Goal: Task Accomplishment & Management: Use online tool/utility

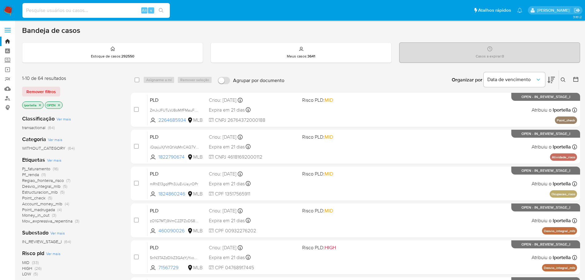
click at [104, 10] on input at bounding box center [95, 10] width 147 height 8
paste input "bMWeg6VVZvofsAms5fcH5szC"
type input "bMWeg6VVZvofsAms5fcH5szC"
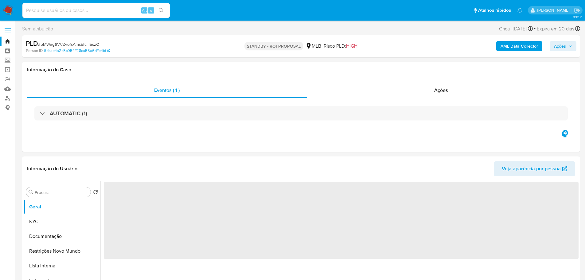
select select "10"
click at [11, 9] on img at bounding box center [8, 10] width 10 height 10
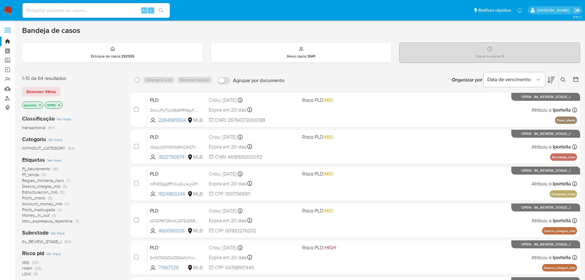
drag, startPoint x: 172, startPoint y: 3, endPoint x: 282, endPoint y: 26, distance: 112.6
click at [344, 37] on div "Bandeja de casos Estoque de casos : 292555 Meus casos : 3641 Casos a expirar : …" at bounding box center [301, 253] width 558 height 455
click at [86, 13] on input at bounding box center [95, 10] width 147 height 8
paste input "HtwBkYZRsFqtB4sNSlvm2xSn"
type input "HtwBkYZRsFqtB4sNSlvm2xSn"
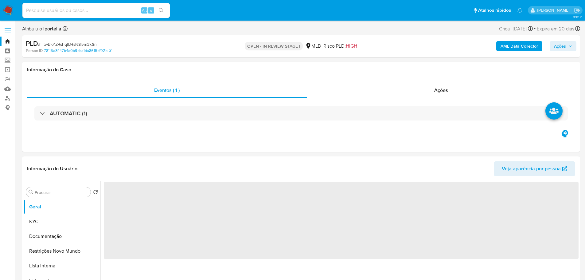
select select "10"
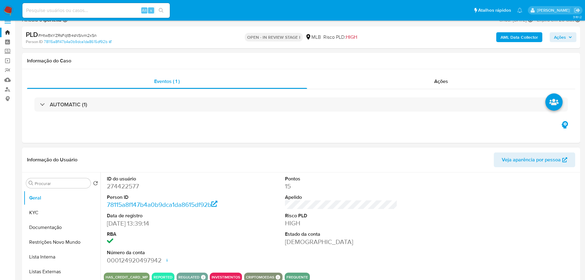
scroll to position [61, 0]
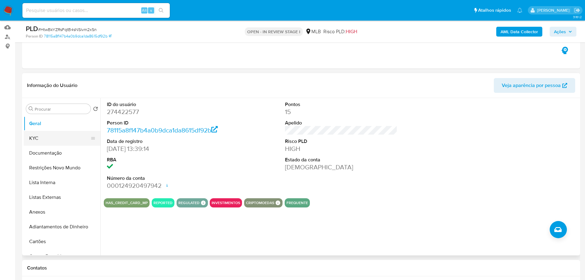
click at [36, 137] on button "KYC" at bounding box center [60, 138] width 72 height 15
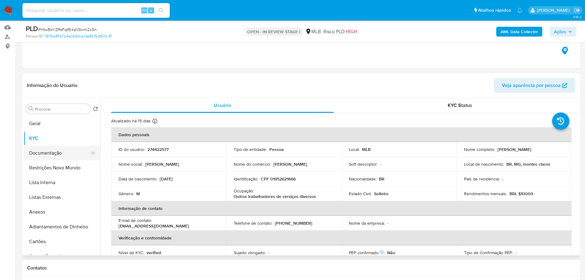
click at [49, 148] on button "Documentação" at bounding box center [60, 153] width 72 height 15
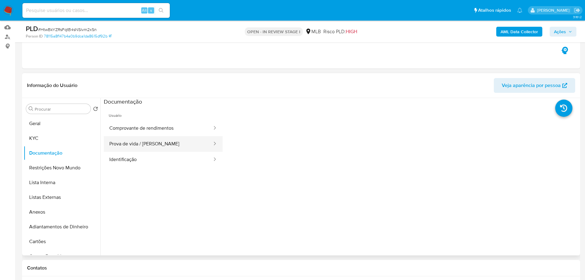
click at [167, 139] on button "Prova de vida / Selfie" at bounding box center [158, 144] width 109 height 16
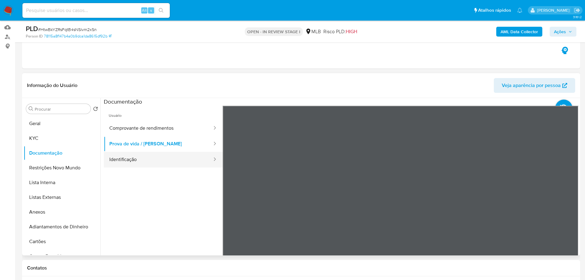
click at [199, 159] on button "Identificação" at bounding box center [158, 160] width 109 height 16
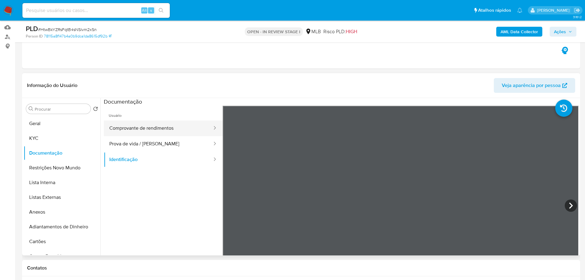
click at [148, 126] on button "Comprovante de rendimentos" at bounding box center [158, 128] width 109 height 16
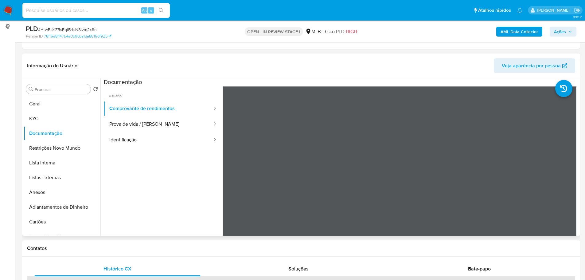
scroll to position [92, 0]
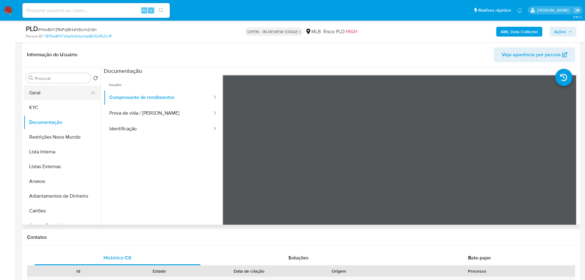
click at [45, 97] on button "Geral" at bounding box center [60, 92] width 72 height 15
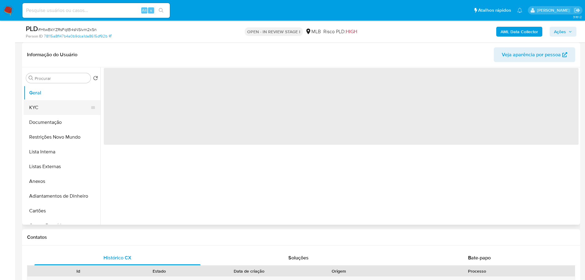
click at [47, 103] on button "KYC" at bounding box center [60, 107] width 72 height 15
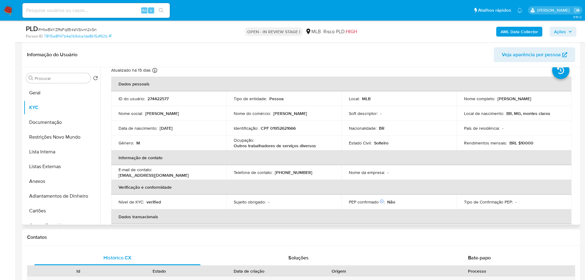
scroll to position [31, 0]
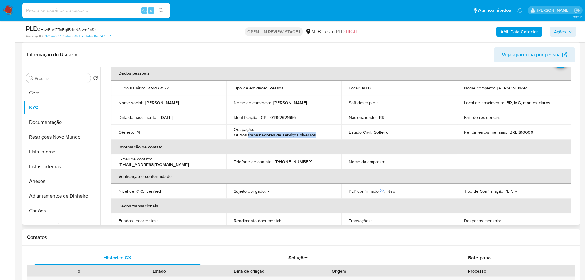
drag, startPoint x: 323, startPoint y: 134, endPoint x: 247, endPoint y: 136, distance: 75.9
click at [247, 136] on div "Ocupação : Outros trabalhadores de serviços diversos" at bounding box center [284, 131] width 100 height 11
copy p "trabalhadores de serviços diversos"
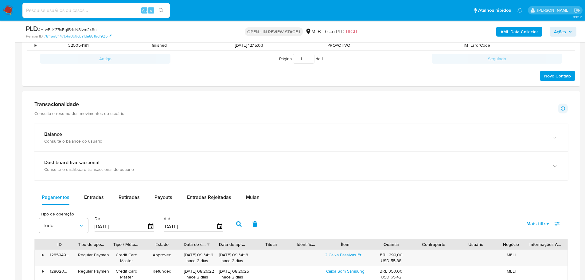
scroll to position [338, 0]
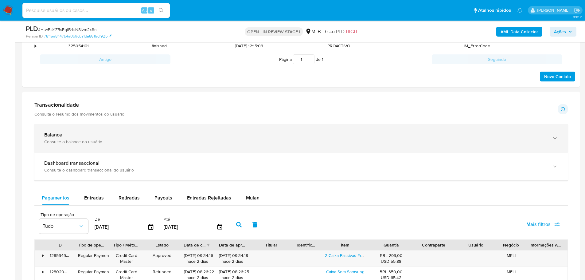
click at [204, 135] on div "Balance" at bounding box center [294, 135] width 501 height 6
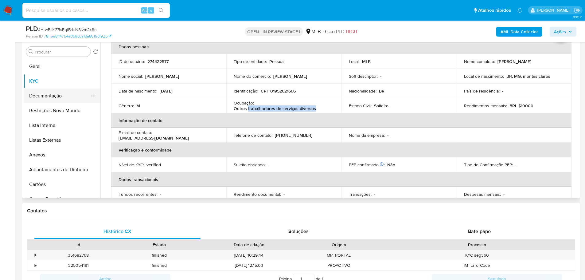
scroll to position [31, 0]
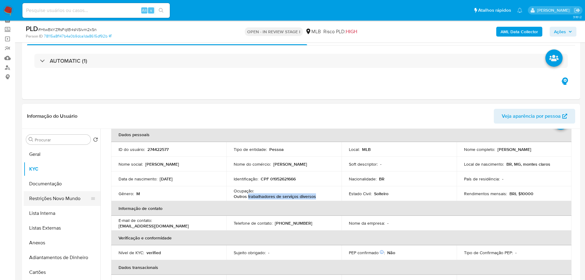
click at [43, 198] on button "Restrições Novo Mundo" at bounding box center [60, 198] width 72 height 15
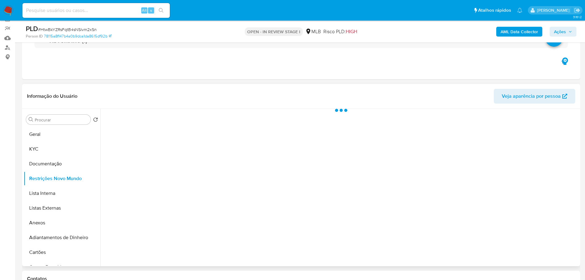
scroll to position [61, 0]
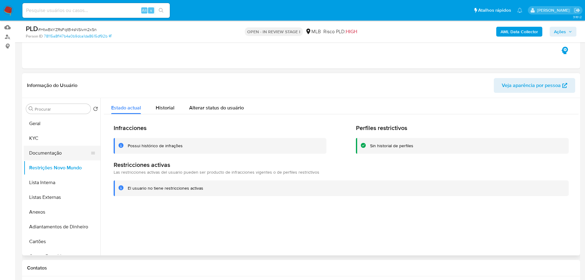
click at [56, 151] on button "Documentação" at bounding box center [60, 153] width 72 height 15
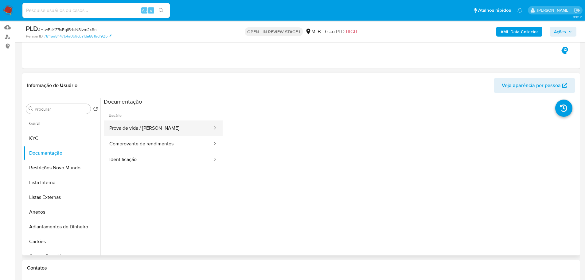
click at [153, 124] on button "Prova de vida / Selfie" at bounding box center [158, 128] width 109 height 16
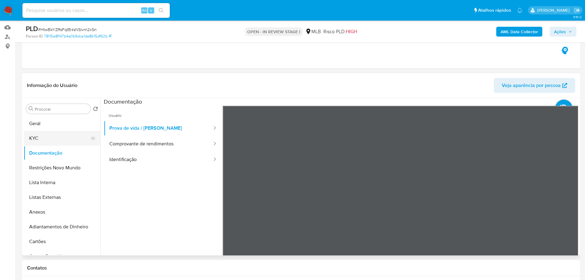
click at [64, 138] on button "KYC" at bounding box center [60, 138] width 72 height 15
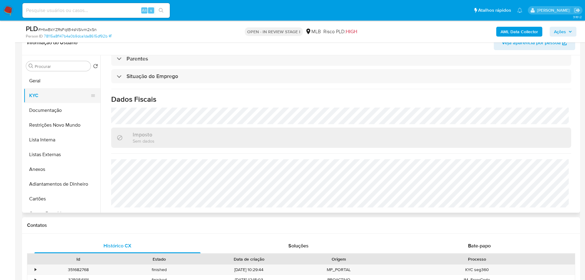
scroll to position [92, 0]
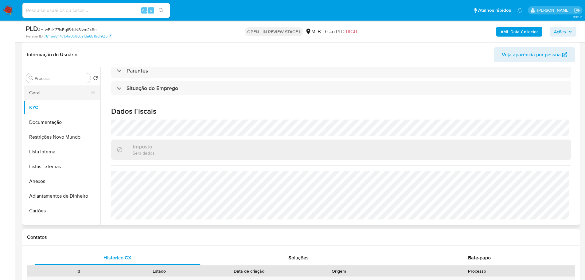
click at [40, 99] on button "Geral" at bounding box center [60, 92] width 72 height 15
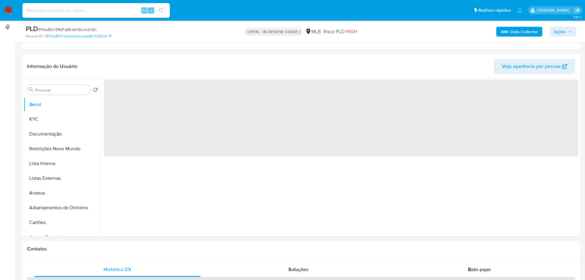
scroll to position [78, 0]
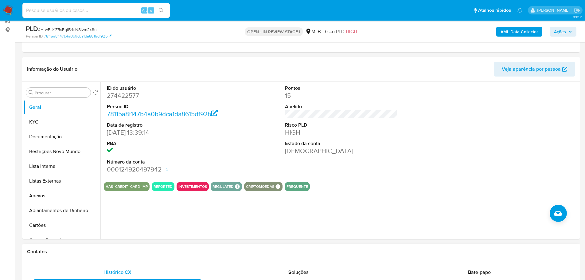
click at [94, 246] on div "Contatos" at bounding box center [301, 251] width 558 height 16
click at [49, 123] on button "KYC" at bounding box center [60, 122] width 72 height 15
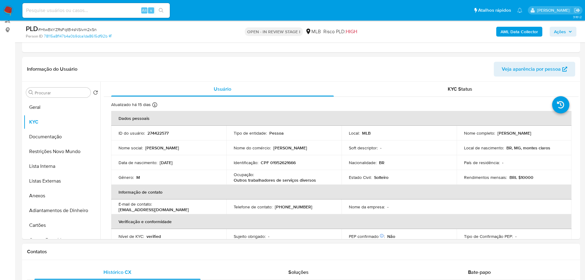
click at [88, 250] on h1 "Contatos" at bounding box center [301, 251] width 548 height 6
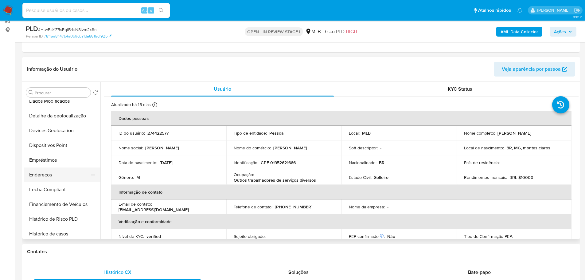
click at [58, 173] on button "Endereços" at bounding box center [60, 174] width 72 height 15
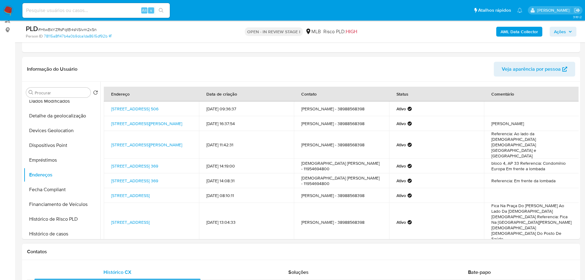
click at [84, 256] on div "Contatos" at bounding box center [301, 251] width 558 height 16
click at [64, 114] on button "Detalhe da geolocalização" at bounding box center [60, 115] width 72 height 15
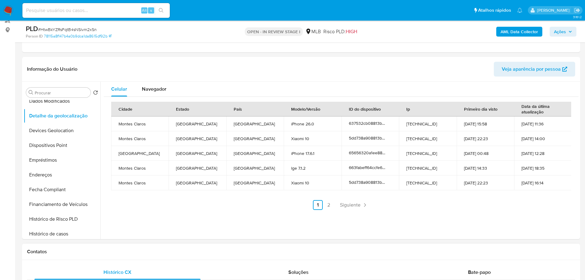
click at [149, 248] on div "Contatos" at bounding box center [301, 251] width 558 height 16
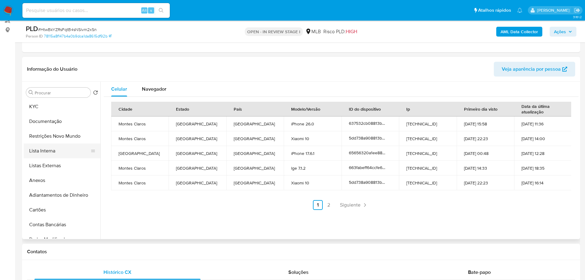
scroll to position [0, 0]
click at [66, 160] on button "Lista Interna" at bounding box center [60, 166] width 72 height 15
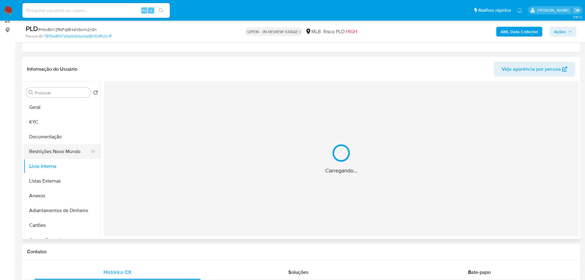
click at [63, 150] on button "Restrições Novo Mundo" at bounding box center [60, 151] width 72 height 15
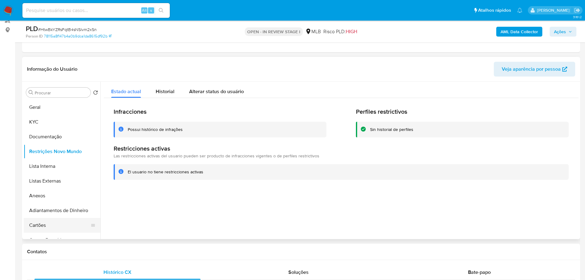
drag, startPoint x: 109, startPoint y: 251, endPoint x: 81, endPoint y: 218, distance: 43.8
click at [109, 251] on h1 "Contatos" at bounding box center [301, 251] width 548 height 6
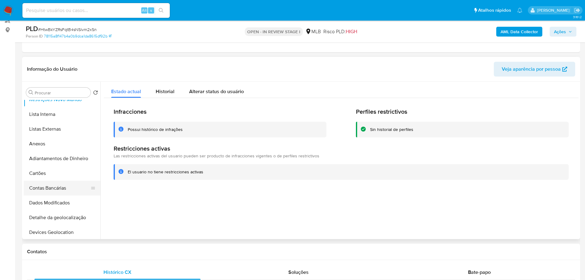
scroll to position [92, 0]
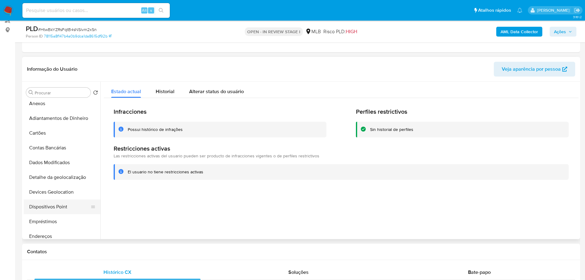
click at [53, 210] on button "Dispositivos Point" at bounding box center [60, 206] width 72 height 15
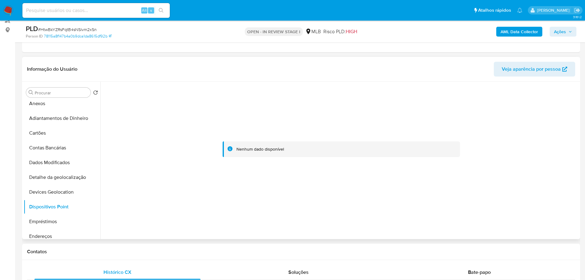
click at [421, 197] on div at bounding box center [341, 149] width 475 height 135
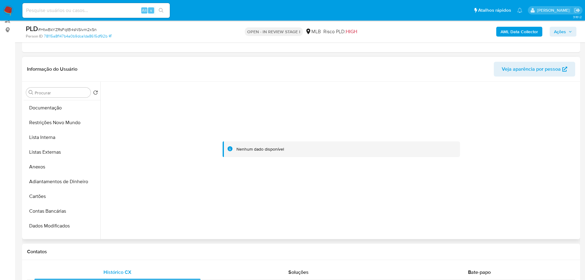
scroll to position [0, 0]
click at [32, 116] on button "KYC" at bounding box center [60, 122] width 72 height 15
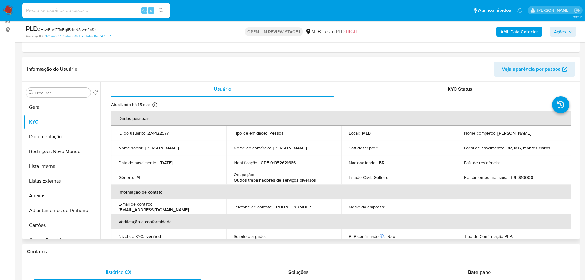
click at [282, 161] on p "CPF 01952621666" at bounding box center [278, 163] width 35 height 6
copy p "01952621666"
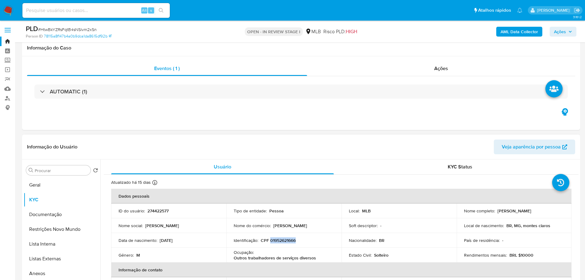
scroll to position [31, 0]
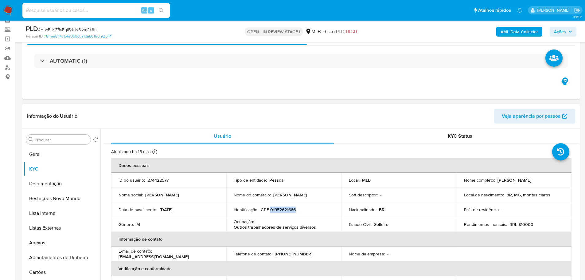
drag, startPoint x: 545, startPoint y: 180, endPoint x: 496, endPoint y: 182, distance: 49.1
click at [496, 182] on div "Nome completo : Andre Schettini de Abreu" at bounding box center [514, 180] width 100 height 6
copy p "Andre Schettini de Abreu"
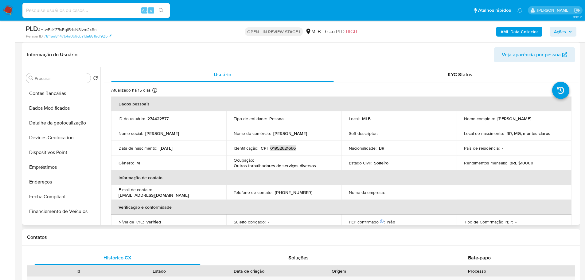
scroll to position [184, 0]
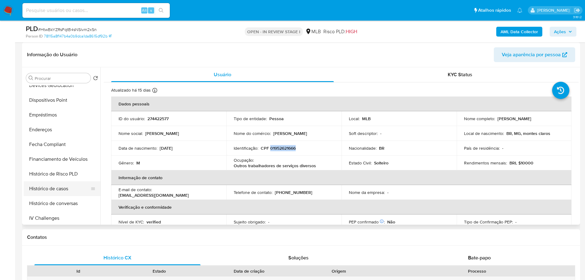
click at [55, 189] on button "Histórico de casos" at bounding box center [60, 188] width 72 height 15
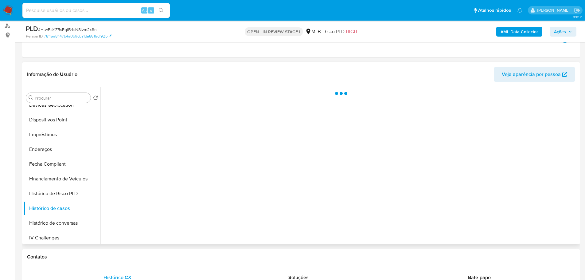
scroll to position [61, 0]
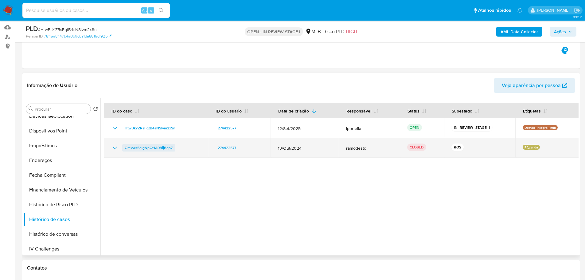
click at [138, 147] on span "Gmxvrs5dIgNpGt1A0BijBqoZ" at bounding box center [149, 147] width 48 height 7
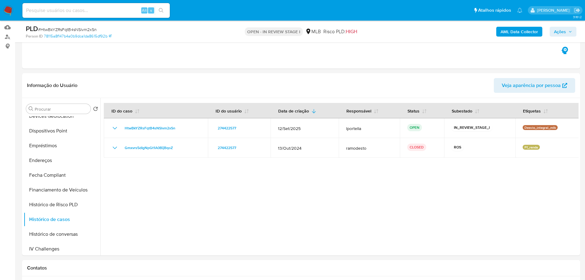
click at [522, 35] on b "AML Data Collector" at bounding box center [518, 32] width 37 height 10
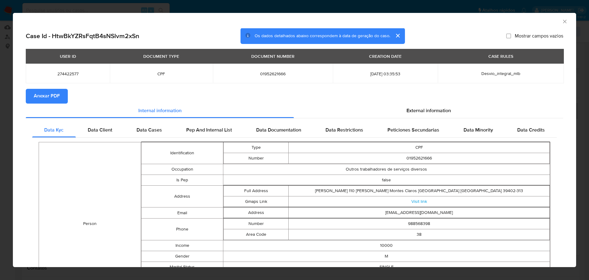
click at [57, 97] on span "Anexar PDF" at bounding box center [47, 96] width 26 height 14
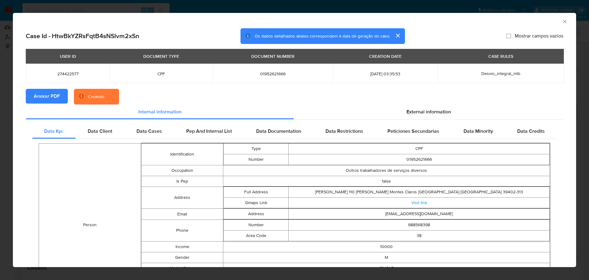
click at [557, 23] on div "AML Data Collector" at bounding box center [289, 20] width 545 height 7
click at [562, 21] on icon "Fechar a janela" at bounding box center [565, 21] width 6 height 6
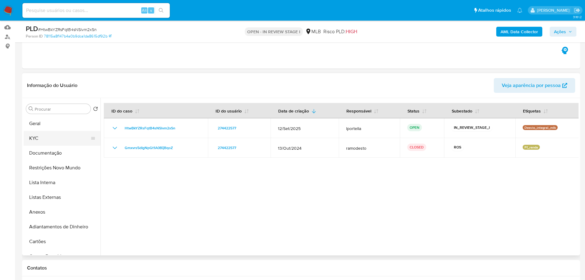
scroll to position [0, 0]
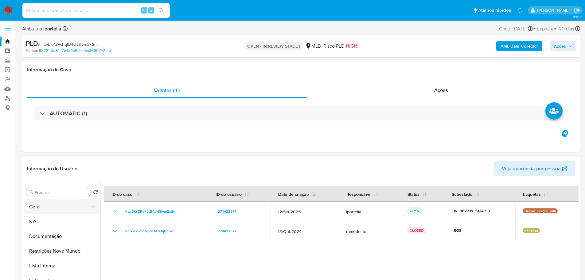
drag, startPoint x: 51, startPoint y: 212, endPoint x: 46, endPoint y: 213, distance: 5.0
click at [50, 212] on button "Geral" at bounding box center [60, 206] width 72 height 15
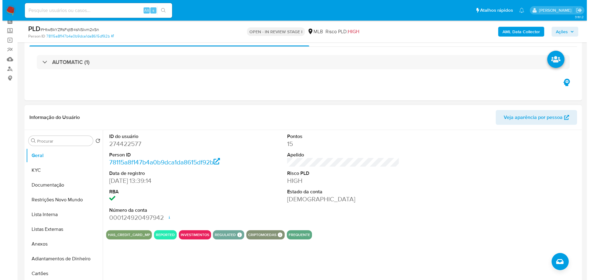
scroll to position [61, 0]
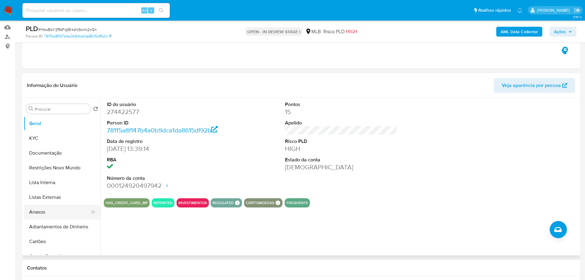
click at [58, 214] on button "Anexos" at bounding box center [60, 211] width 72 height 15
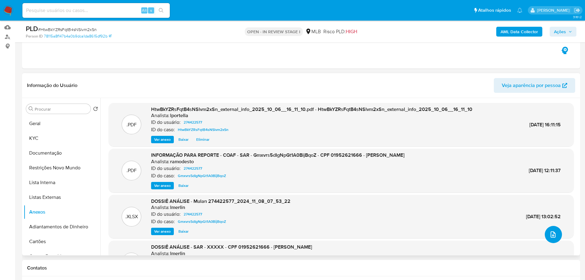
click at [550, 231] on icon "upload-file" at bounding box center [552, 234] width 7 height 7
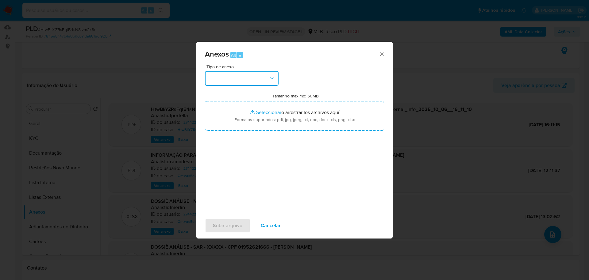
click at [236, 82] on button "button" at bounding box center [242, 78] width 74 height 15
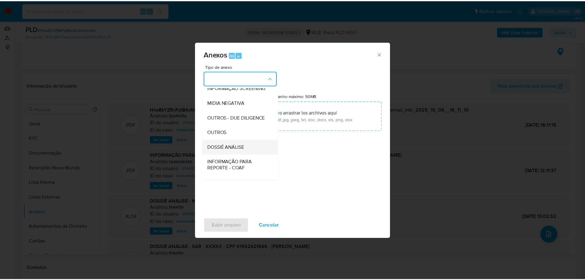
scroll to position [95, 0]
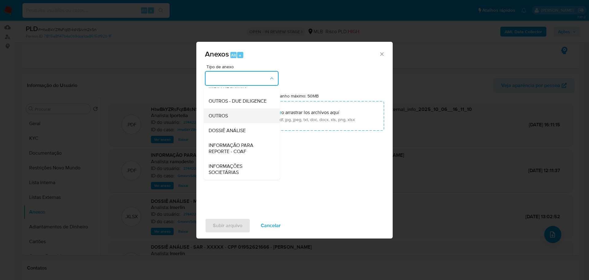
click at [227, 119] on span "OUTROS" at bounding box center [218, 116] width 19 height 6
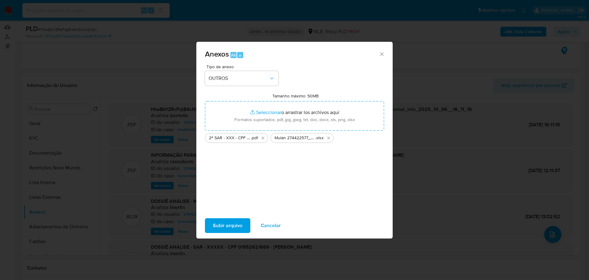
click at [231, 223] on span "Subir arquivo" at bounding box center [227, 226] width 29 height 14
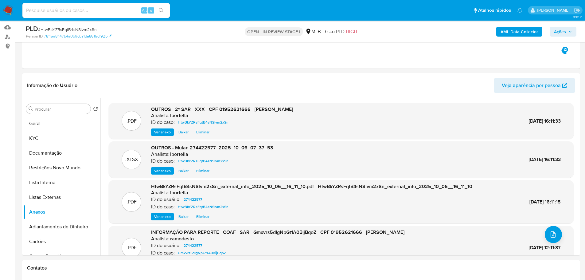
click at [558, 31] on span "Ações" at bounding box center [560, 32] width 12 height 10
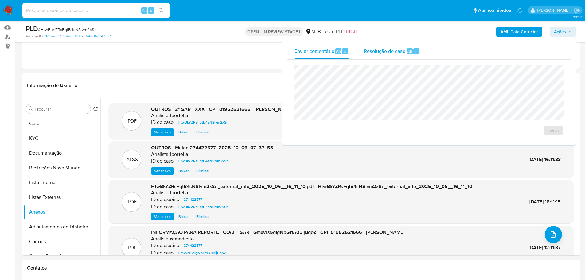
click at [391, 50] on span "Resolução do caso" at bounding box center [384, 50] width 41 height 7
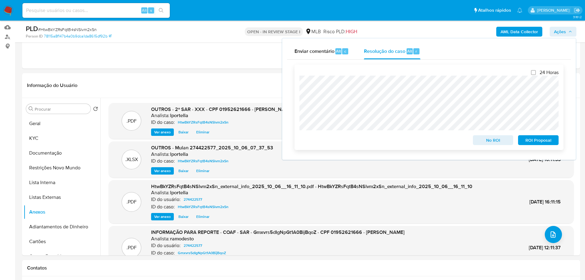
click at [551, 142] on span "ROI Proposal" at bounding box center [538, 140] width 32 height 9
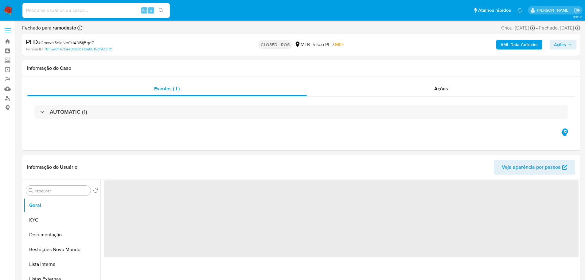
select select "10"
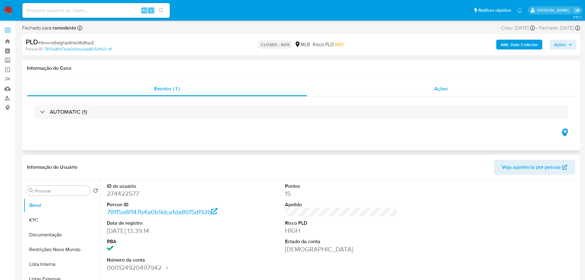
drag, startPoint x: 443, startPoint y: 87, endPoint x: 328, endPoint y: 95, distance: 114.7
click at [443, 87] on span "Ações" at bounding box center [441, 88] width 14 height 7
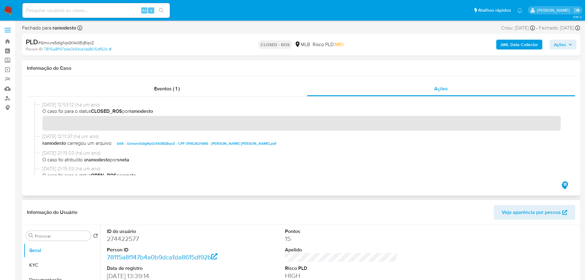
drag, startPoint x: 63, startPoint y: 104, endPoint x: 42, endPoint y: 106, distance: 20.6
click at [42, 106] on span "12/11/2024 12:53:12 (há um ano)" at bounding box center [303, 104] width 523 height 7
click at [160, 90] on span "Eventos ( 1 )" at bounding box center [166, 88] width 25 height 7
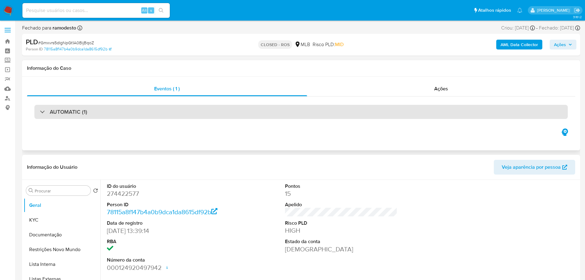
click at [85, 107] on div "AUTOMATIC (1)" at bounding box center [300, 112] width 533 height 14
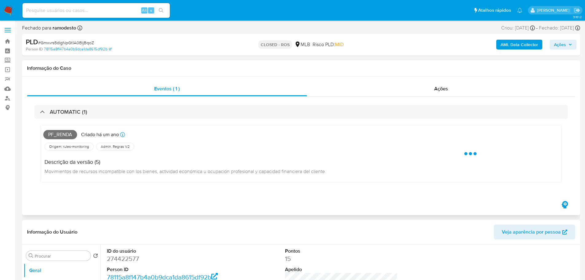
click at [60, 135] on span "Pf_renda" at bounding box center [60, 134] width 34 height 9
copy span "Pf_renda"
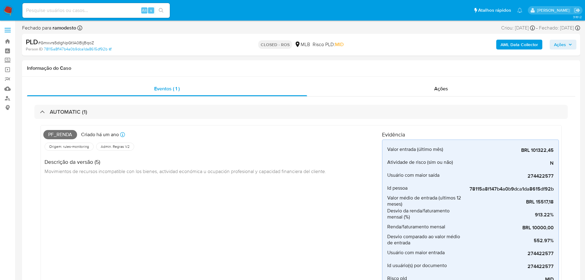
click at [73, 42] on span "# Gmxvrs5dIgNpGt1A0BijBqoZ" at bounding box center [66, 43] width 56 height 6
copy span "Gmxvrs5dIgNpGt1A0BijBqoZ"
click at [6, 97] on link "Localizador de pessoas" at bounding box center [36, 98] width 73 height 10
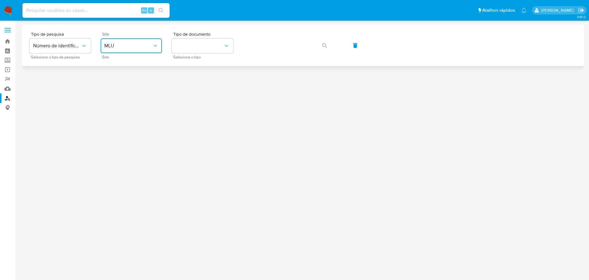
click at [147, 47] on span "MLU" at bounding box center [128, 46] width 48 height 6
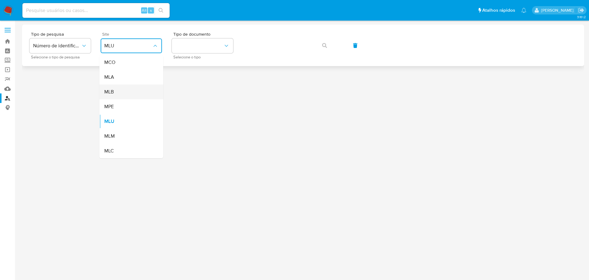
click at [116, 88] on div "MLB" at bounding box center [129, 91] width 50 height 15
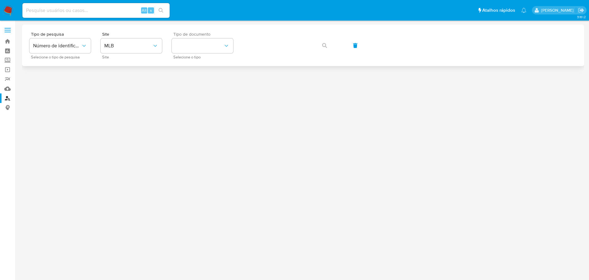
click at [226, 36] on span "Tipo de documento" at bounding box center [203, 34] width 61 height 4
click at [219, 42] on button "identificationType" at bounding box center [202, 45] width 61 height 15
click at [189, 85] on div "CPF CPF" at bounding box center [201, 86] width 50 height 21
click at [330, 44] on button "button" at bounding box center [324, 45] width 21 height 15
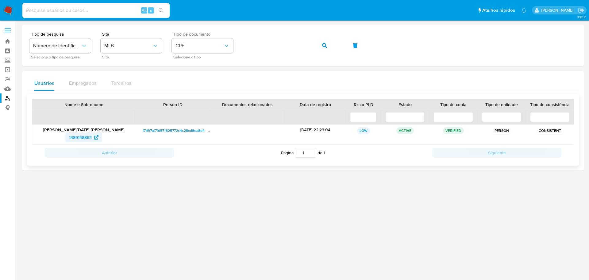
click at [76, 137] on span "1489148863" at bounding box center [80, 137] width 23 height 10
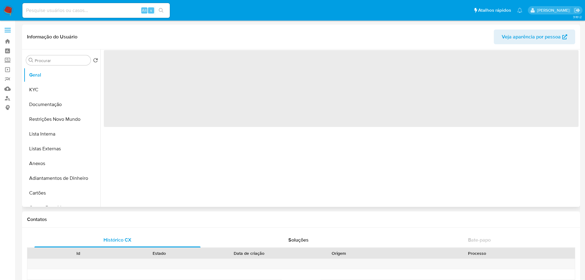
select select "10"
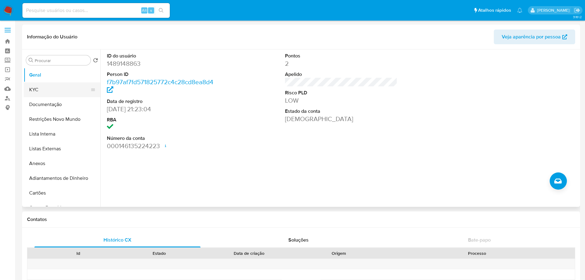
click at [38, 92] on button "KYC" at bounding box center [60, 89] width 72 height 15
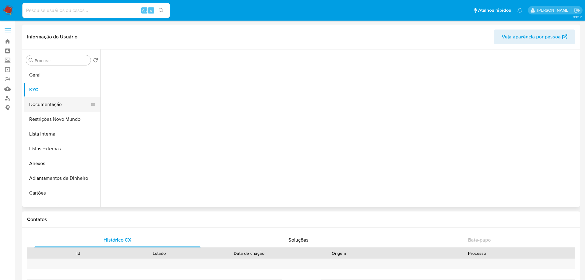
click at [38, 101] on button "Documentação" at bounding box center [60, 104] width 72 height 15
click at [62, 85] on button "KYC" at bounding box center [60, 89] width 72 height 15
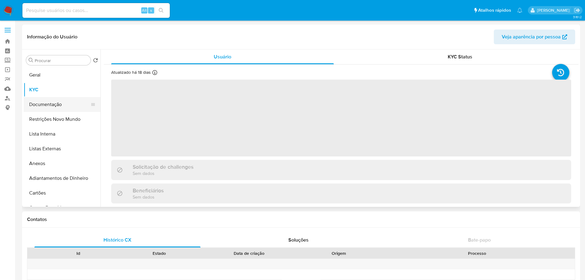
click at [56, 106] on button "Documentação" at bounding box center [60, 104] width 72 height 15
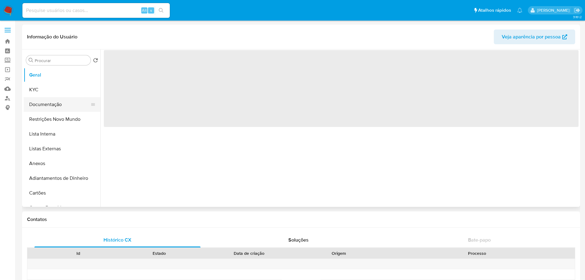
click at [43, 105] on button "Documentação" at bounding box center [60, 104] width 72 height 15
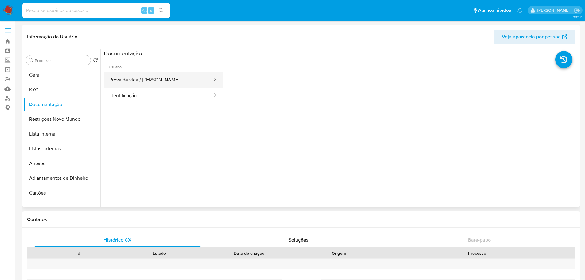
select select "10"
click at [176, 80] on button "Prova de vida / [PERSON_NAME]" at bounding box center [158, 80] width 109 height 16
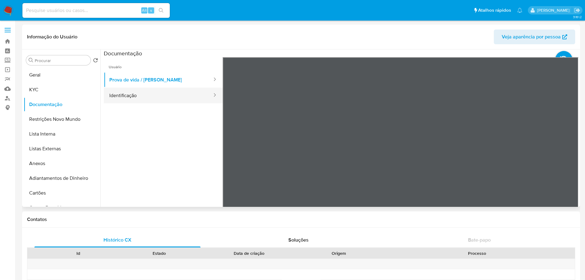
click at [184, 98] on button "Identificação" at bounding box center [158, 95] width 109 height 16
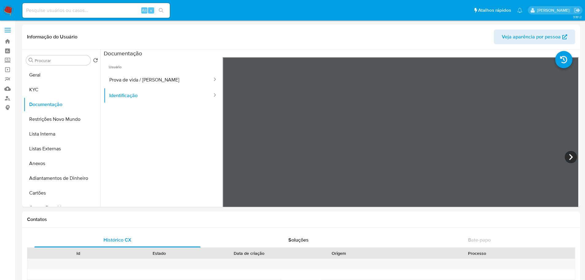
click at [96, 8] on input at bounding box center [95, 10] width 147 height 8
paste input "759850098"
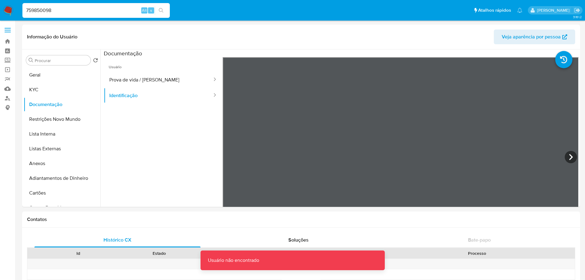
click at [96, 8] on input "759850098" at bounding box center [95, 10] width 147 height 8
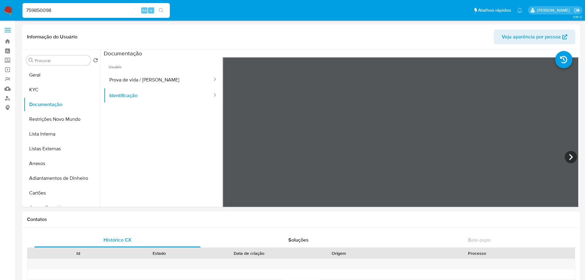
type input "759850098"
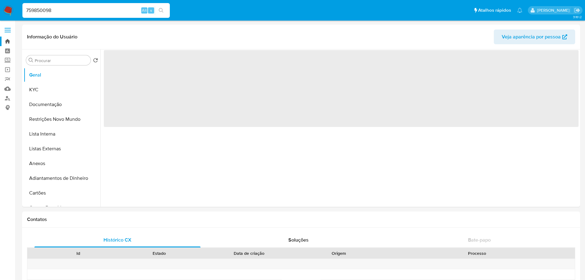
select select "10"
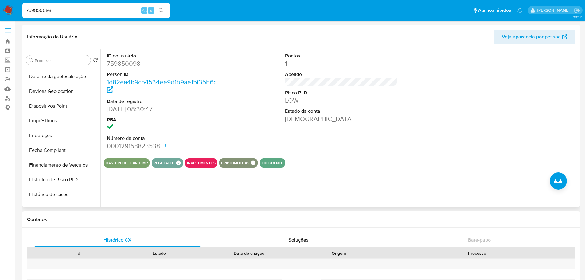
scroll to position [246, 0]
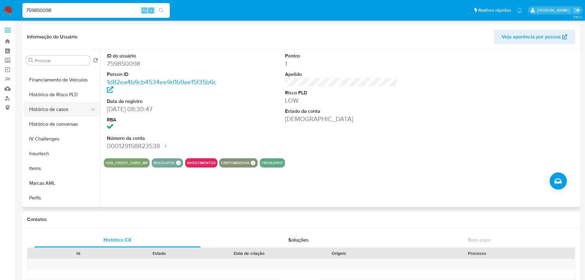
drag, startPoint x: 50, startPoint y: 113, endPoint x: 50, endPoint y: 104, distance: 8.9
click at [50, 113] on button "Histórico de casos" at bounding box center [60, 109] width 72 height 15
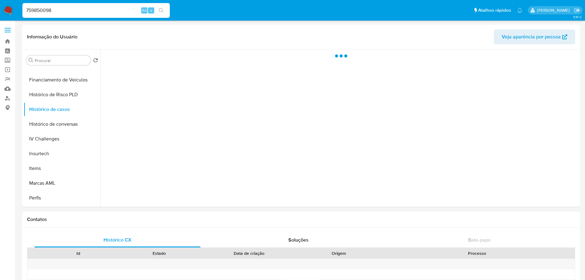
click at [59, 7] on input "759850098" at bounding box center [95, 10] width 147 height 8
paste input "1489148863"
type input "1489148863"
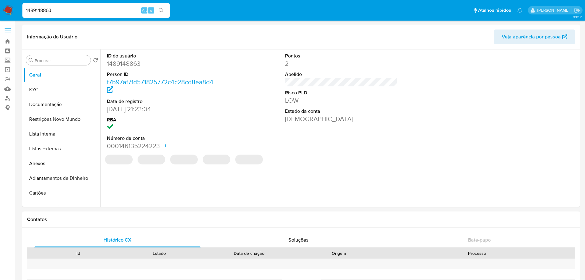
select select "10"
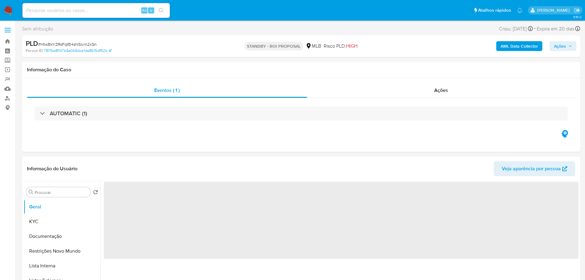
select select "10"
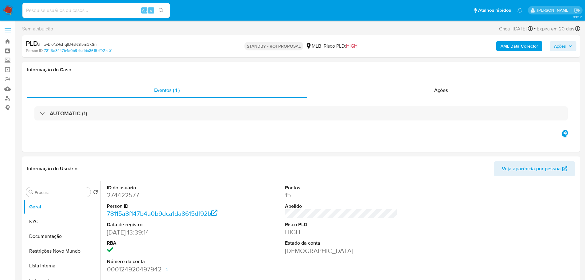
click at [66, 43] on span "# HtwBkYZRsFqtB4sNSlvm2xSn" at bounding box center [67, 44] width 59 height 6
copy span "HtwBkYZRsFqtB4sNSlvm2xSn"
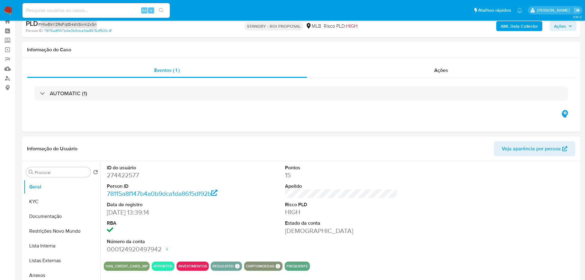
scroll to position [31, 0]
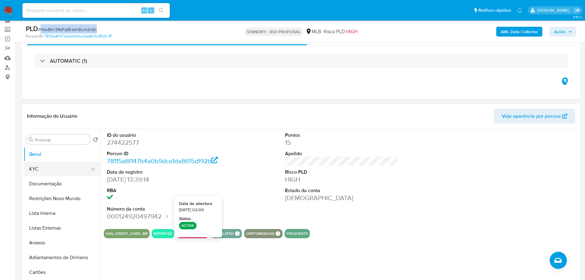
click at [66, 169] on button "KYC" at bounding box center [60, 168] width 72 height 15
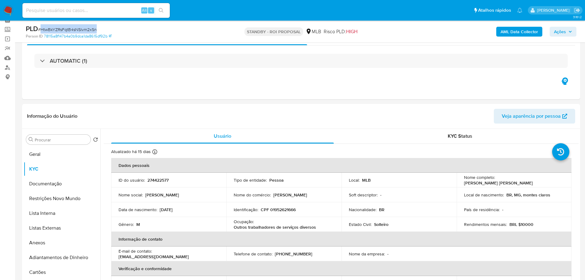
click at [6, 9] on img at bounding box center [8, 10] width 10 height 10
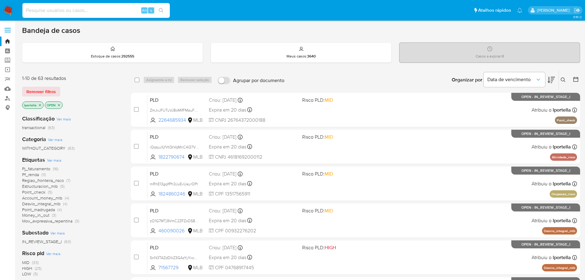
click at [80, 9] on input at bounding box center [95, 10] width 147 height 8
paste input "HtwBkYZRsFqtB4sNSlvm2xSn"
type input "HtwBkYZRsFqtB4sNSlvm2xSn"
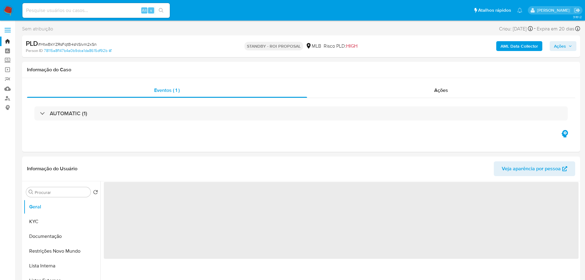
select select "10"
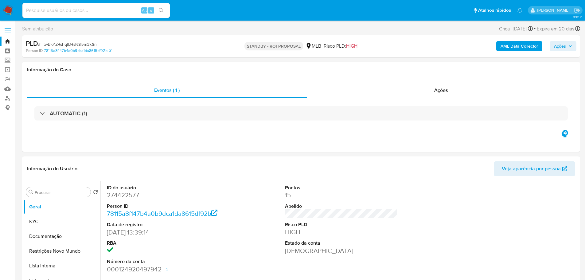
drag, startPoint x: 10, startPoint y: 9, endPoint x: 4, endPoint y: 10, distance: 5.9
click at [10, 9] on img at bounding box center [8, 10] width 10 height 10
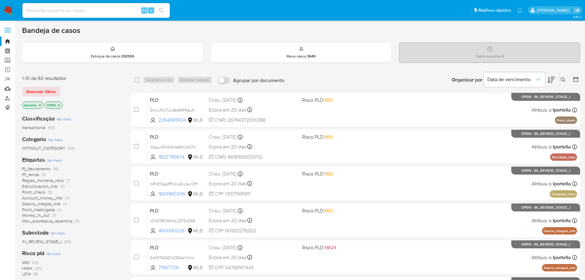
drag, startPoint x: 227, startPoint y: 0, endPoint x: 205, endPoint y: 29, distance: 35.7
click at [324, 29] on div "Bandeja de casos" at bounding box center [301, 30] width 558 height 9
click at [89, 12] on input at bounding box center [95, 10] width 147 height 8
paste input "sNNf2qNHVaNkRWEJO2TcZVPj"
type input "sNNf2qNHVaNkRWEJO2TcZVPj"
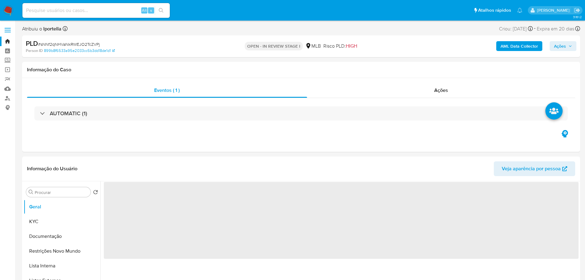
select select "10"
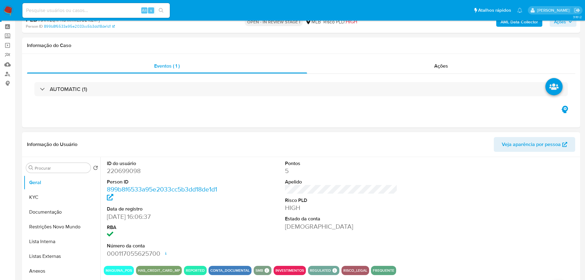
scroll to position [61, 0]
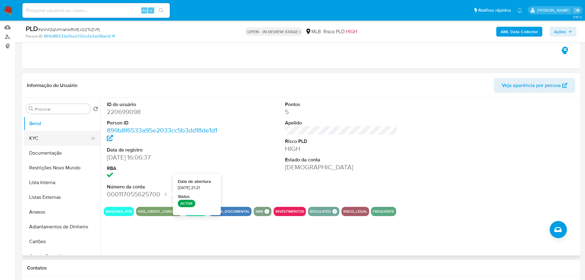
click at [46, 135] on button "KYC" at bounding box center [60, 138] width 72 height 15
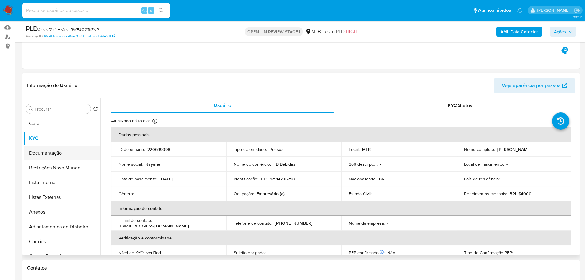
click at [34, 157] on button "Documentação" at bounding box center [60, 153] width 72 height 15
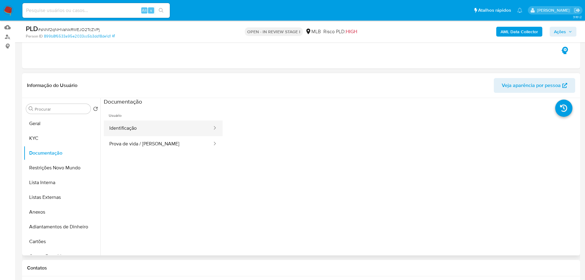
click at [137, 123] on button "Identificação" at bounding box center [158, 128] width 109 height 16
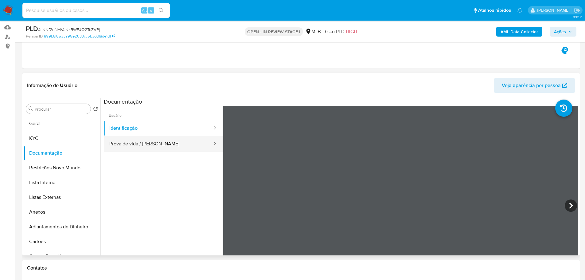
click at [148, 144] on button "Prova de vida / [PERSON_NAME]" at bounding box center [158, 144] width 109 height 16
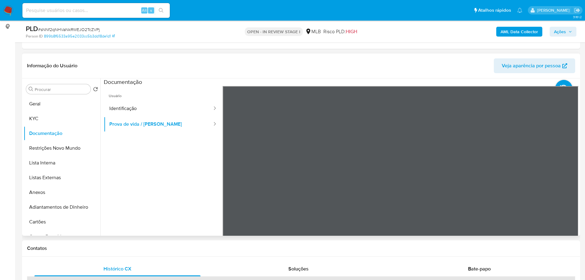
scroll to position [92, 0]
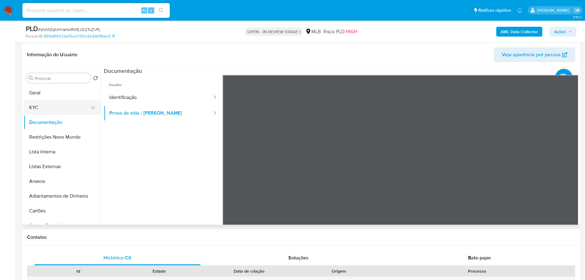
click at [78, 107] on button "KYC" at bounding box center [60, 107] width 72 height 15
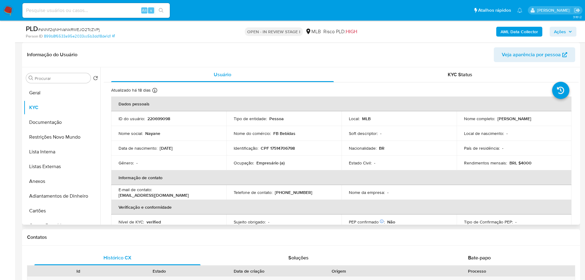
click at [260, 163] on p "Empresário (a)" at bounding box center [270, 163] width 28 height 6
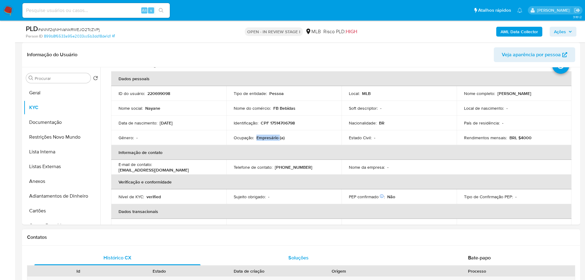
scroll to position [215, 0]
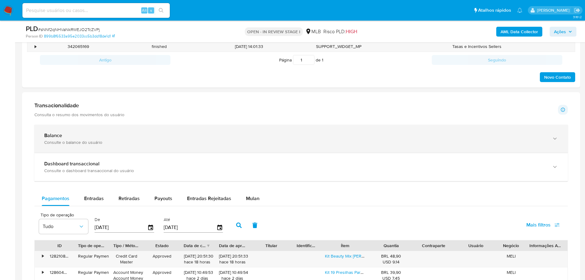
click at [115, 141] on div "Consulte o balance do usuário" at bounding box center [294, 142] width 501 height 6
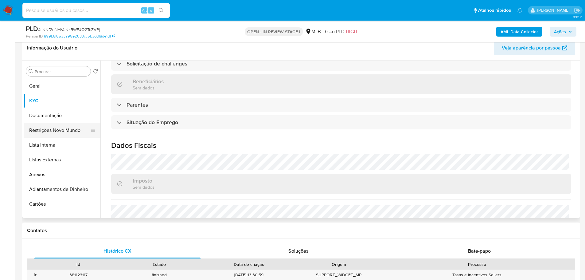
scroll to position [61, 0]
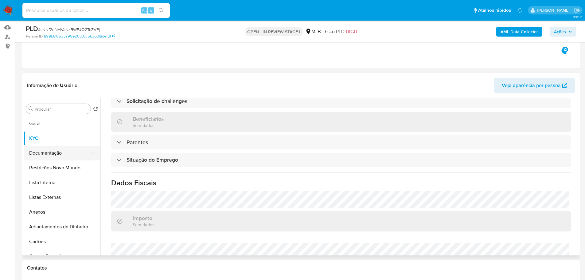
click at [60, 156] on button "Documentação" at bounding box center [60, 153] width 72 height 15
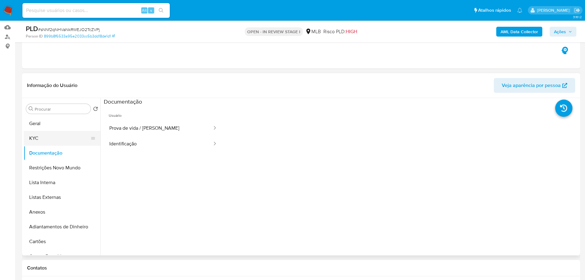
click at [66, 141] on button "KYC" at bounding box center [60, 138] width 72 height 15
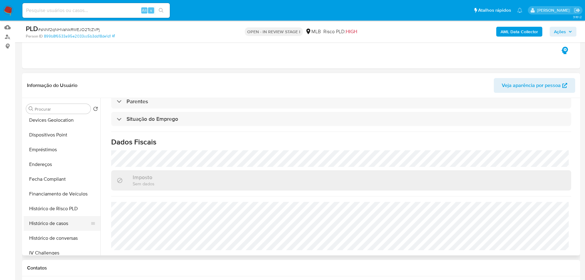
scroll to position [215, 0]
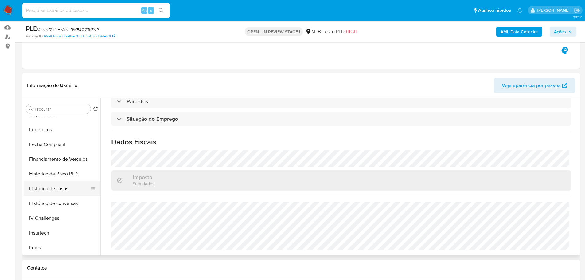
click at [49, 188] on button "Histórico de casos" at bounding box center [60, 188] width 72 height 15
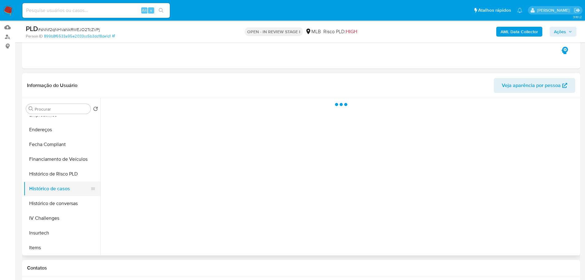
scroll to position [0, 0]
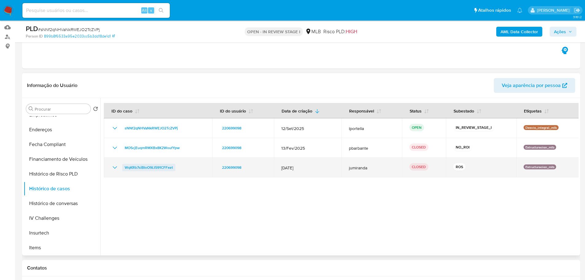
drag, startPoint x: 154, startPoint y: 168, endPoint x: 150, endPoint y: 168, distance: 4.0
click at [154, 168] on span "WqKRb7siBIoO9Lt591CFFxet" at bounding box center [149, 167] width 48 height 7
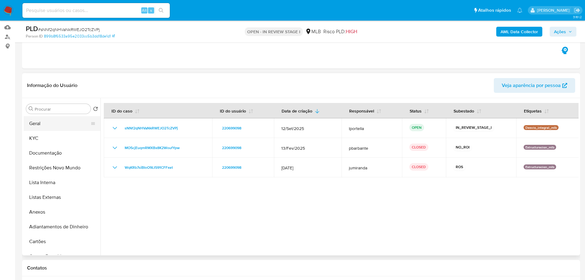
drag, startPoint x: 48, startPoint y: 128, endPoint x: 51, endPoint y: 127, distance: 3.2
click at [48, 128] on button "Geral" at bounding box center [60, 123] width 72 height 15
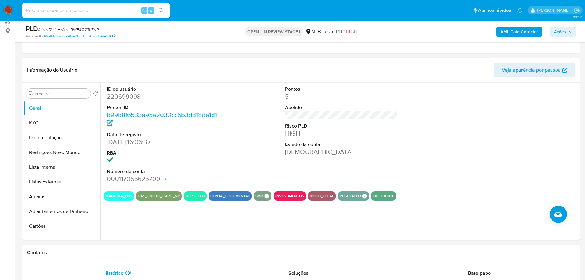
scroll to position [75, 0]
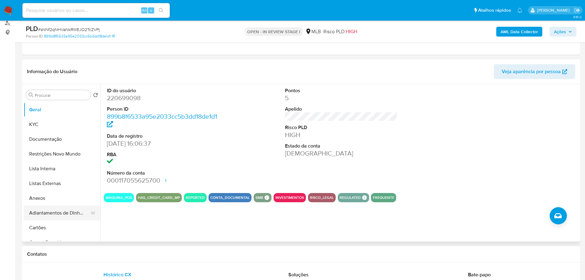
drag, startPoint x: 161, startPoint y: 254, endPoint x: 80, endPoint y: 212, distance: 91.0
click at [159, 254] on h1 "Contatos" at bounding box center [301, 254] width 548 height 6
click at [31, 126] on button "KYC" at bounding box center [60, 124] width 72 height 15
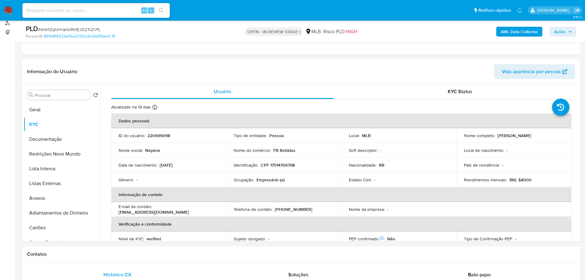
click at [144, 261] on div "Contatos" at bounding box center [301, 254] width 558 height 16
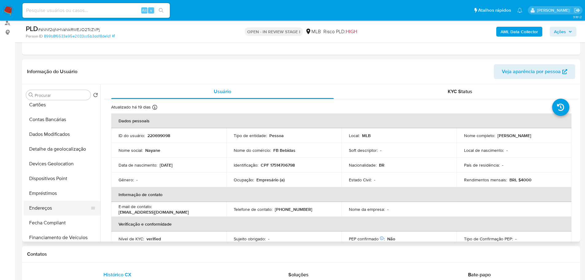
click at [49, 206] on button "Endereços" at bounding box center [60, 207] width 72 height 15
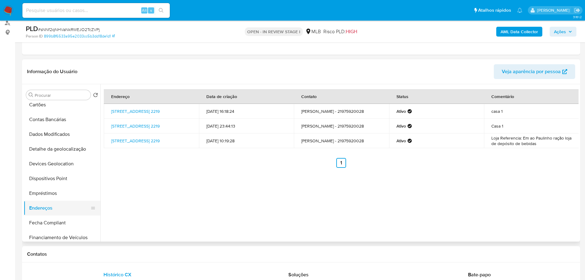
drag, startPoint x: 164, startPoint y: 258, endPoint x: 52, endPoint y: 205, distance: 123.6
click at [161, 259] on div "Contatos" at bounding box center [301, 254] width 558 height 16
click at [49, 151] on button "Detalhe da geolocalização" at bounding box center [60, 149] width 72 height 15
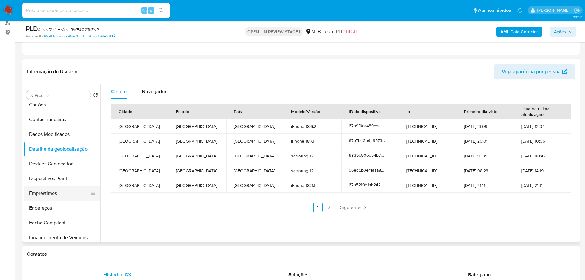
drag, startPoint x: 103, startPoint y: 253, endPoint x: 41, endPoint y: 191, distance: 87.3
click at [99, 254] on h1 "Contatos" at bounding box center [301, 254] width 548 height 6
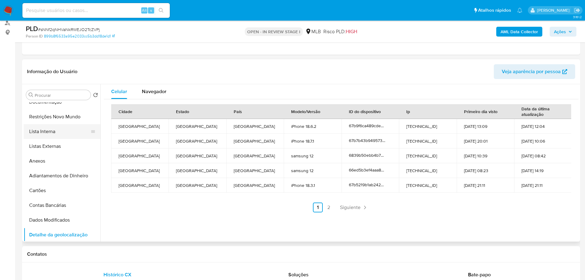
scroll to position [0, 0]
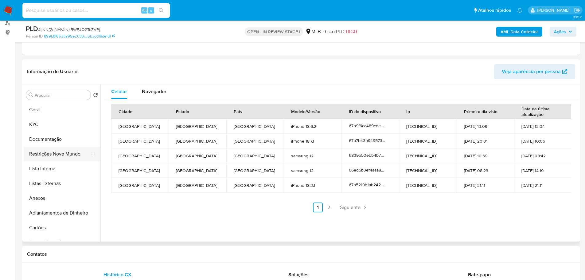
click at [49, 158] on button "Restrições Novo Mundo" at bounding box center [60, 153] width 72 height 15
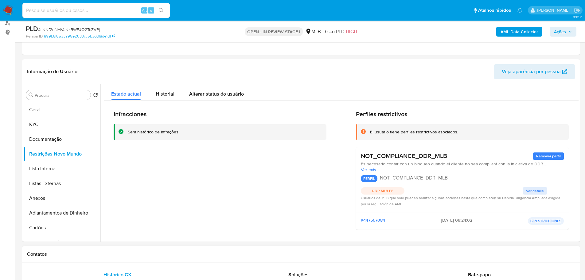
click at [88, 257] on div "Contatos" at bounding box center [301, 254] width 558 height 16
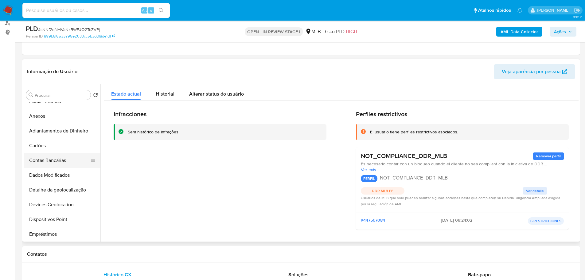
scroll to position [92, 0]
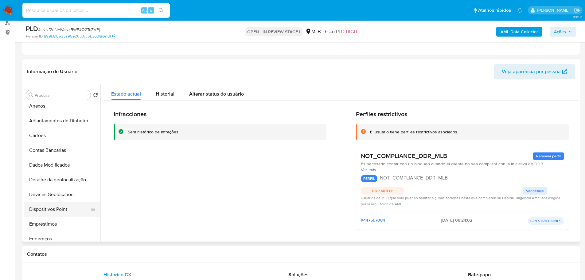
click at [62, 208] on button "Dispositivos Point" at bounding box center [60, 209] width 72 height 15
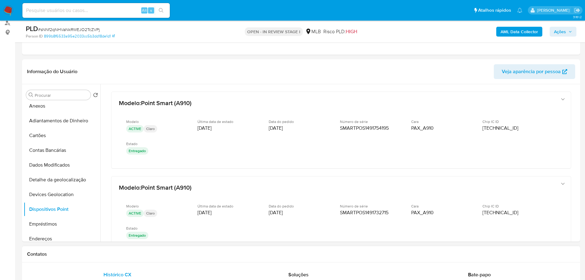
click at [223, 257] on div "Contatos" at bounding box center [301, 254] width 558 height 16
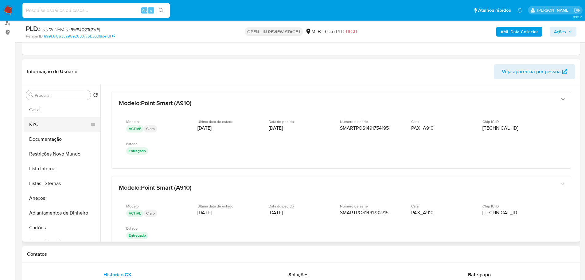
click at [37, 127] on button "KYC" at bounding box center [60, 124] width 72 height 15
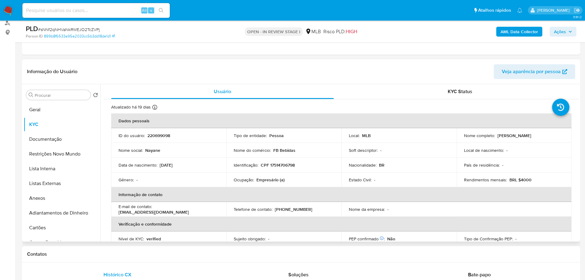
click at [285, 163] on p "CPF 17514706798" at bounding box center [278, 165] width 34 height 6
copy p "17514706798"
click at [289, 167] on p "CPF 17514706798" at bounding box center [278, 165] width 34 height 6
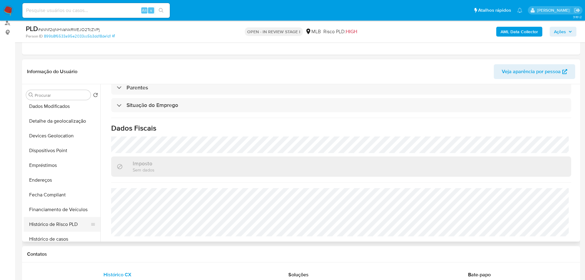
scroll to position [184, 0]
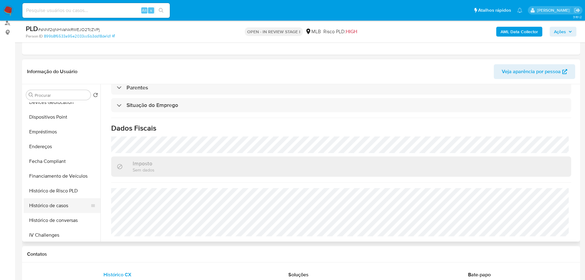
click at [58, 205] on button "Histórico de casos" at bounding box center [60, 205] width 72 height 15
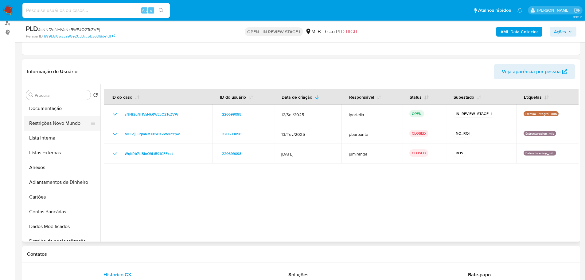
scroll to position [0, 0]
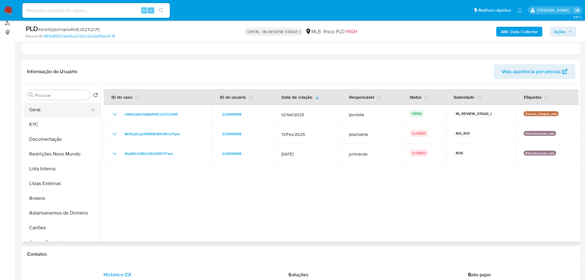
click at [44, 114] on button "Geral" at bounding box center [60, 109] width 72 height 15
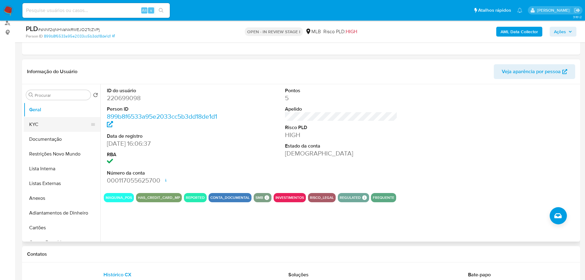
click at [53, 122] on button "KYC" at bounding box center [60, 124] width 72 height 15
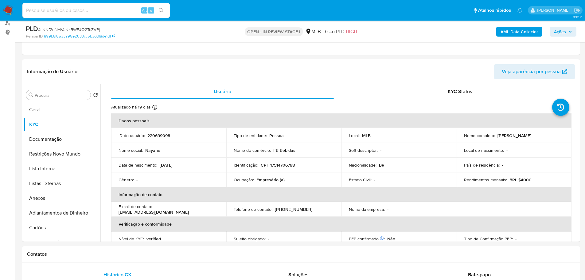
click at [570, 28] on span "Ações" at bounding box center [563, 31] width 18 height 9
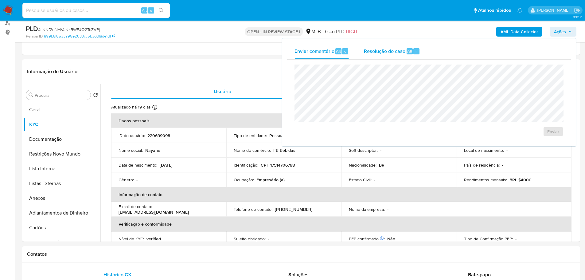
click at [370, 55] on div "Resolução do caso Alt r" at bounding box center [392, 51] width 56 height 16
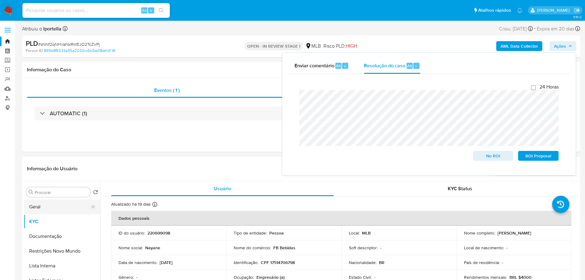
click at [38, 209] on button "Geral" at bounding box center [60, 206] width 72 height 15
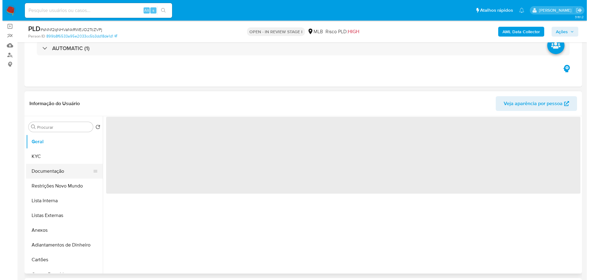
scroll to position [92, 0]
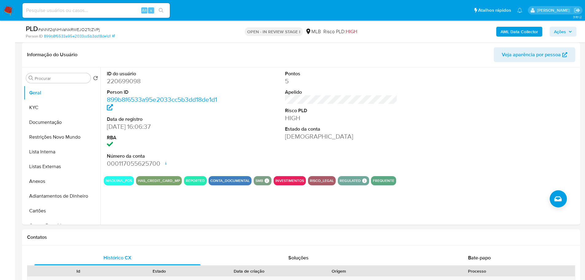
drag, startPoint x: 569, startPoint y: 32, endPoint x: 560, endPoint y: 35, distance: 9.0
click at [568, 32] on icon "button" at bounding box center [570, 32] width 4 height 4
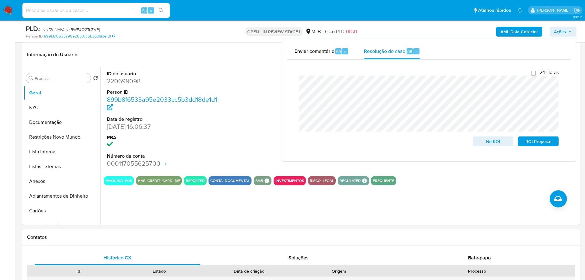
click at [503, 34] on b "AML Data Collector" at bounding box center [518, 32] width 37 height 10
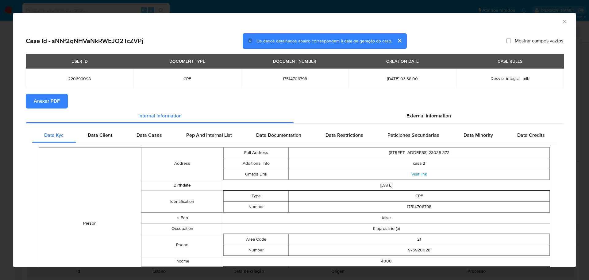
click at [54, 107] on span "Anexar PDF" at bounding box center [47, 101] width 26 height 14
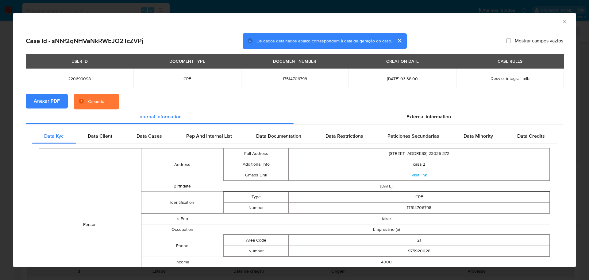
click at [562, 19] on icon "Fechar a janela" at bounding box center [565, 21] width 6 height 6
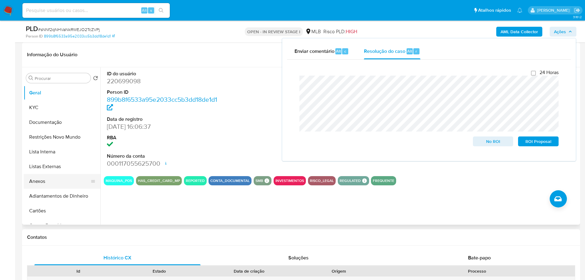
click at [41, 178] on button "Anexos" at bounding box center [60, 181] width 72 height 15
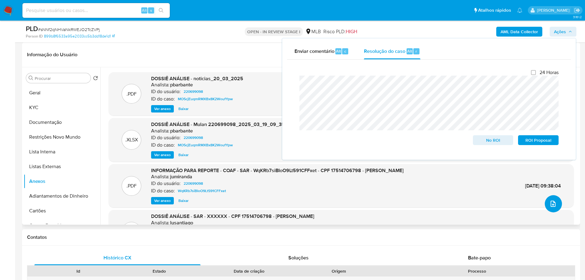
click at [553, 204] on icon "upload-file" at bounding box center [552, 203] width 7 height 7
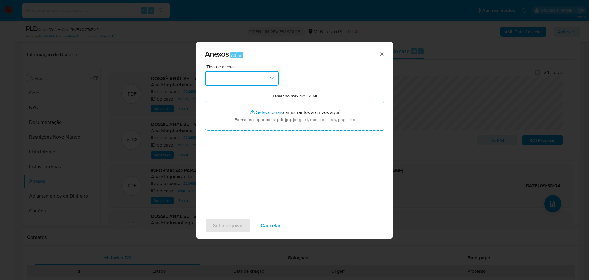
click at [260, 73] on button "button" at bounding box center [242, 78] width 74 height 15
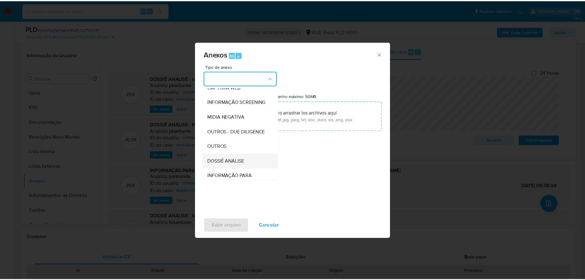
scroll to position [95, 0]
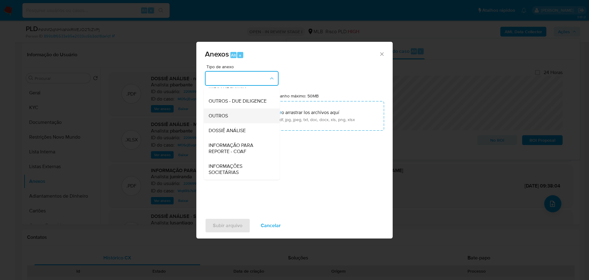
click at [226, 113] on span "OUTROS" at bounding box center [218, 116] width 19 height 6
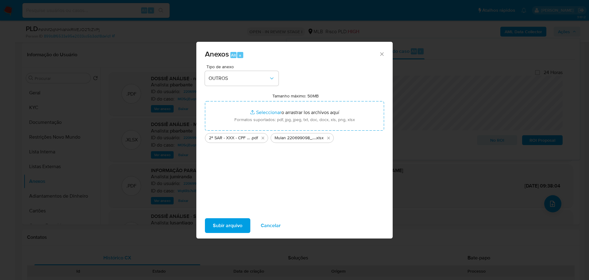
click at [227, 227] on span "Subir arquivo" at bounding box center [227, 226] width 29 height 14
click at [219, 220] on span "Subir arquivo" at bounding box center [227, 226] width 29 height 14
click at [382, 56] on icon "Cerrar" at bounding box center [382, 54] width 6 height 6
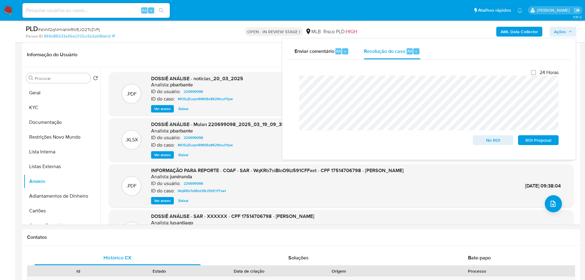
click at [11, 11] on img at bounding box center [8, 10] width 10 height 10
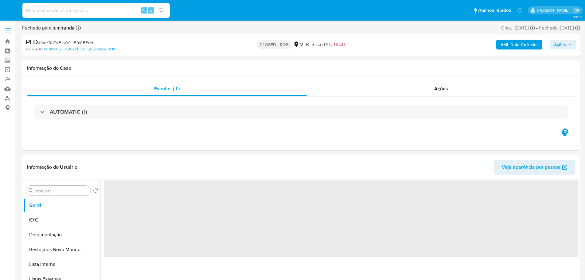
select select "10"
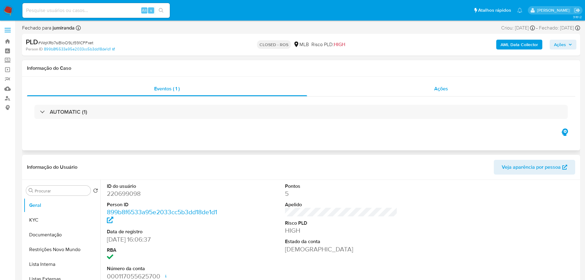
click at [456, 91] on div "Ações" at bounding box center [441, 88] width 268 height 15
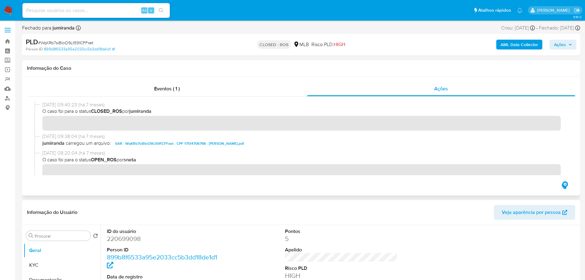
drag, startPoint x: 67, startPoint y: 105, endPoint x: 43, endPoint y: 107, distance: 24.6
click at [43, 107] on span "[DATE] 09:40:23 (há 7 meses)" at bounding box center [303, 104] width 523 height 7
click at [186, 87] on div "Eventos ( 1 )" at bounding box center [167, 88] width 280 height 15
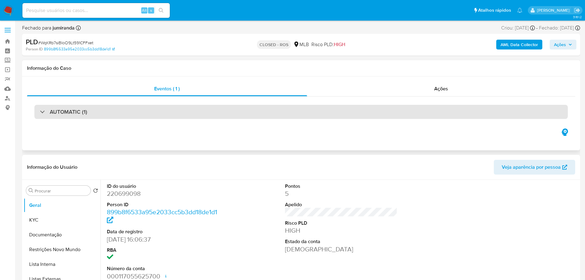
click at [132, 110] on div "AUTOMATIC (1)" at bounding box center [300, 112] width 533 height 14
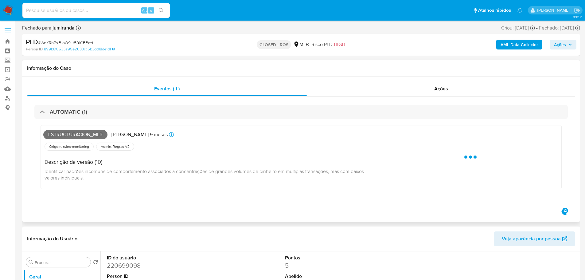
click at [68, 134] on span "Estructuracion_mlb" at bounding box center [75, 134] width 64 height 9
copy span "Estructuracion_mlb"
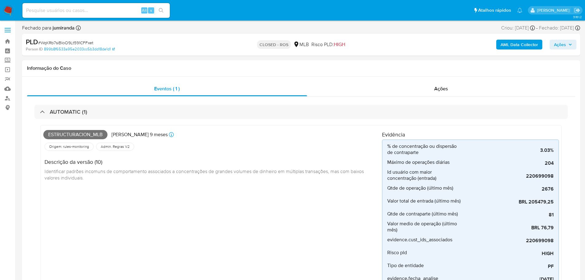
click at [66, 42] on span "# WqKRb7siBIoO9Lt591CFFxet" at bounding box center [65, 43] width 55 height 6
copy span "WqKRb7siBIoO9Lt591CFFxet"
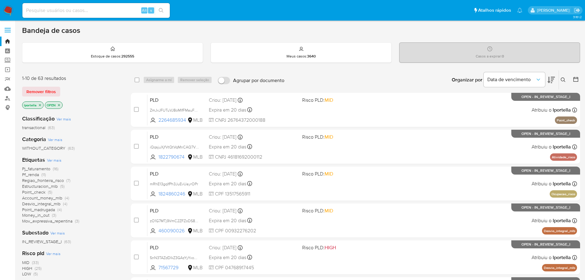
drag, startPoint x: 144, startPoint y: 2, endPoint x: 286, endPoint y: 83, distance: 163.3
click at [288, 83] on div "Organizar por Data de vencimento Os resultados não podem ser classificados enqu…" at bounding box center [433, 79] width 293 height 19
click at [116, 3] on div "Alt s" at bounding box center [95, 10] width 147 height 15
click at [111, 15] on div "Alt s" at bounding box center [95, 10] width 147 height 15
click at [101, 6] on div "Alt s" at bounding box center [95, 10] width 147 height 15
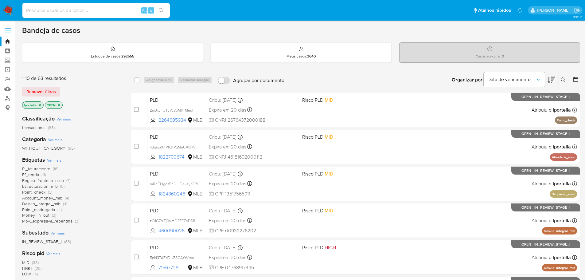
click at [97, 14] on input at bounding box center [95, 10] width 147 height 8
click at [98, 13] on input at bounding box center [95, 10] width 147 height 8
paste input "5nN3TAZdDIkZ3GAzYyYxoA2X"
type input "5nN3TAZdDIkZ3GAzYyYxoA2X"
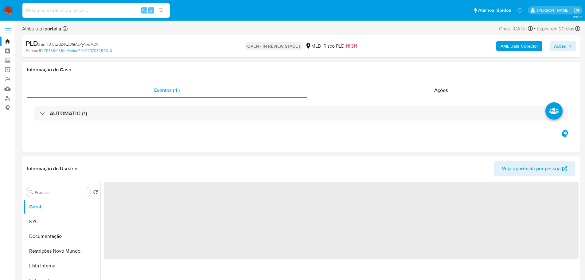
select select "10"
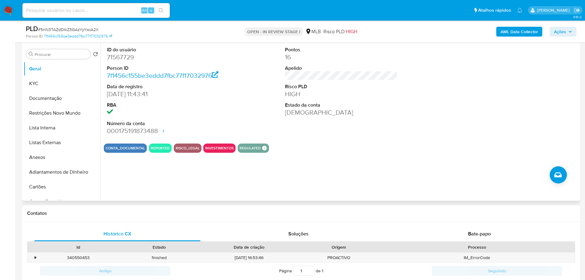
scroll to position [123, 0]
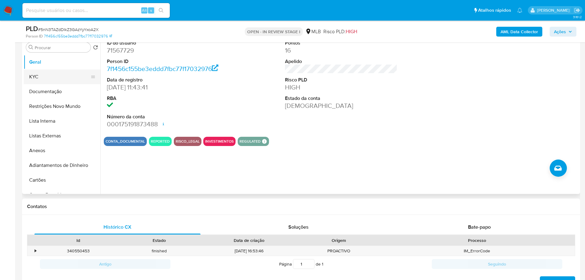
click at [58, 77] on button "KYC" at bounding box center [60, 76] width 72 height 15
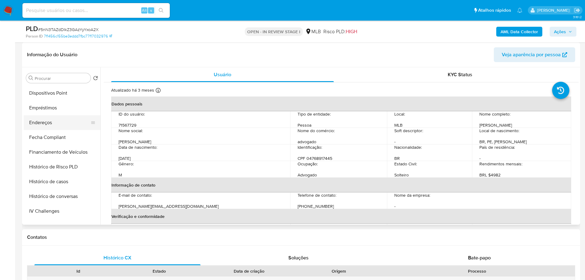
scroll to position [276, 0]
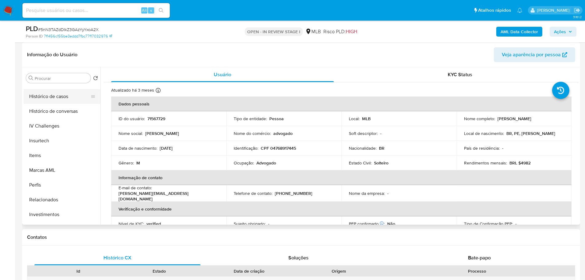
click at [57, 101] on button "Histórico de casos" at bounding box center [60, 96] width 72 height 15
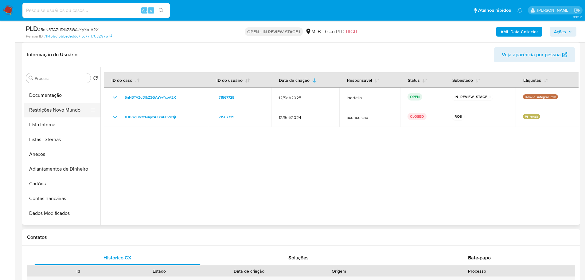
scroll to position [0, 0]
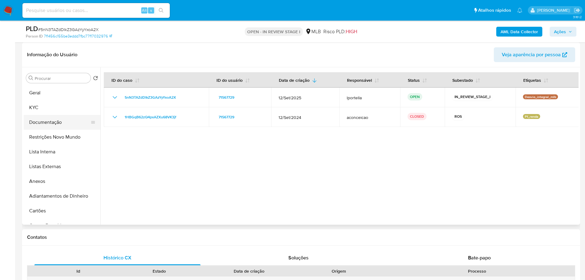
drag, startPoint x: 56, startPoint y: 123, endPoint x: 2, endPoint y: 148, distance: 58.9
click at [54, 123] on button "Documentação" at bounding box center [62, 122] width 77 height 15
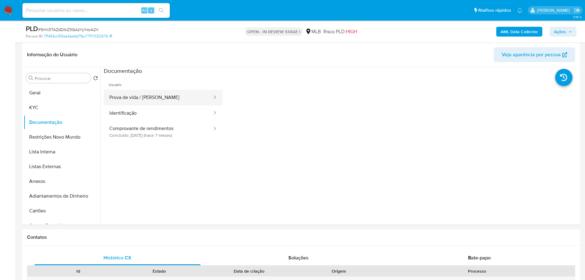
click at [156, 103] on button "Prova de vida / Selfie" at bounding box center [158, 98] width 109 height 16
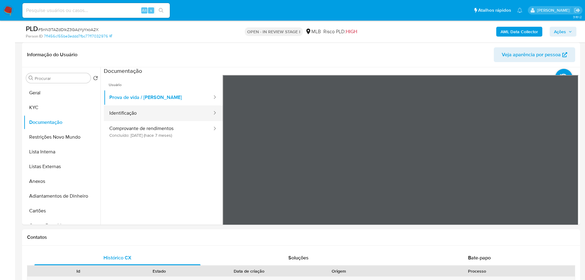
click at [164, 114] on button "Identificação" at bounding box center [158, 113] width 109 height 16
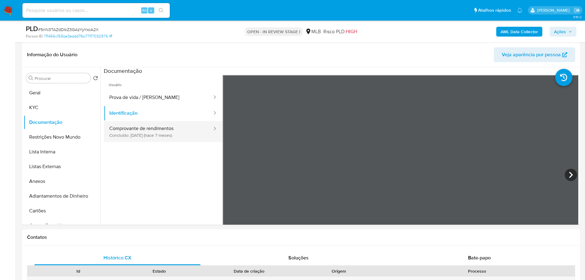
click at [166, 133] on button "Comprovante de rendimentos Concluído: 28/02/2025 (hace 7 meses)" at bounding box center [158, 131] width 109 height 21
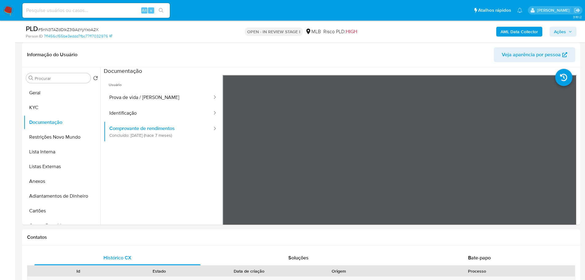
click at [390, 55] on header "Informação do Usuário Veja aparência por pessoa" at bounding box center [301, 54] width 548 height 15
click at [40, 104] on button "KYC" at bounding box center [60, 107] width 72 height 15
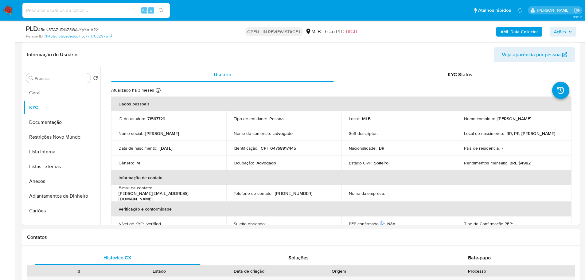
click at [256, 161] on p "Advogado" at bounding box center [266, 163] width 20 height 6
click at [260, 163] on p "Advogado" at bounding box center [266, 163] width 20 height 6
click at [265, 163] on p "Advogado" at bounding box center [266, 163] width 20 height 6
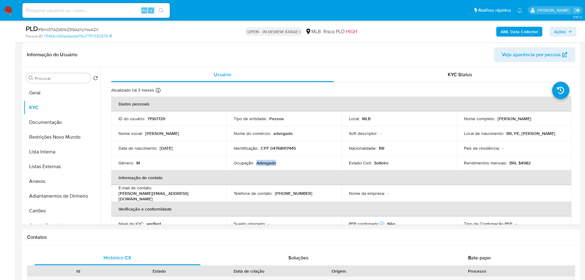
copy p "Advogado"
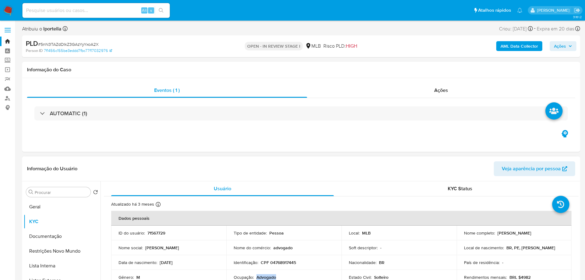
drag, startPoint x: 534, startPoint y: 233, endPoint x: 496, endPoint y: 233, distance: 37.5
click at [496, 233] on div "Nome completo : Eric Aquino Nobrega" at bounding box center [514, 233] width 100 height 6
copy p "Eric Aquino Nobrega"
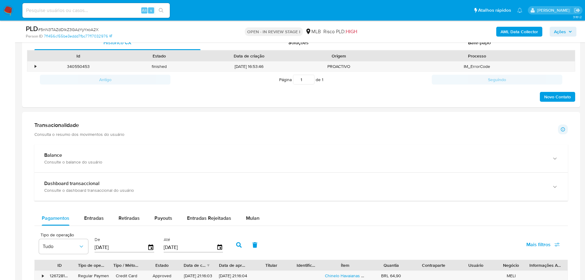
drag, startPoint x: 75, startPoint y: 158, endPoint x: 120, endPoint y: 142, distance: 47.6
click at [75, 158] on div "Balance" at bounding box center [294, 155] width 501 height 6
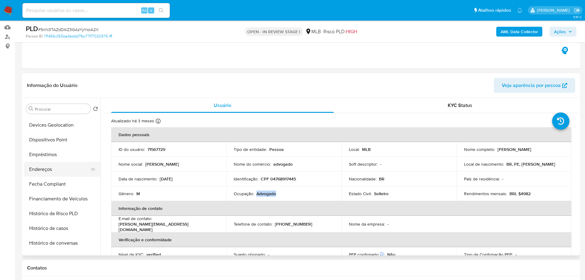
scroll to position [276, 0]
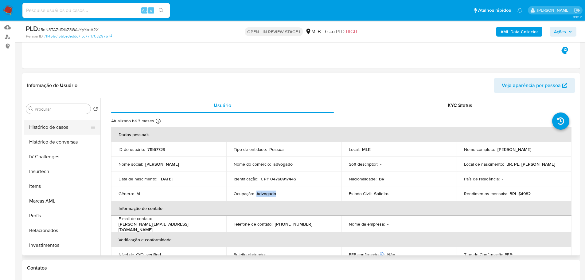
click at [44, 126] on button "Histórico de casos" at bounding box center [60, 127] width 72 height 15
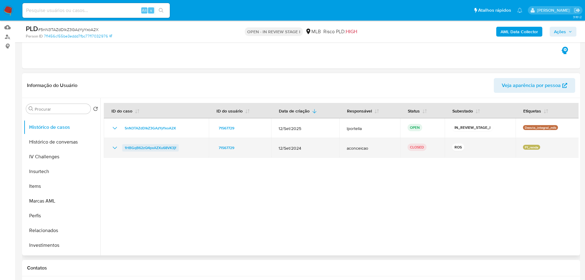
click at [138, 148] on span "1HBGqB62zQ4pxAZXu68VK3jf" at bounding box center [151, 147] width 52 height 7
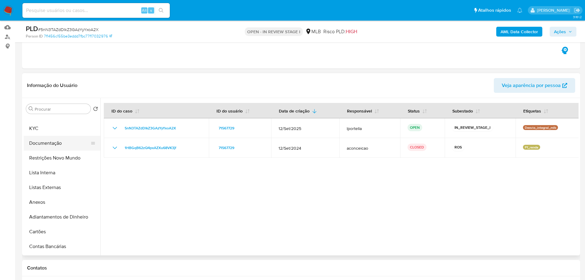
scroll to position [0, 0]
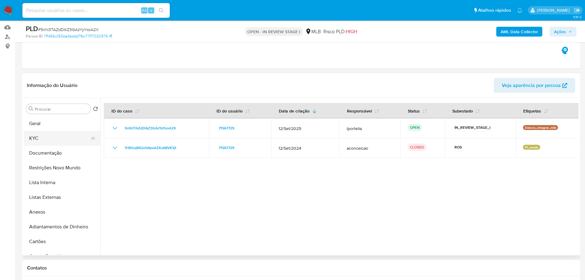
click at [49, 140] on button "KYC" at bounding box center [60, 138] width 72 height 15
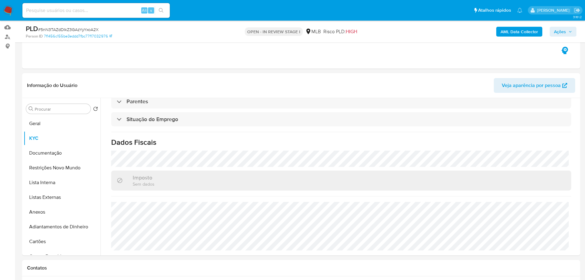
scroll to position [256, 0]
click at [37, 122] on button "Geral" at bounding box center [60, 123] width 72 height 15
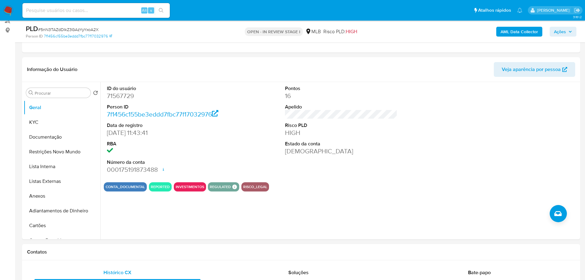
scroll to position [76, 0]
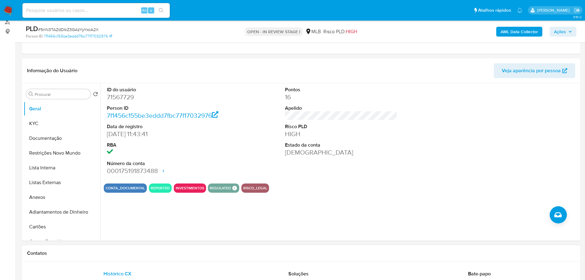
click at [87, 250] on h1 "Contatos" at bounding box center [301, 253] width 548 height 6
click at [38, 125] on button "KYC" at bounding box center [60, 123] width 72 height 15
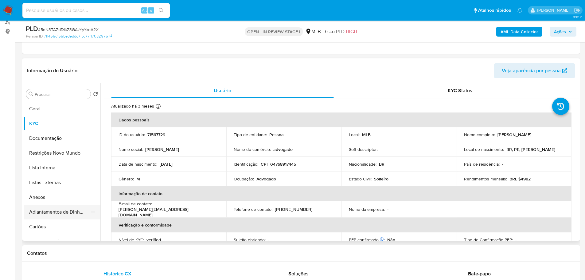
drag, startPoint x: 112, startPoint y: 255, endPoint x: 59, endPoint y: 218, distance: 65.0
click at [112, 255] on h1 "Contatos" at bounding box center [301, 253] width 548 height 6
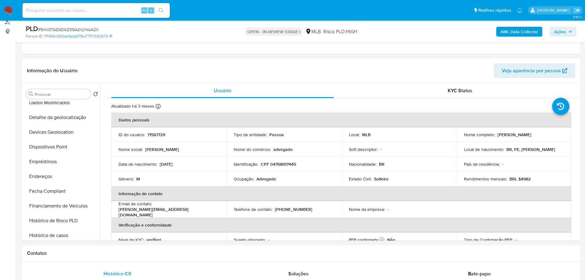
drag, startPoint x: 51, startPoint y: 180, endPoint x: 4, endPoint y: 179, distance: 46.7
click at [50, 180] on button "Endereços" at bounding box center [62, 176] width 77 height 15
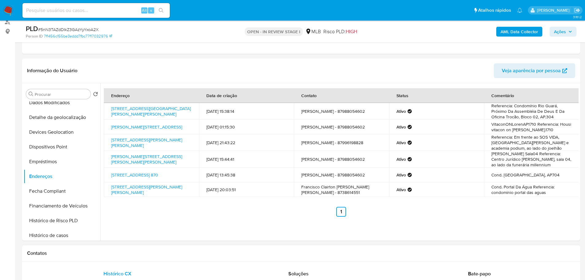
drag, startPoint x: 129, startPoint y: 263, endPoint x: 116, endPoint y: 258, distance: 13.9
click at [67, 119] on button "Detalhe da geolocalização" at bounding box center [60, 117] width 72 height 15
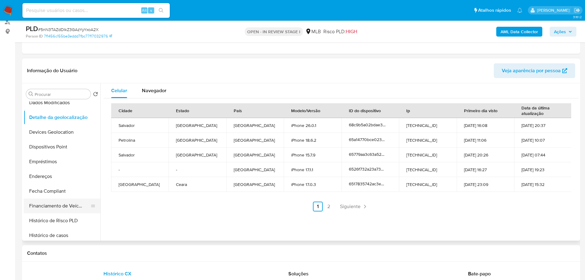
drag, startPoint x: 165, startPoint y: 254, endPoint x: 93, endPoint y: 211, distance: 84.1
click at [163, 254] on h1 "Contatos" at bounding box center [301, 253] width 548 height 6
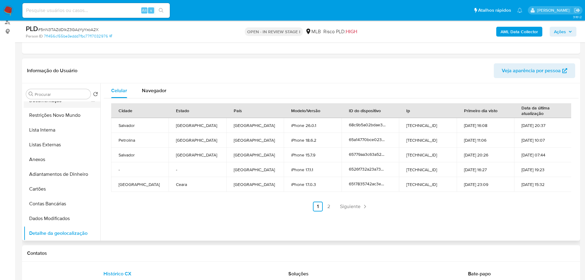
scroll to position [0, 0]
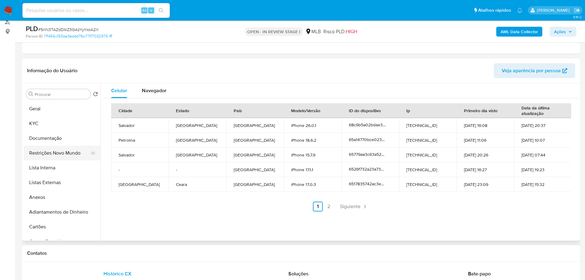
click at [49, 155] on button "Restrições Novo Mundo" at bounding box center [60, 153] width 72 height 15
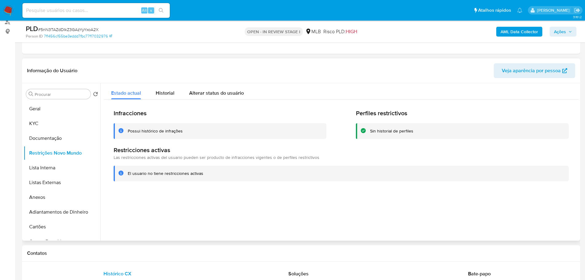
drag, startPoint x: 130, startPoint y: 247, endPoint x: 114, endPoint y: 236, distance: 20.3
click at [130, 248] on div "Contatos" at bounding box center [301, 253] width 558 height 16
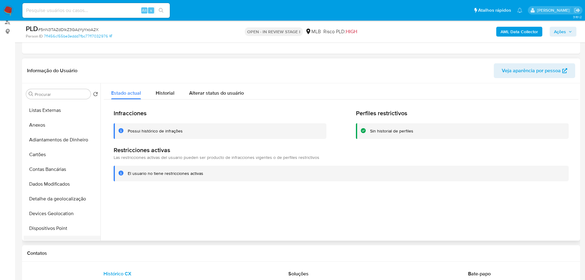
scroll to position [123, 0]
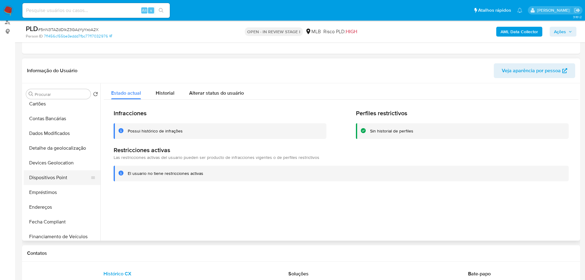
click at [67, 177] on button "Dispositivos Point" at bounding box center [60, 177] width 72 height 15
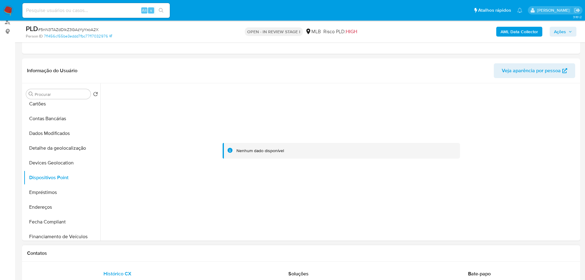
drag, startPoint x: 239, startPoint y: 254, endPoint x: 238, endPoint y: 247, distance: 6.9
click at [239, 254] on h1 "Contatos" at bounding box center [301, 253] width 548 height 6
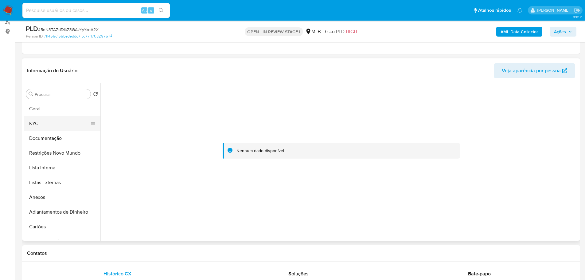
click at [38, 123] on button "KYC" at bounding box center [60, 123] width 72 height 15
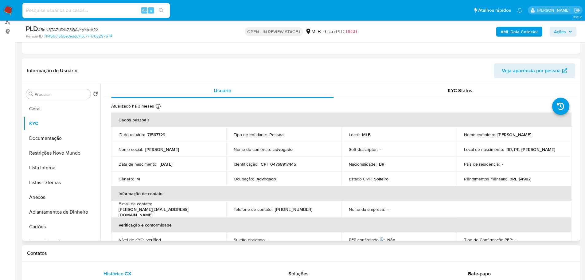
click at [281, 164] on p "CPF 04768917445" at bounding box center [278, 164] width 35 height 6
copy p "04768917445"
click at [46, 136] on button "Documentação" at bounding box center [60, 138] width 72 height 15
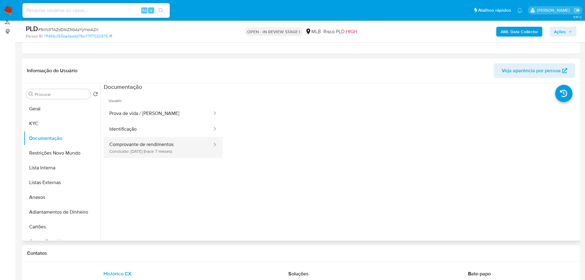
click at [147, 146] on button "Comprovante de rendimentos Concluído: 28/02/2025 (hace 7 meses)" at bounding box center [158, 147] width 109 height 21
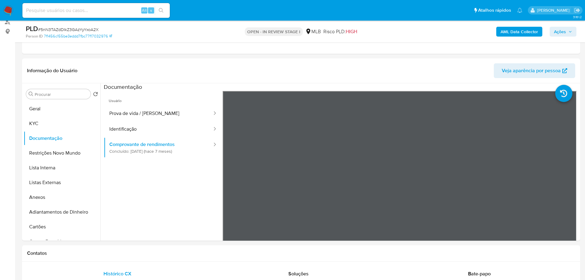
click at [569, 31] on icon "button" at bounding box center [570, 32] width 4 height 4
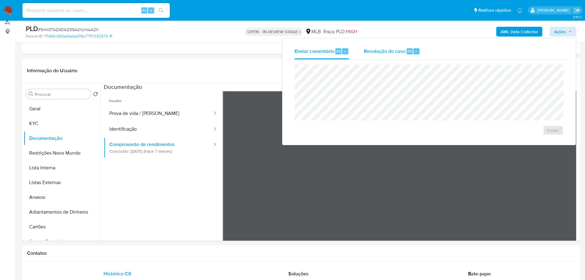
click at [371, 49] on span "Resolução do caso" at bounding box center [384, 50] width 41 height 7
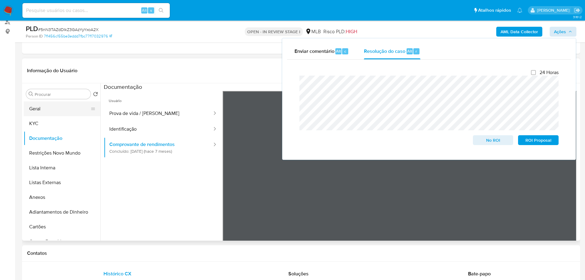
click at [37, 108] on button "Geral" at bounding box center [60, 108] width 72 height 15
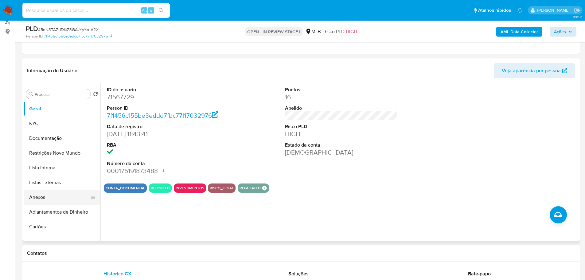
click at [46, 200] on button "Anexos" at bounding box center [60, 197] width 72 height 15
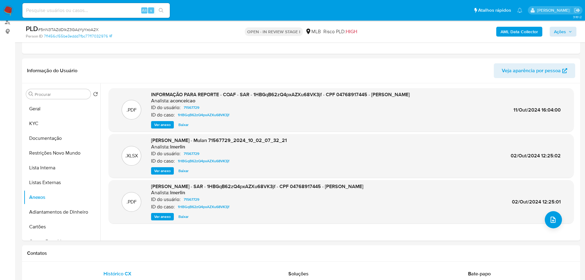
click at [505, 36] on b "AML Data Collector" at bounding box center [518, 32] width 37 height 10
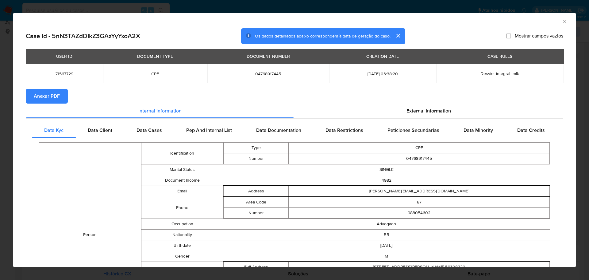
click at [56, 97] on span "Anexar PDF" at bounding box center [47, 96] width 26 height 14
click at [562, 23] on icon "Fechar a janela" at bounding box center [565, 21] width 6 height 6
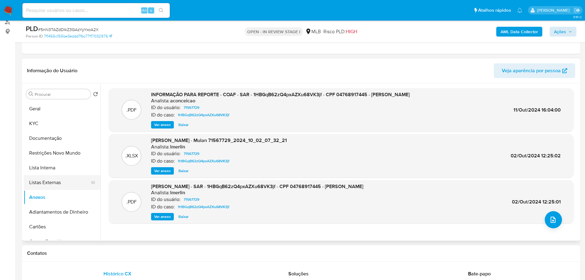
click at [49, 183] on button "Listas Externas" at bounding box center [60, 182] width 72 height 15
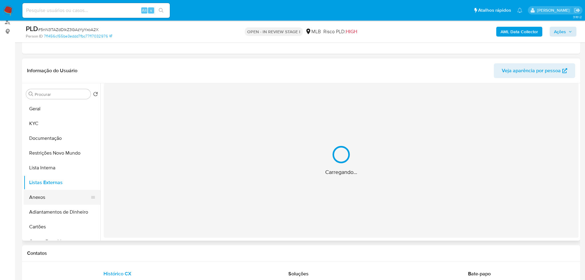
click at [49, 198] on button "Anexos" at bounding box center [60, 197] width 72 height 15
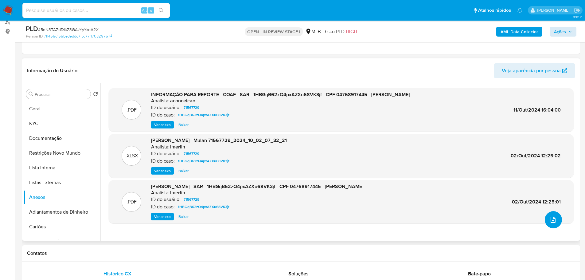
click at [553, 227] on button "upload-file" at bounding box center [553, 219] width 17 height 17
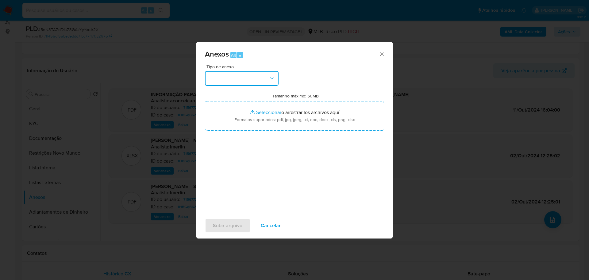
click at [250, 74] on button "button" at bounding box center [242, 78] width 74 height 15
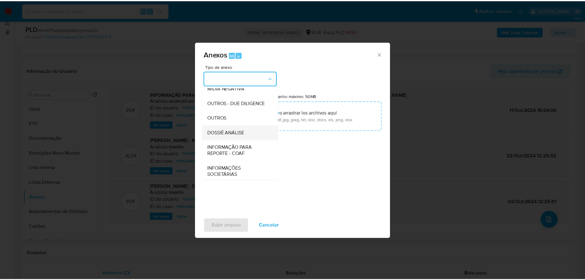
scroll to position [95, 0]
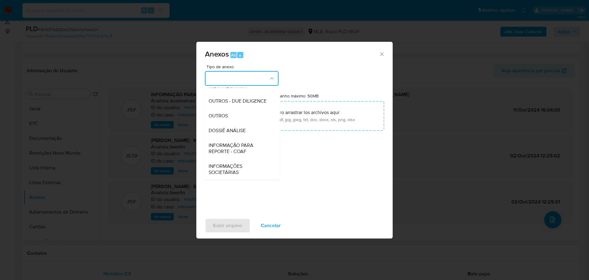
click at [148, 74] on div "Anexos Alt a Tipo de anexo CAPTURA BUREAU CAPTURA DOWJONES CAPTURA GOOGLE CAPTU…" at bounding box center [294, 140] width 589 height 280
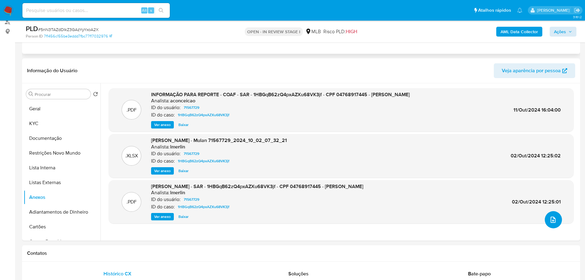
scroll to position [0, 0]
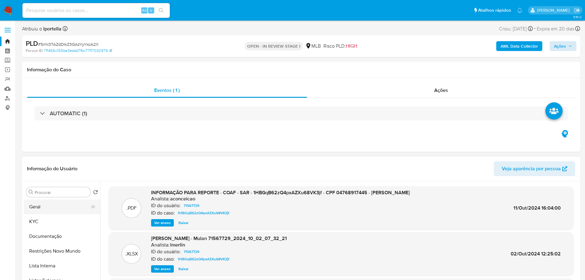
click at [56, 212] on button "Geral" at bounding box center [60, 206] width 72 height 15
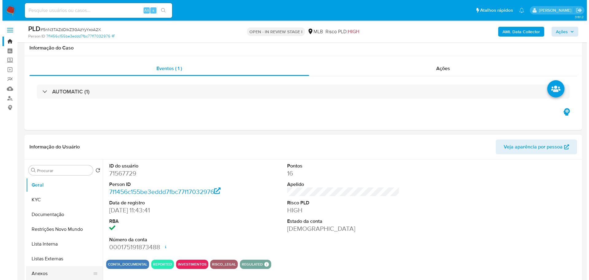
scroll to position [123, 0]
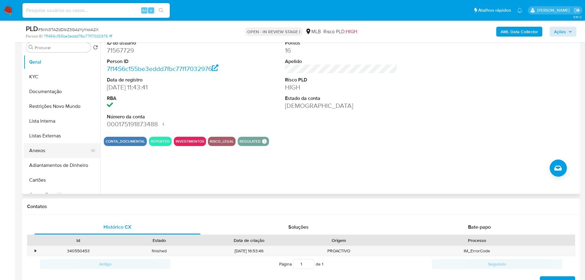
click at [40, 155] on button "Anexos" at bounding box center [60, 150] width 72 height 15
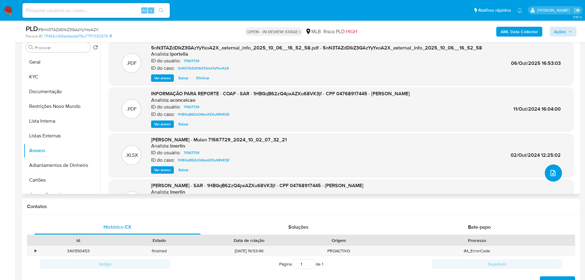
click at [549, 170] on icon "upload-file" at bounding box center [552, 172] width 7 height 7
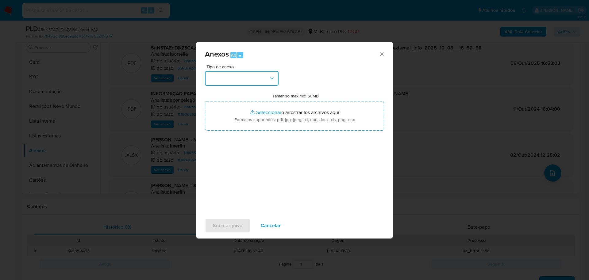
drag, startPoint x: 240, startPoint y: 77, endPoint x: 242, endPoint y: 80, distance: 3.8
click at [240, 77] on button "button" at bounding box center [242, 78] width 74 height 15
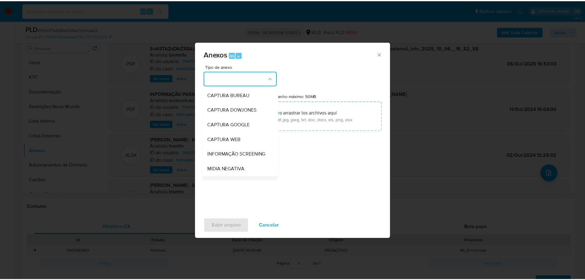
scroll to position [95, 0]
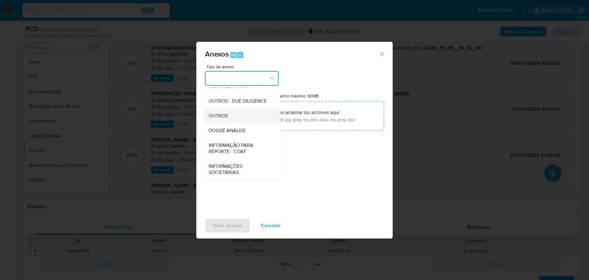
click at [236, 117] on div "OUTROS" at bounding box center [240, 115] width 63 height 15
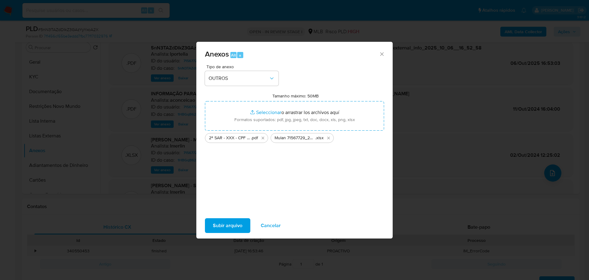
click at [235, 227] on span "Subir arquivo" at bounding box center [227, 226] width 29 height 14
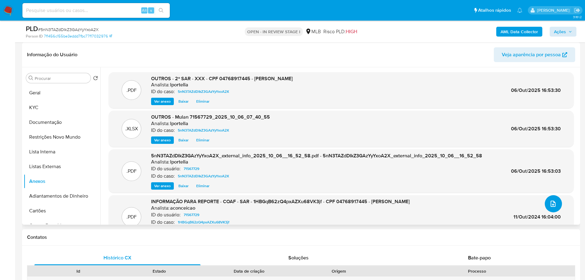
scroll to position [31, 0]
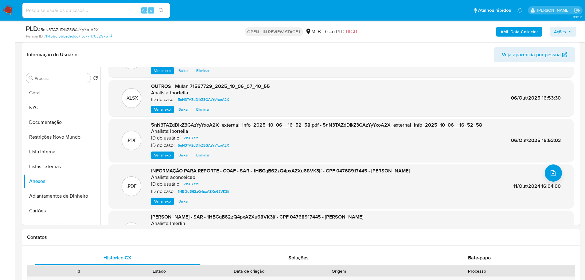
click at [565, 33] on span "Ações" at bounding box center [560, 32] width 12 height 10
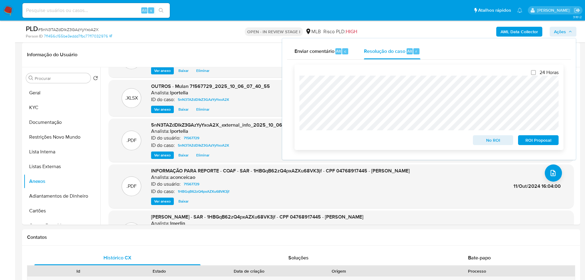
click at [544, 144] on span "ROI Proposal" at bounding box center [538, 140] width 32 height 9
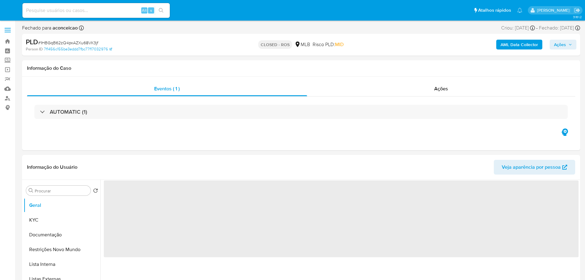
select select "10"
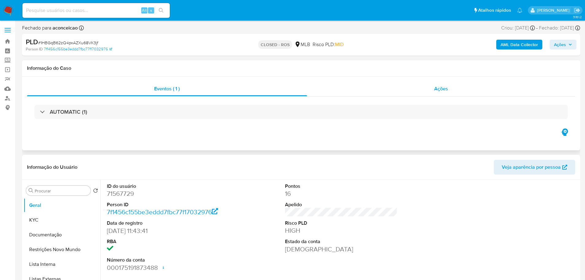
drag, startPoint x: 445, startPoint y: 94, endPoint x: 296, endPoint y: 85, distance: 149.1
click at [445, 93] on div "Ações" at bounding box center [441, 88] width 268 height 15
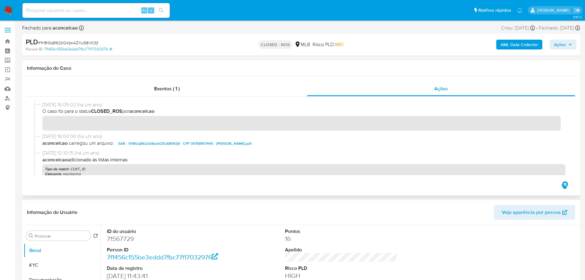
drag, startPoint x: 64, startPoint y: 107, endPoint x: 41, endPoint y: 107, distance: 22.4
click at [41, 107] on div "[DATE] 16:05:02 (há um ano) O caso foi para o status CLOSED_ROS por aconceicao" at bounding box center [300, 117] width 533 height 32
click at [172, 94] on div "Eventos ( 1 )" at bounding box center [167, 88] width 280 height 15
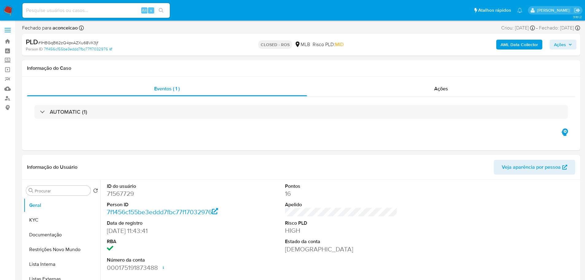
click at [65, 111] on h3 "AUTOMATIC (1)" at bounding box center [68, 111] width 37 height 7
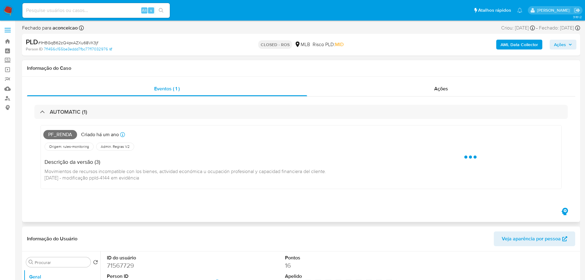
click at [64, 136] on span "Pf_renda" at bounding box center [60, 134] width 34 height 9
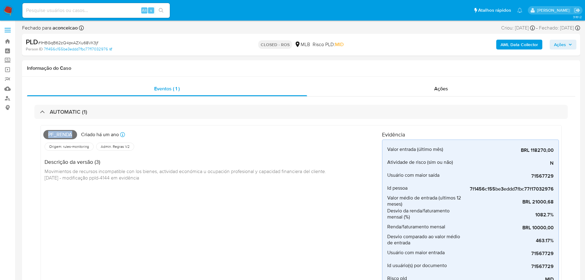
copy span "Pf_renda"
click at [78, 42] on span "# 1HBGqB62zQ4pxAZXu68VK3jf" at bounding box center [68, 43] width 60 height 6
click at [80, 44] on span "# 1HBGqB62zQ4pxAZXu68VK3jf" at bounding box center [68, 43] width 60 height 6
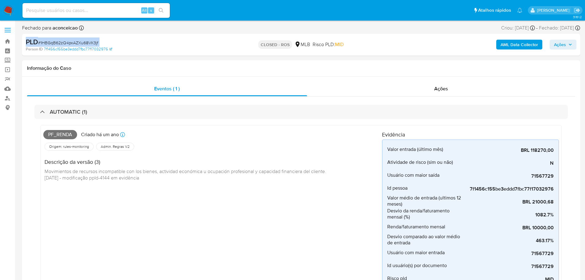
click at [80, 44] on span "# 1HBGqB62zQ4pxAZXu68VK3jf" at bounding box center [68, 43] width 60 height 6
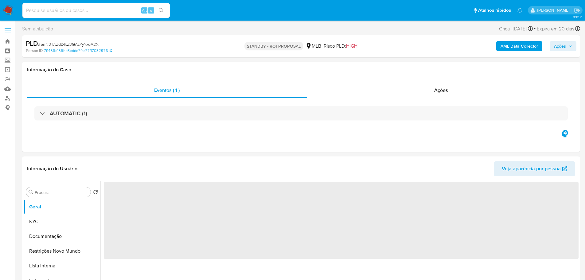
select select "10"
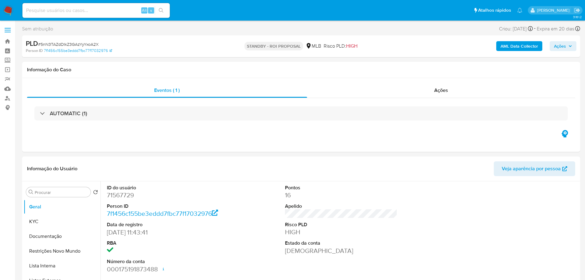
click at [80, 45] on span "# 5nN3TAZdDIkZ3GAzYyYxoA2X" at bounding box center [68, 44] width 60 height 6
copy span "5nN3TAZdDIkZ3GAzYyYxoA2X"
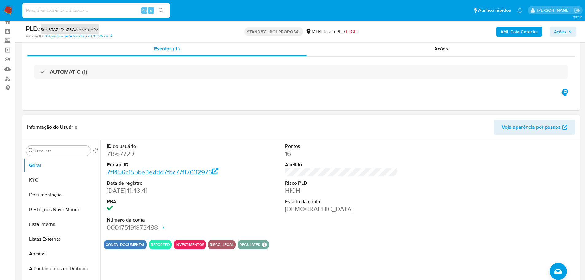
scroll to position [31, 0]
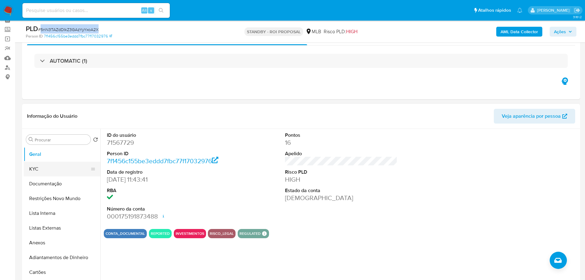
click at [75, 169] on button "KYC" at bounding box center [60, 168] width 72 height 15
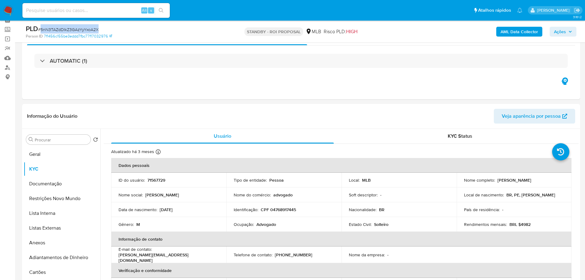
click at [12, 9] on img at bounding box center [8, 10] width 10 height 10
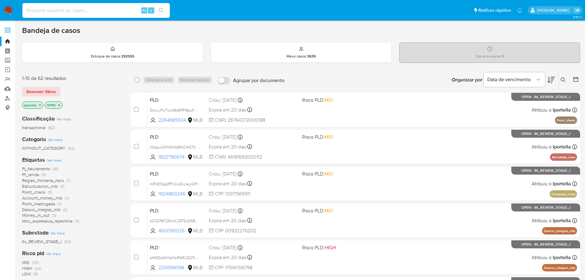
click at [117, 11] on input at bounding box center [95, 10] width 147 height 8
paste input "sNNf2qNHVaNkRWEJO2TcZVPj"
type input "sNNf2qNHVaNkRWEJO2TcZVPj"
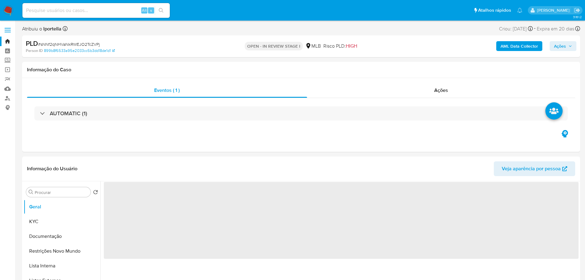
select select "10"
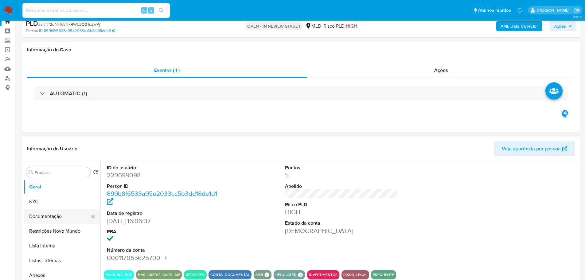
scroll to position [31, 0]
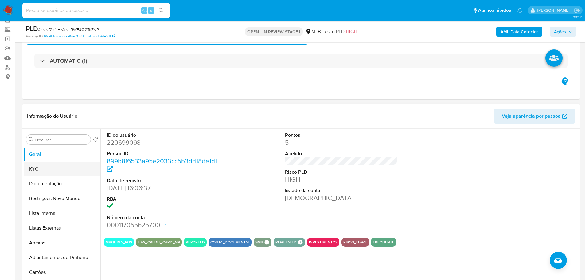
click at [48, 171] on button "KYC" at bounding box center [60, 168] width 72 height 15
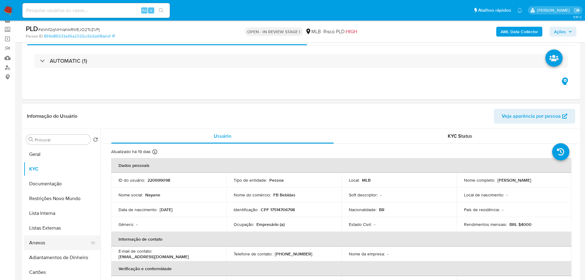
click at [43, 246] on button "Anexos" at bounding box center [60, 242] width 72 height 15
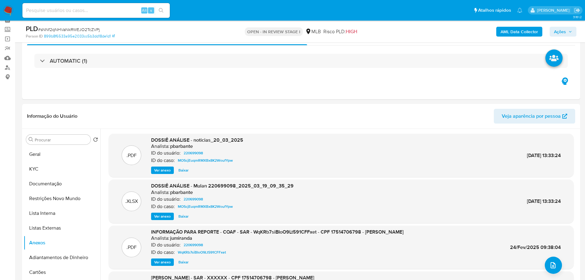
click at [512, 34] on b "AML Data Collector" at bounding box center [518, 32] width 37 height 10
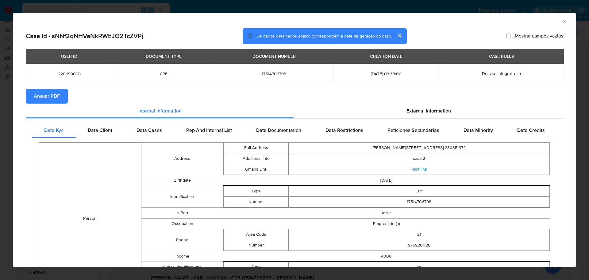
click at [58, 101] on span "Anexar PDF" at bounding box center [47, 96] width 26 height 14
click at [562, 20] on icon "Fechar a janela" at bounding box center [565, 21] width 6 height 6
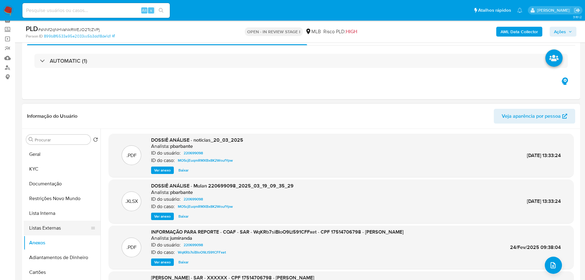
click at [49, 230] on button "Listas Externas" at bounding box center [60, 227] width 72 height 15
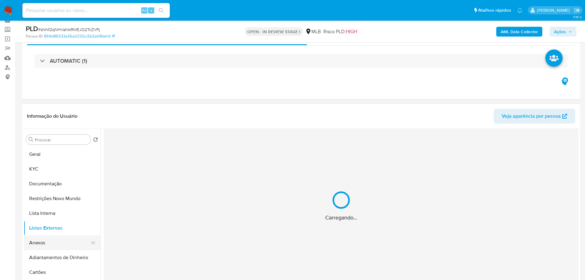
click at [49, 243] on button "Anexos" at bounding box center [60, 242] width 72 height 15
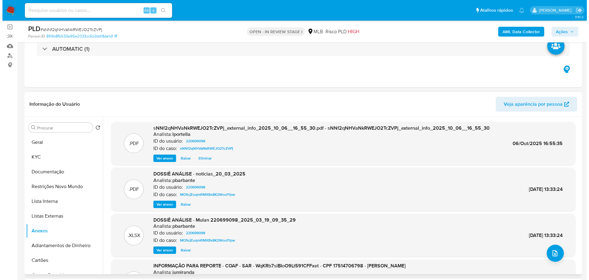
scroll to position [61, 0]
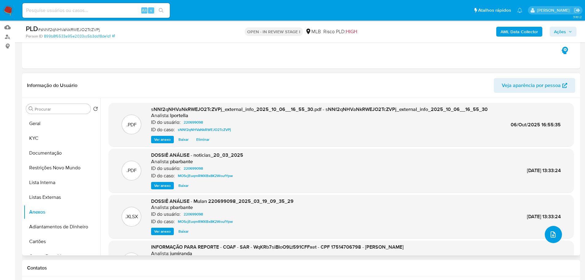
click at [546, 237] on button "upload-file" at bounding box center [553, 234] width 17 height 17
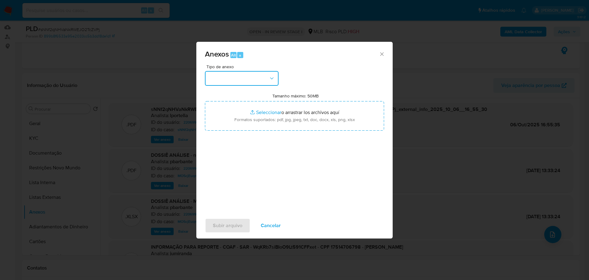
click at [255, 79] on button "button" at bounding box center [242, 78] width 74 height 15
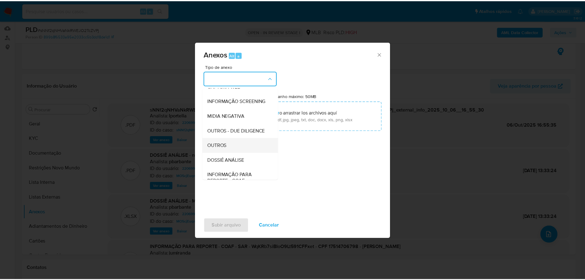
scroll to position [95, 0]
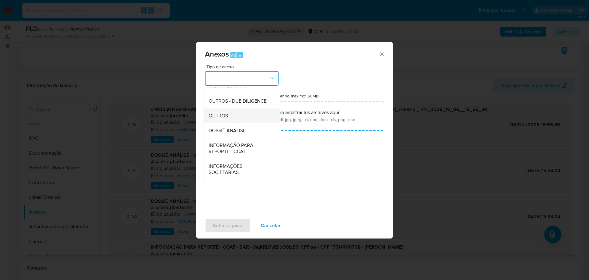
click at [219, 116] on span "OUTROS" at bounding box center [218, 116] width 19 height 6
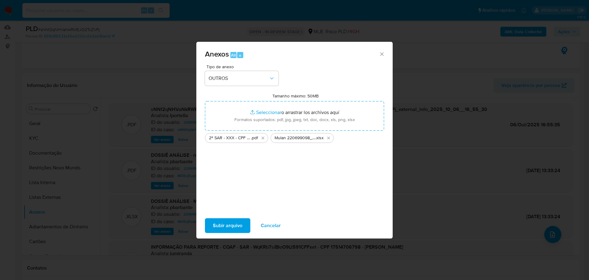
click at [211, 231] on button "Subir arquivo" at bounding box center [227, 225] width 45 height 15
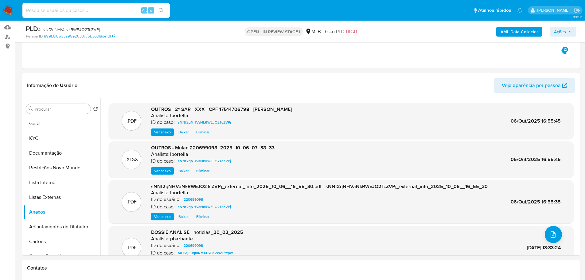
click at [553, 35] on button "Ações" at bounding box center [562, 32] width 27 height 10
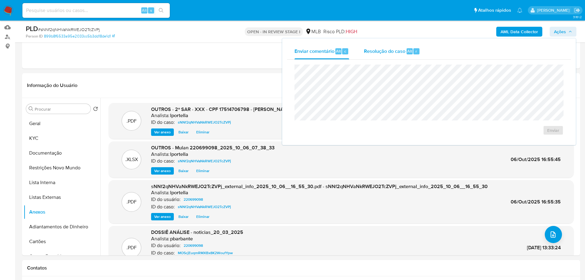
click at [379, 53] on span "Resolução do caso" at bounding box center [384, 50] width 41 height 7
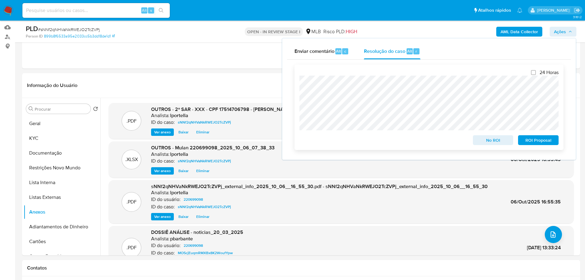
click at [547, 143] on span "ROI Proposal" at bounding box center [538, 140] width 32 height 9
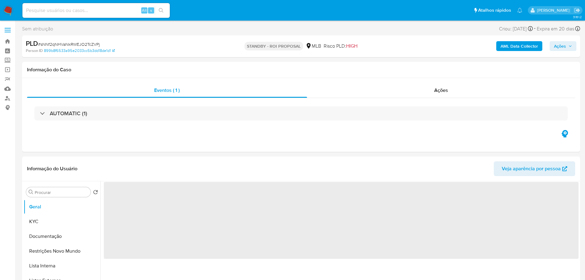
select select "10"
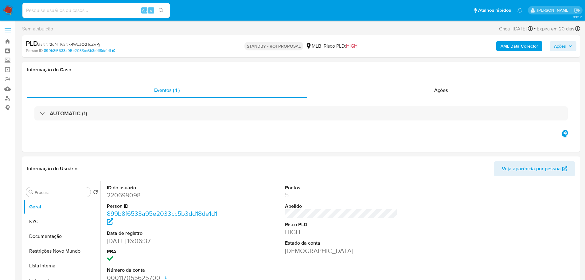
click at [92, 43] on span "# sNNf2qNHVaNkRWEJO2TcZVPj" at bounding box center [69, 44] width 62 height 6
copy span "sNNf2qNHVaNkRWEJO2TcZVPj"
click at [6, 9] on img at bounding box center [8, 10] width 10 height 10
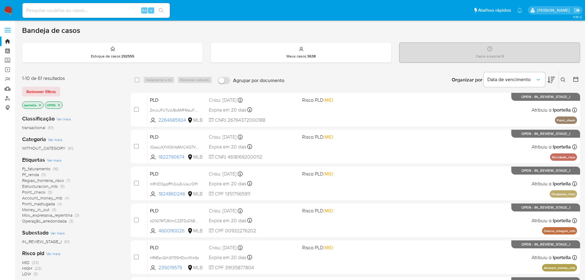
click at [40, 15] on div "Alt s" at bounding box center [95, 10] width 147 height 15
click at [41, 14] on input at bounding box center [95, 10] width 147 height 8
paste input "sNNf2qNHVaNkRWEJO2TcZVPj"
type input "sNNf2qNHVaNkRWEJO2TcZVPj"
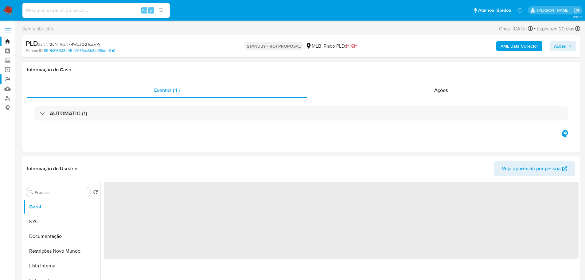
select select "10"
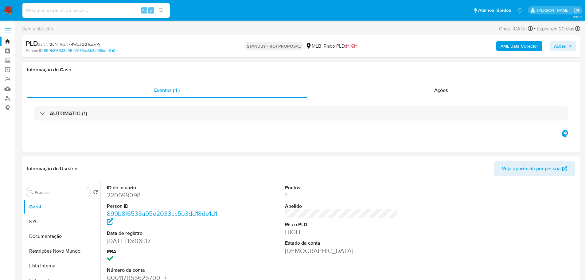
click at [3, 11] on nav "Pausado Ver notificaciones Alt s Atalhos rápidos Presiona las siguientes teclas…" at bounding box center [292, 10] width 585 height 21
click at [11, 12] on img at bounding box center [8, 10] width 10 height 10
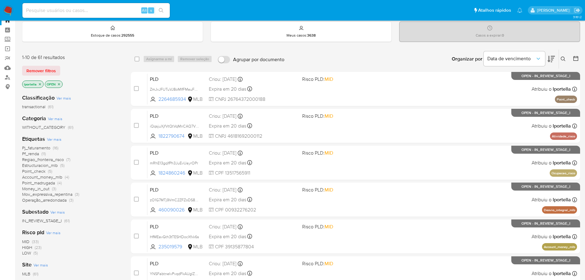
scroll to position [31, 0]
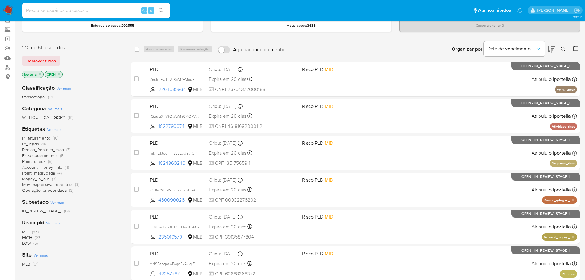
click at [27, 237] on span "HIGH" at bounding box center [27, 237] width 10 height 6
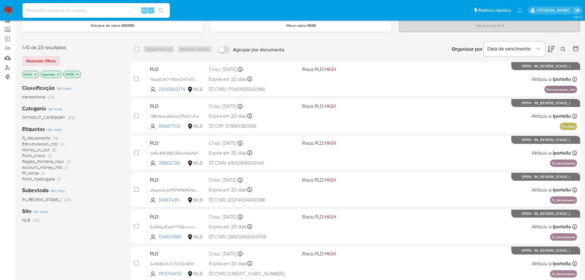
click at [32, 171] on span "Pf_renda" at bounding box center [30, 173] width 17 height 6
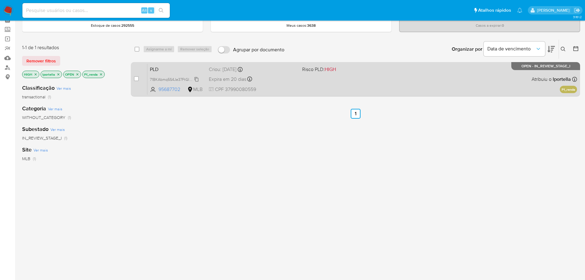
click at [179, 77] on span "71BKAbmq5S4Je37FtGIYvPrd" at bounding box center [174, 79] width 49 height 7
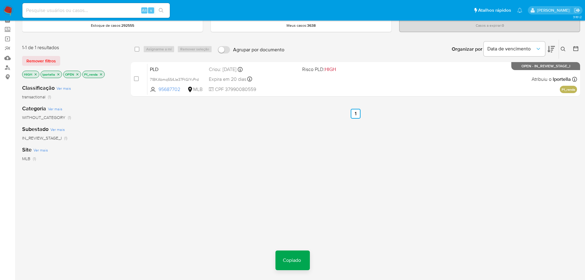
click at [102, 14] on input at bounding box center [95, 10] width 147 height 8
paste input "71BKAbmq5S4Je37FtGIYvPrd"
type input "71BKAbmq5S4Je37FtGIYvPrd"
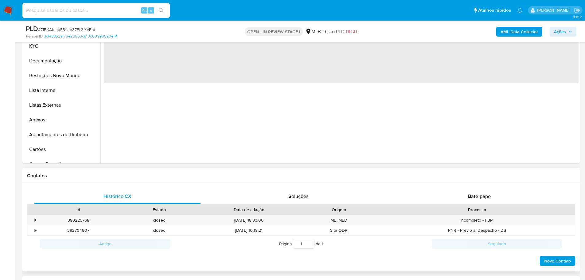
select select "10"
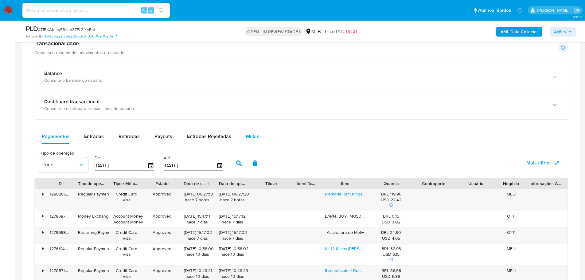
click at [251, 134] on span "Mulan" at bounding box center [253, 136] width 14 height 7
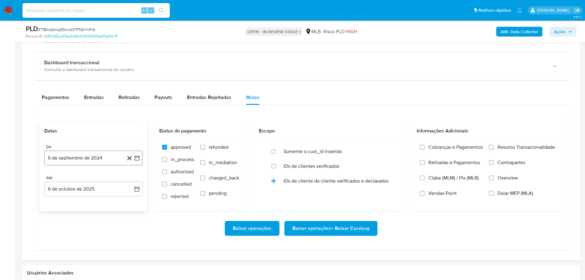
scroll to position [460, 0]
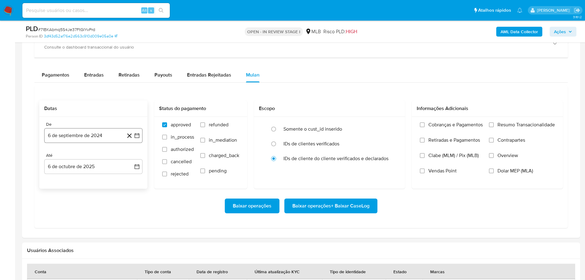
click at [92, 136] on button "6 de septiembre de 2024" at bounding box center [93, 135] width 98 height 15
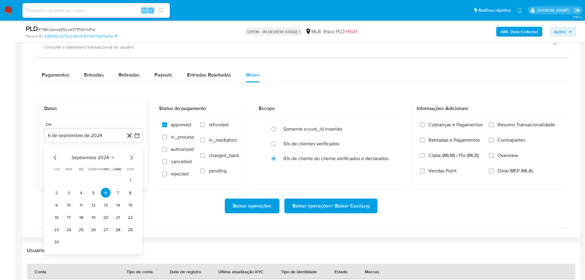
click at [133, 158] on icon "Mes siguiente" at bounding box center [131, 157] width 7 height 7
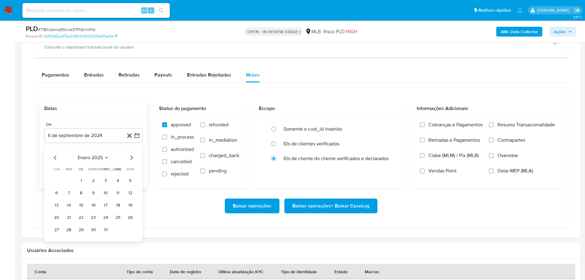
click at [133, 158] on icon "Mes siguiente" at bounding box center [131, 157] width 7 height 7
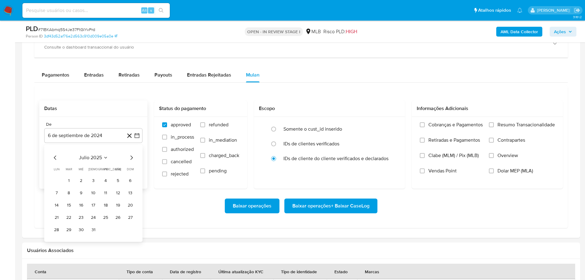
click at [133, 158] on icon "Mes siguiente" at bounding box center [131, 157] width 7 height 7
click at [106, 181] on button "1" at bounding box center [106, 180] width 10 height 10
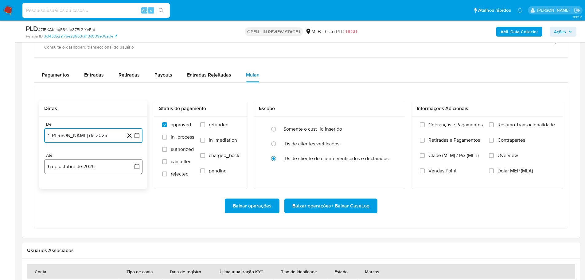
click at [105, 172] on button "6 de octubre de 2025" at bounding box center [93, 166] width 98 height 15
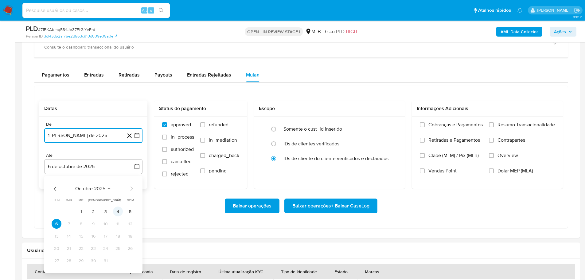
click at [121, 208] on button "4" at bounding box center [118, 211] width 10 height 10
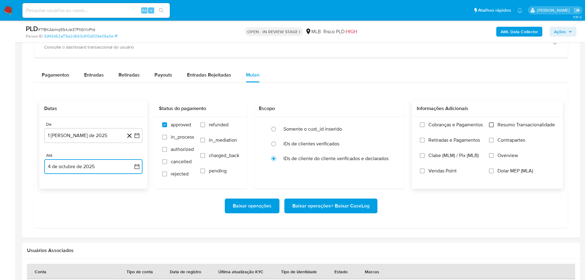
click at [489, 126] on input "Resumo Transacionalidade" at bounding box center [491, 124] width 5 height 5
click at [354, 212] on span "Baixar operações + Baixar CaseLog" at bounding box center [330, 206] width 77 height 14
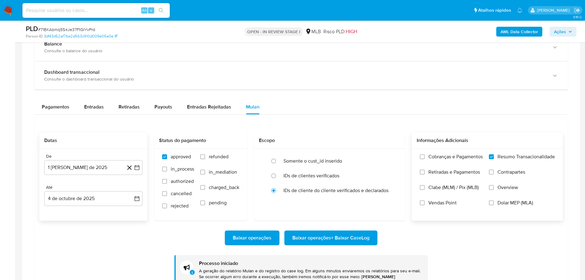
scroll to position [307, 0]
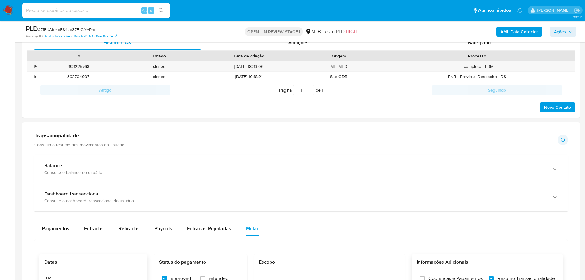
click at [6, 7] on img at bounding box center [8, 10] width 10 height 10
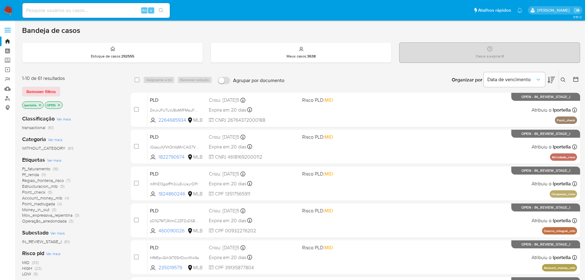
click at [51, 6] on div "Alt s" at bounding box center [95, 10] width 147 height 15
click at [52, 8] on input at bounding box center [95, 10] width 147 height 8
paste input "PY2Rewtgc0T5ES5YepUuNMHD"
type input "PY2Rewtgc0T5ES5YepUuNMHD"
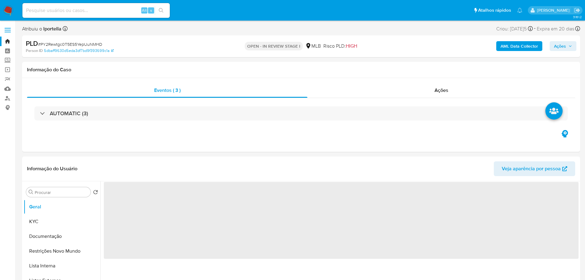
select select "10"
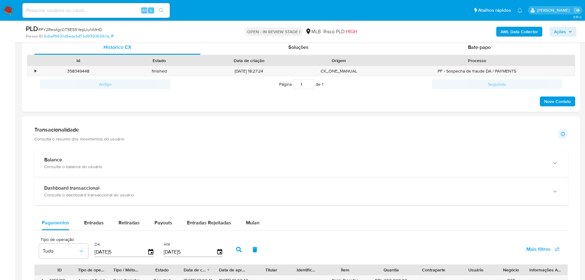
scroll to position [368, 0]
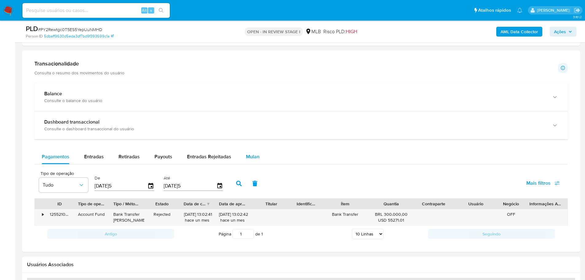
click at [250, 159] on span "Mulan" at bounding box center [253, 156] width 14 height 7
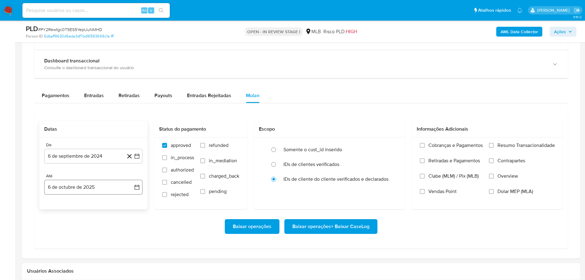
scroll to position [430, 0]
click at [106, 158] on button "6 de septiembre de 2024" at bounding box center [93, 155] width 98 height 15
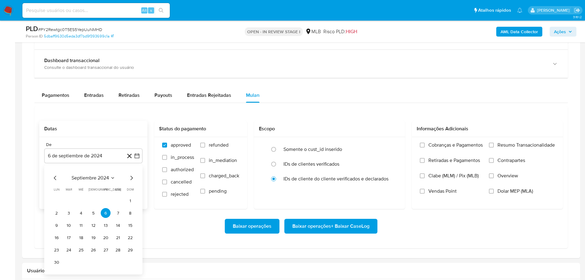
click at [134, 180] on icon "Mes siguiente" at bounding box center [131, 177] width 7 height 7
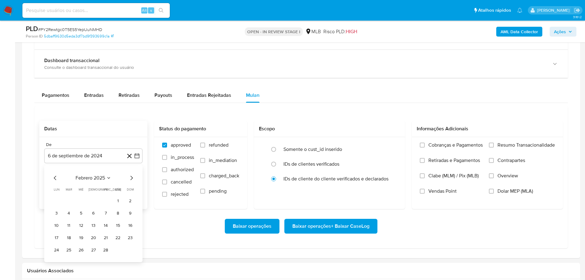
click at [134, 180] on icon "Mes siguiente" at bounding box center [131, 177] width 7 height 7
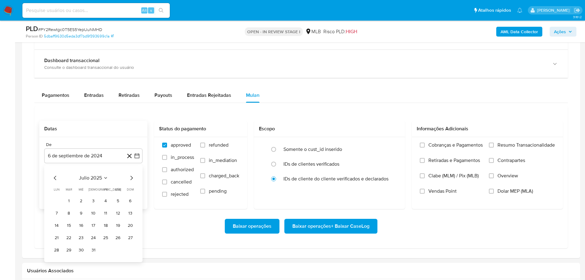
click at [134, 180] on icon "Mes siguiente" at bounding box center [131, 177] width 7 height 7
click at [107, 200] on button "1" at bounding box center [106, 201] width 10 height 10
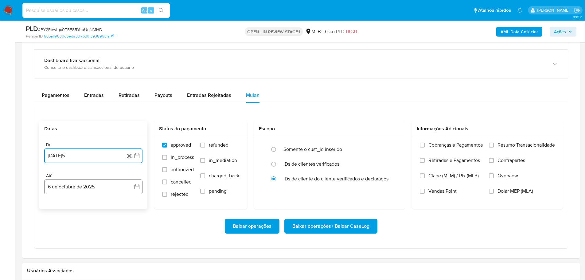
click at [95, 187] on button "6 de octubre de 2025" at bounding box center [93, 186] width 98 height 15
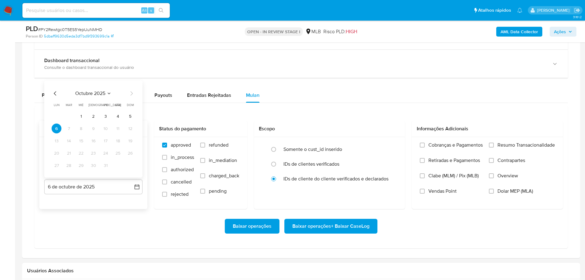
click at [52, 93] on icon "Mes anterior" at bounding box center [55, 93] width 7 height 7
click at [132, 165] on button "31" at bounding box center [130, 165] width 10 height 10
click at [487, 144] on div "Cobranças e Pagamentos Retiradas e Pagamentos Clabe (MLM) / Pix (MLB) Vendas Po…" at bounding box center [487, 172] width 141 height 61
click at [490, 144] on input "Resumo Transacionalidade" at bounding box center [491, 144] width 5 height 5
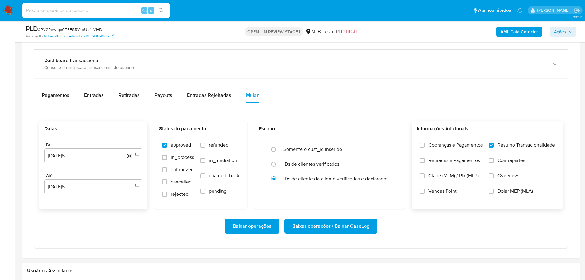
click at [364, 224] on span "Baixar operações + Baixar CaseLog" at bounding box center [330, 226] width 77 height 14
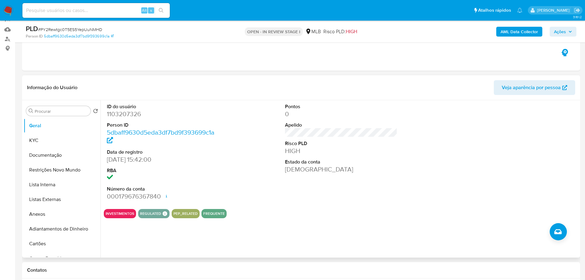
scroll to position [92, 0]
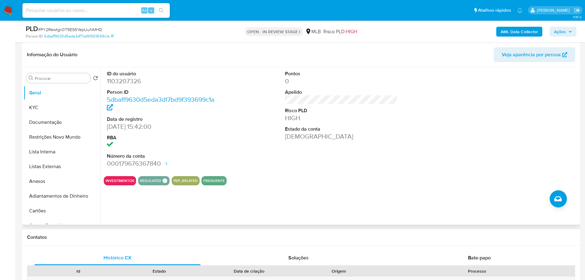
drag, startPoint x: 171, startPoint y: 250, endPoint x: 118, endPoint y: 222, distance: 60.6
click at [171, 250] on div "Histórico CX" at bounding box center [117, 257] width 166 height 15
drag, startPoint x: 42, startPoint y: 107, endPoint x: 61, endPoint y: 104, distance: 19.4
click at [42, 107] on button "KYC" at bounding box center [60, 107] width 72 height 15
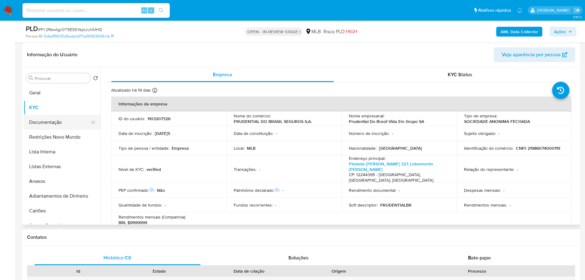
click at [46, 122] on button "Documentação" at bounding box center [60, 122] width 72 height 15
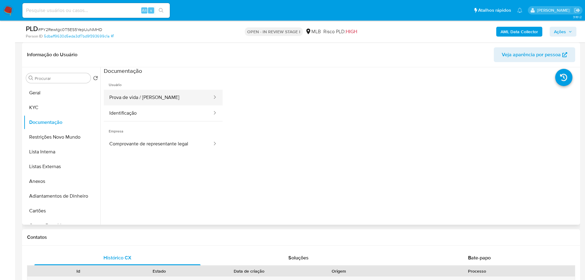
click at [135, 97] on button "Prova de vida / Selfie" at bounding box center [158, 98] width 109 height 16
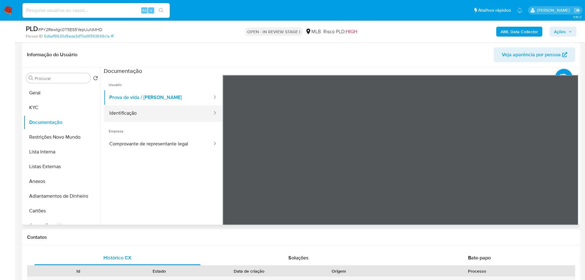
click at [161, 113] on button "Identificação" at bounding box center [158, 113] width 109 height 16
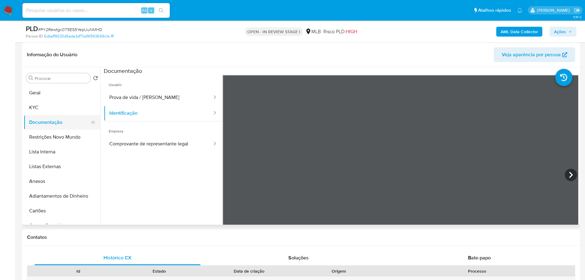
drag, startPoint x: 36, startPoint y: 105, endPoint x: 95, endPoint y: 120, distance: 61.0
click at [36, 105] on button "KYC" at bounding box center [62, 107] width 77 height 15
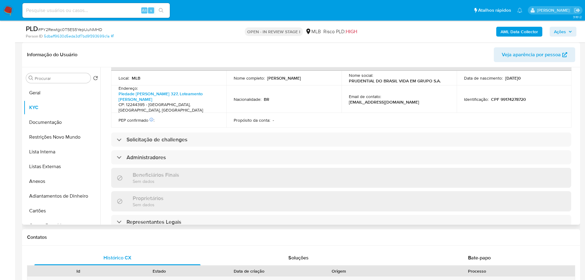
scroll to position [356, 0]
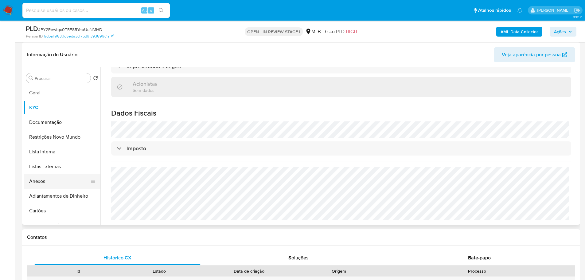
click at [47, 180] on button "Anexos" at bounding box center [60, 181] width 72 height 15
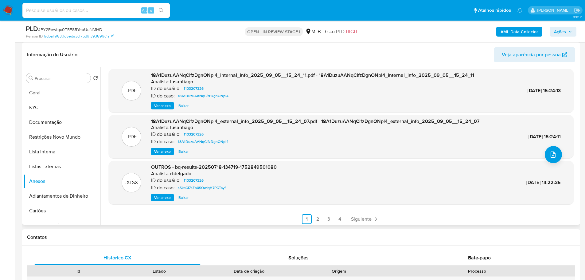
scroll to position [52, 0]
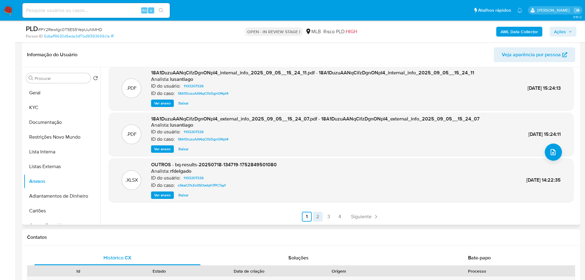
click at [318, 219] on link "2" at bounding box center [318, 217] width 10 height 10
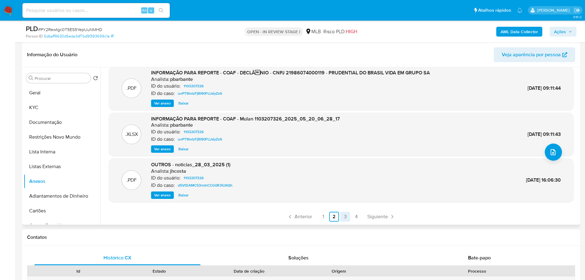
click at [342, 217] on link "3" at bounding box center [345, 217] width 10 height 10
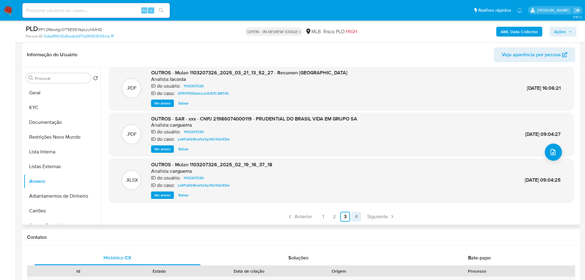
click at [355, 215] on link "4" at bounding box center [356, 217] width 10 height 10
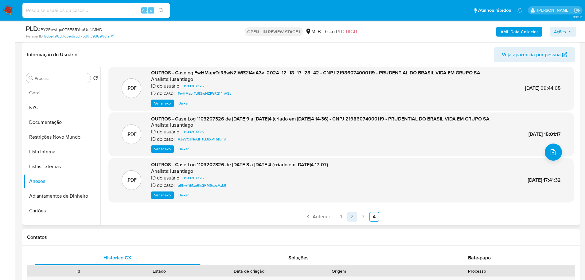
click at [349, 216] on link "2" at bounding box center [352, 217] width 10 height 10
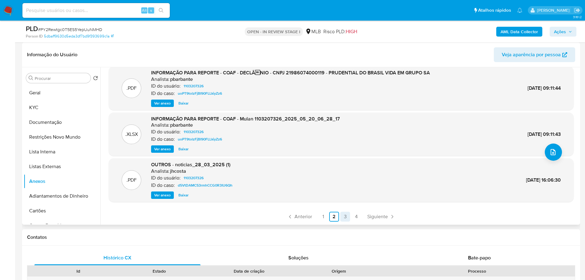
click at [340, 216] on link "3" at bounding box center [345, 217] width 10 height 10
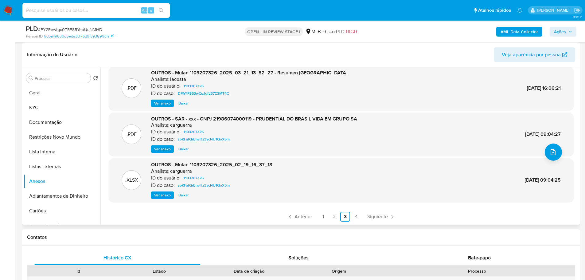
click at [164, 151] on span "Ver anexo" at bounding box center [162, 149] width 17 height 6
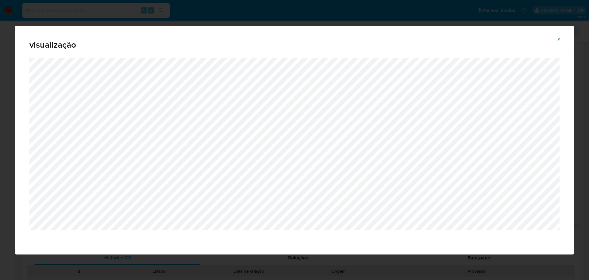
click at [561, 39] on icon "Attachment preview" at bounding box center [559, 39] width 5 height 5
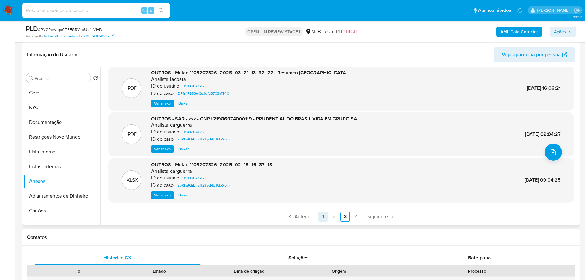
click at [323, 215] on link "1" at bounding box center [323, 217] width 10 height 10
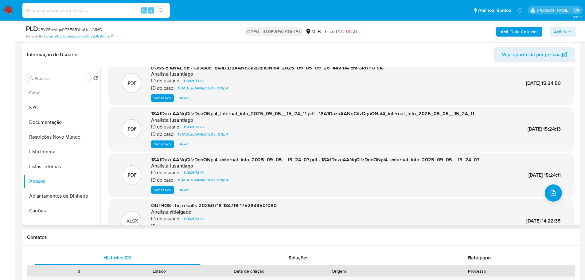
scroll to position [0, 0]
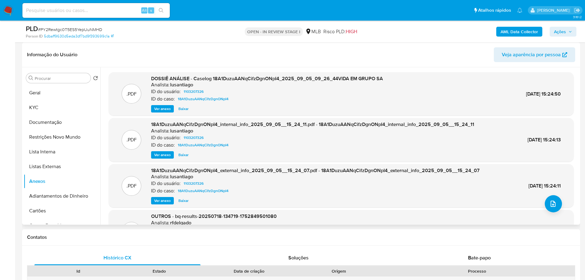
click at [164, 110] on span "Ver anexo" at bounding box center [162, 109] width 17 height 6
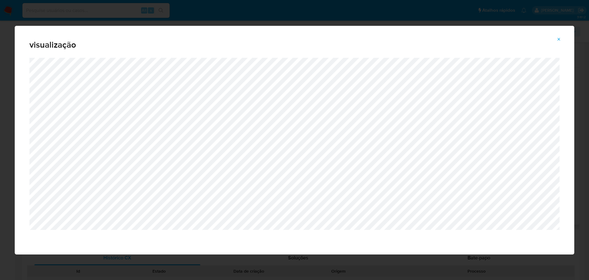
click at [562, 35] on button "Attachment preview" at bounding box center [560, 39] width 14 height 10
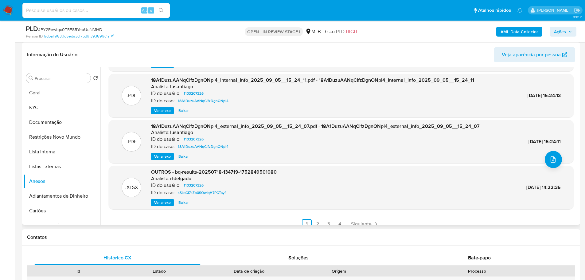
scroll to position [52, 0]
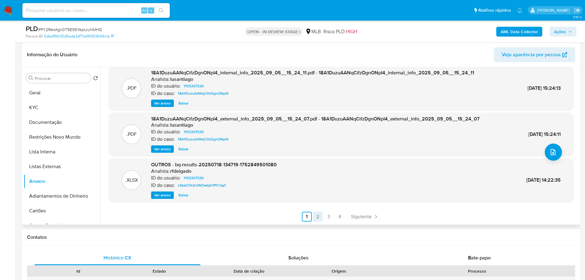
click at [318, 217] on link "2" at bounding box center [318, 217] width 10 height 10
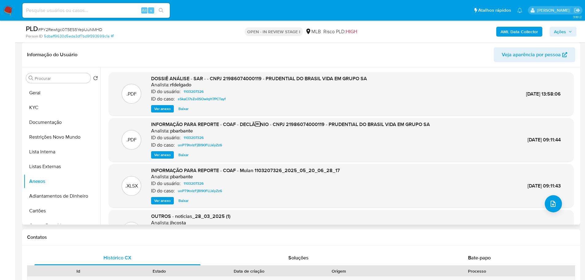
click at [164, 111] on span "Ver anexo" at bounding box center [162, 109] width 17 height 6
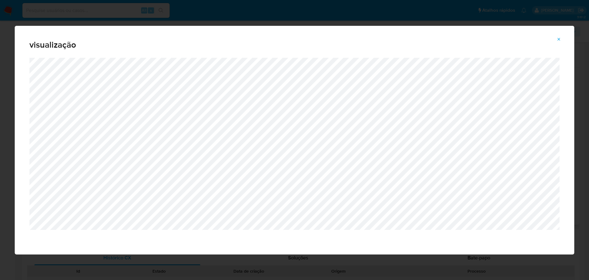
click at [561, 36] on span "Attachment preview" at bounding box center [559, 39] width 5 height 9
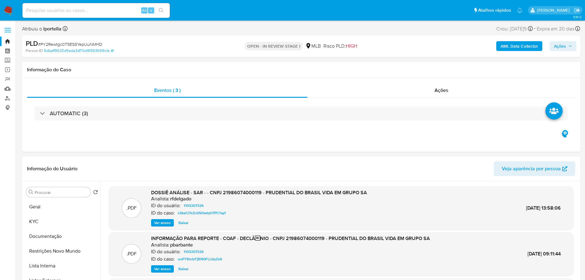
click at [49, 236] on button "Documentação" at bounding box center [62, 236] width 77 height 15
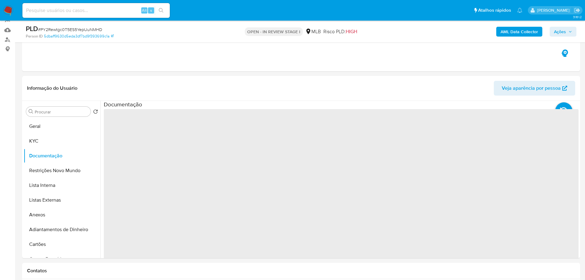
scroll to position [92, 0]
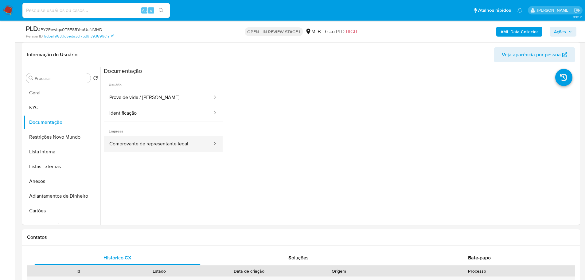
click at [163, 146] on button "Comprovante de representante legal" at bounding box center [158, 144] width 109 height 16
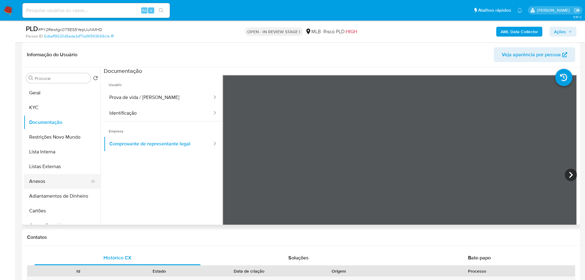
click at [42, 181] on button "Anexos" at bounding box center [60, 181] width 72 height 15
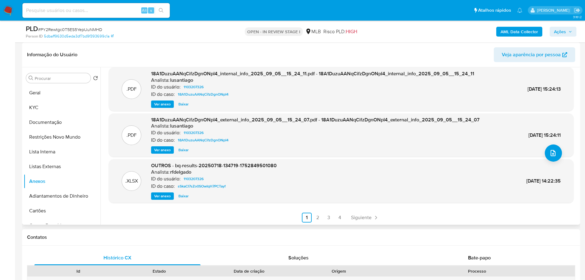
scroll to position [52, 0]
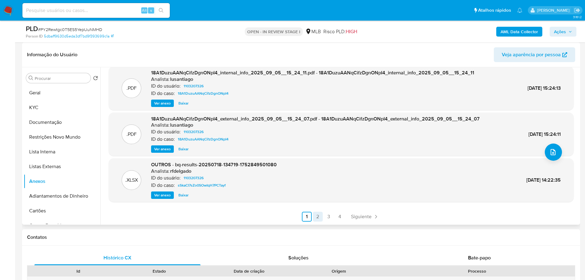
click at [317, 215] on link "2" at bounding box center [318, 217] width 10 height 10
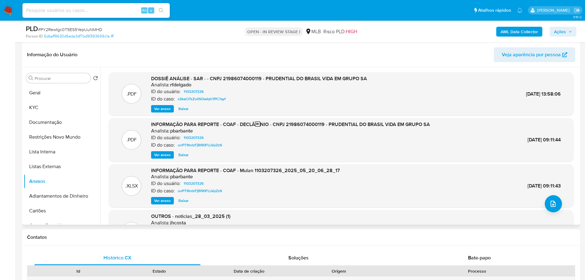
click at [158, 110] on span "Ver anexo" at bounding box center [162, 109] width 17 height 6
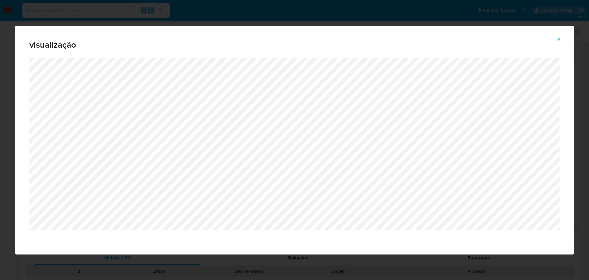
drag, startPoint x: 561, startPoint y: 39, endPoint x: 557, endPoint y: 56, distance: 17.3
click at [561, 39] on icon "Attachment preview" at bounding box center [559, 39] width 5 height 5
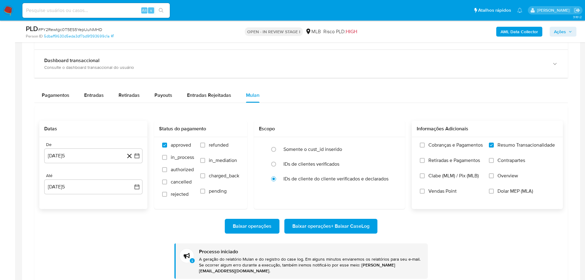
scroll to position [307, 0]
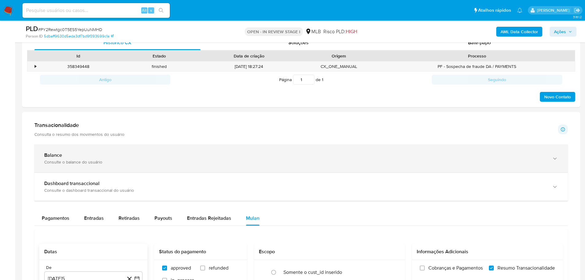
click at [132, 162] on div "Consulte o balance do usuário" at bounding box center [294, 162] width 501 height 6
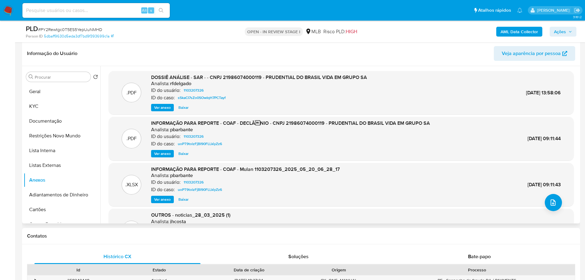
scroll to position [0, 0]
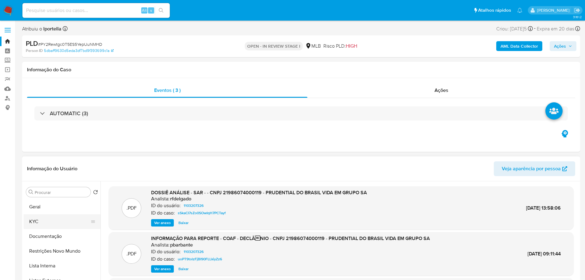
drag, startPoint x: 39, startPoint y: 226, endPoint x: 59, endPoint y: 217, distance: 22.0
click at [42, 224] on button "KYC" at bounding box center [60, 221] width 72 height 15
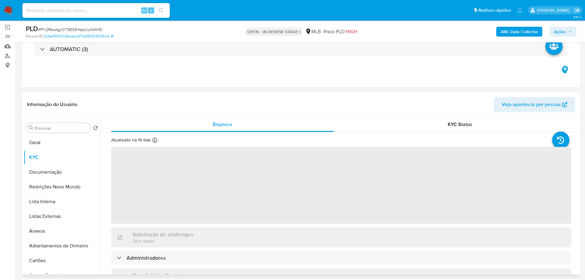
scroll to position [61, 0]
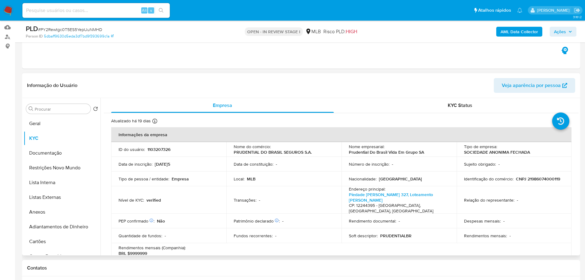
click at [530, 177] on p "CNPJ 21986074000119" at bounding box center [538, 179] width 44 height 6
copy p "21986074000119"
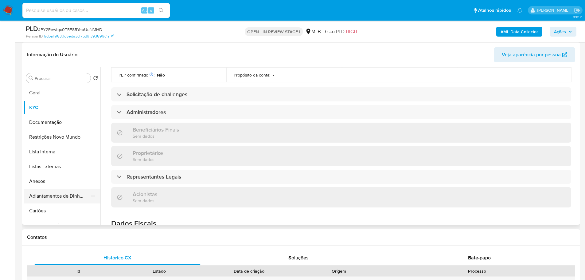
scroll to position [203, 0]
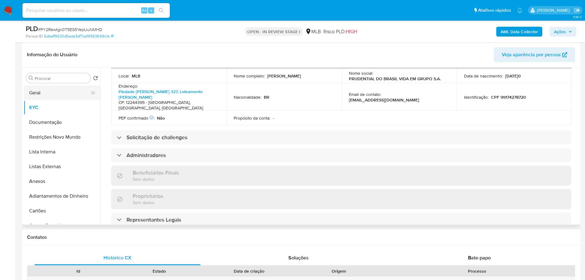
click at [47, 93] on button "Geral" at bounding box center [60, 92] width 72 height 15
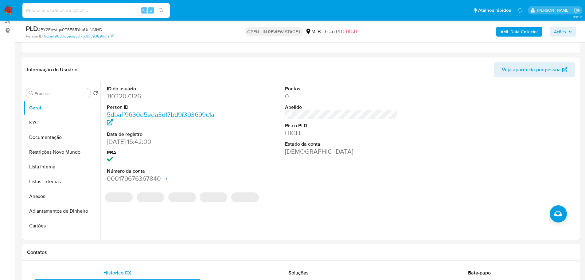
scroll to position [76, 0]
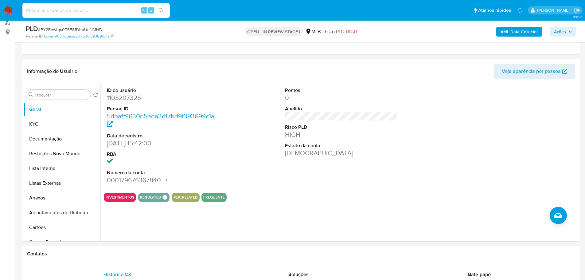
click at [75, 251] on h1 "Contatos" at bounding box center [301, 253] width 548 height 6
click at [39, 122] on button "KYC" at bounding box center [60, 124] width 72 height 15
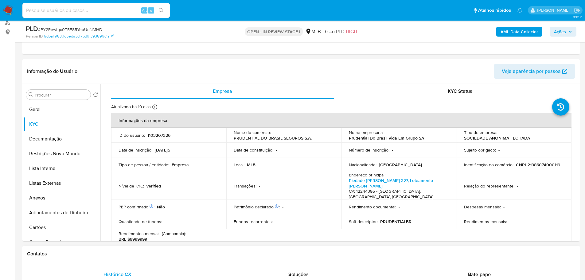
click at [95, 254] on h1 "Contatos" at bounding box center [301, 253] width 548 height 6
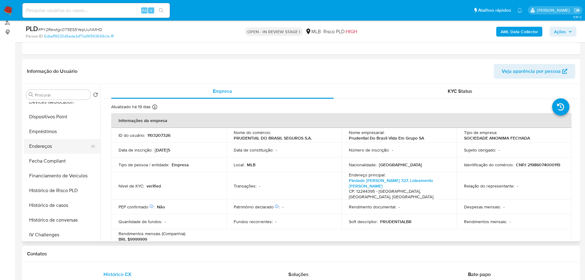
click at [53, 142] on button "Endereços" at bounding box center [60, 146] width 72 height 15
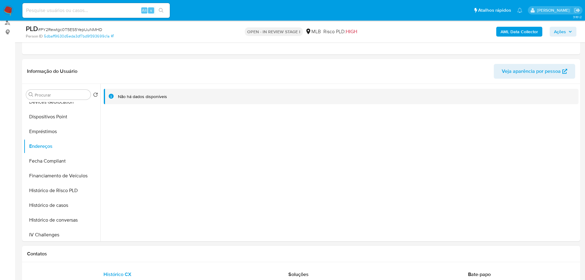
drag, startPoint x: 150, startPoint y: 254, endPoint x: 76, endPoint y: 183, distance: 102.5
click at [148, 254] on h1 "Contatos" at bounding box center [301, 253] width 548 height 6
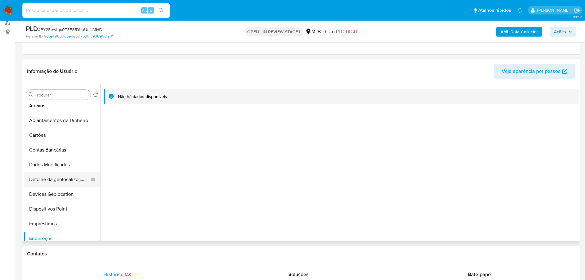
click at [57, 177] on button "Detalhe da geolocalização" at bounding box center [60, 179] width 72 height 15
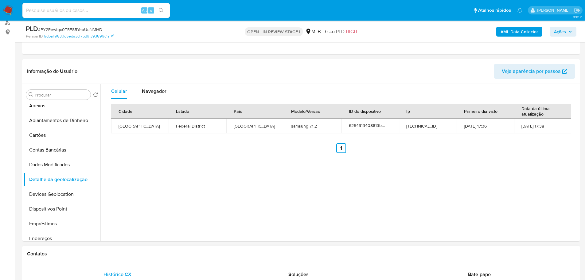
click at [147, 251] on h1 "Contatos" at bounding box center [301, 253] width 548 height 6
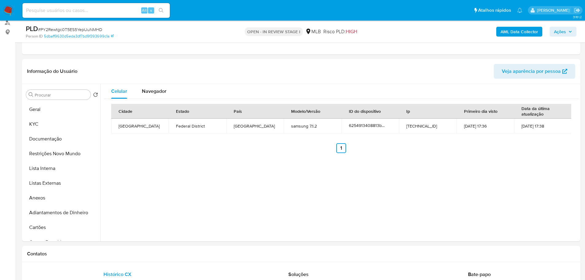
drag, startPoint x: 45, startPoint y: 156, endPoint x: 12, endPoint y: 156, distance: 33.5
click at [45, 156] on button "Restrições Novo Mundo" at bounding box center [62, 153] width 77 height 15
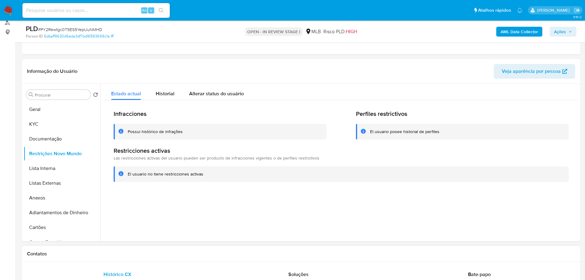
click at [92, 251] on h1 "Contatos" at bounding box center [301, 253] width 548 height 6
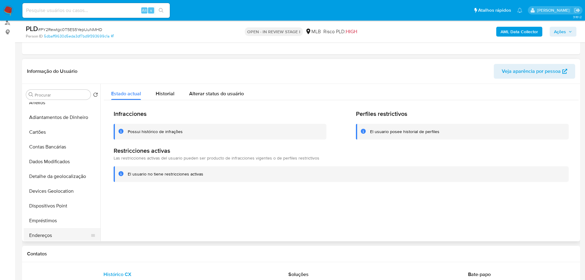
scroll to position [153, 0]
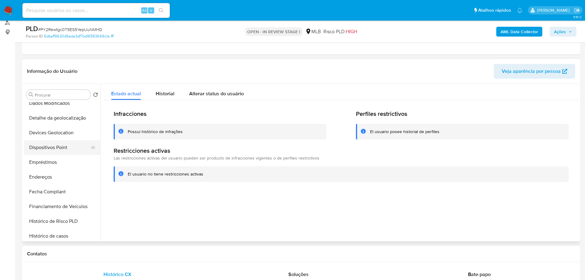
click at [58, 148] on button "Dispositivos Point" at bounding box center [60, 147] width 72 height 15
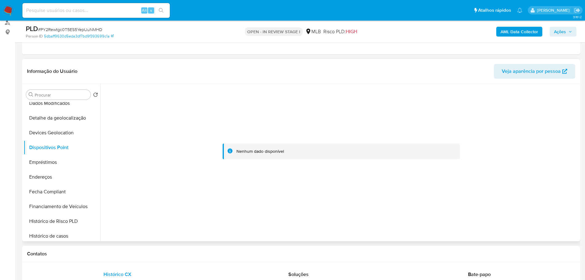
click at [449, 205] on div at bounding box center [341, 151] width 475 height 135
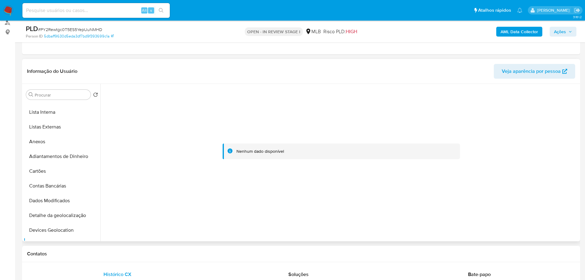
scroll to position [0, 0]
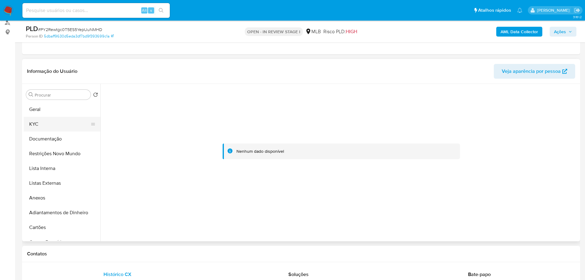
click at [44, 123] on button "KYC" at bounding box center [60, 124] width 72 height 15
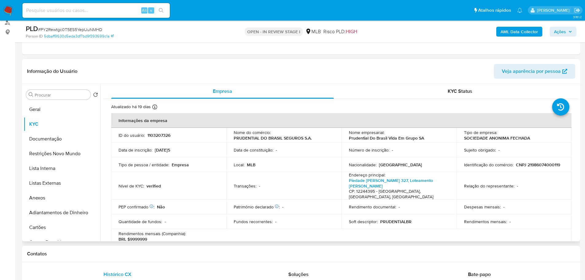
click at [530, 167] on p "CNPJ 21986074000119" at bounding box center [538, 165] width 44 height 6
copy p "21986074000119"
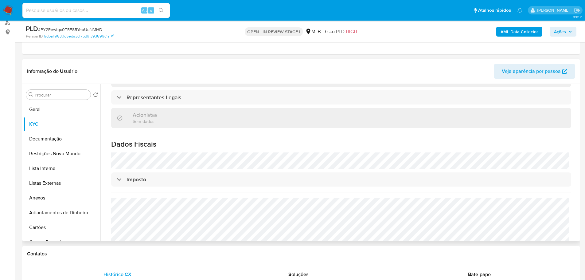
scroll to position [356, 0]
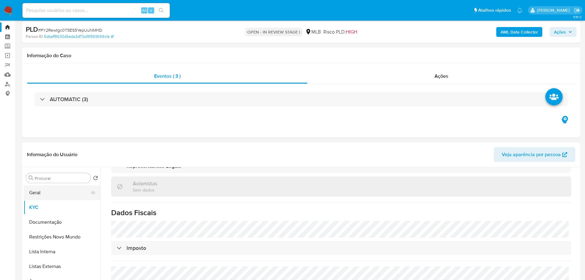
click at [40, 195] on button "Geral" at bounding box center [60, 192] width 72 height 15
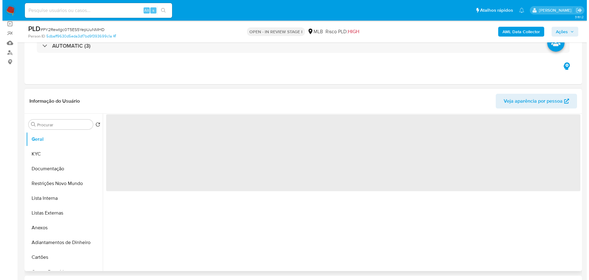
scroll to position [76, 0]
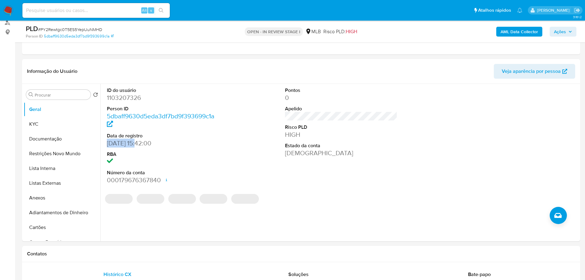
drag, startPoint x: 140, startPoint y: 143, endPoint x: 11, endPoint y: 155, distance: 129.2
click at [106, 145] on div "ID do usuário 1103207326 Person ID 5dbaff9630d5eda3df7bd9f393699c1a Data de reg…" at bounding box center [163, 136] width 119 height 104
copy dd "07/04/2022"
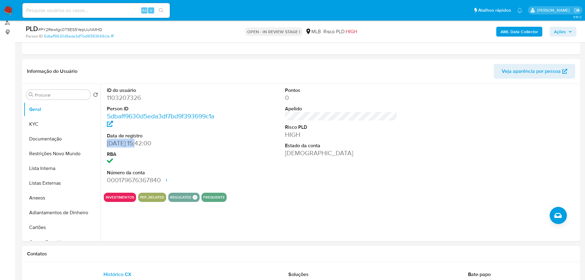
drag, startPoint x: 567, startPoint y: 31, endPoint x: 496, endPoint y: 37, distance: 70.8
click at [566, 31] on span "Ações" at bounding box center [563, 31] width 18 height 9
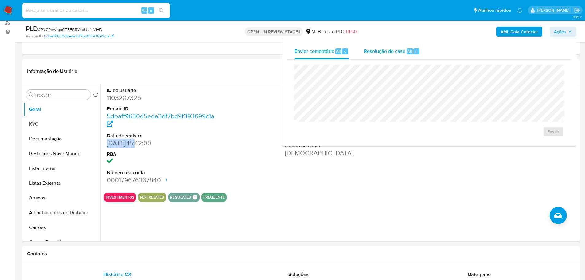
click at [392, 52] on span "Resolução do caso" at bounding box center [384, 50] width 41 height 7
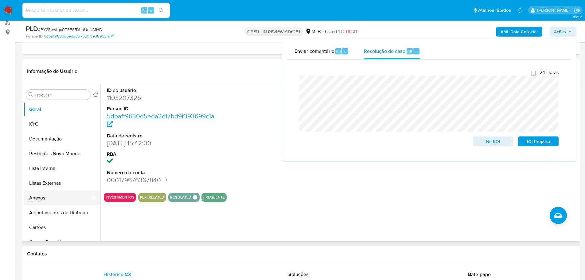
click at [66, 191] on button "Anexos" at bounding box center [60, 197] width 72 height 15
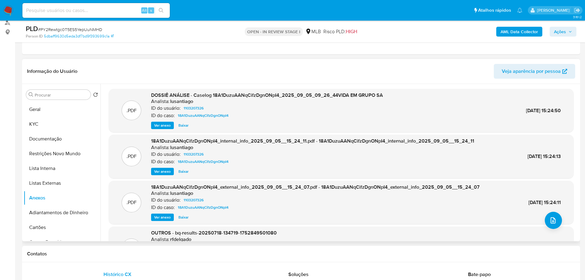
click at [541, 219] on div ".PDF 18A1DuzuAANqCifzDgnONpI4_external_info_2025_09_05__15_24_07.pdf - 18A1Duzu…" at bounding box center [341, 202] width 459 height 37
click at [552, 221] on icon "upload-file" at bounding box center [552, 220] width 5 height 6
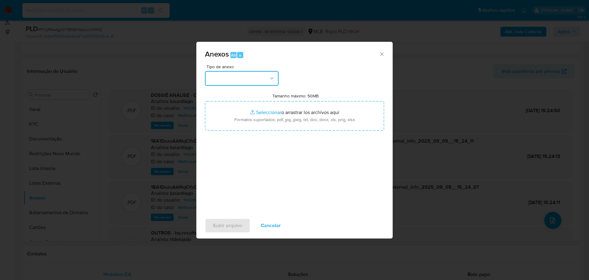
click at [236, 74] on button "button" at bounding box center [242, 78] width 74 height 15
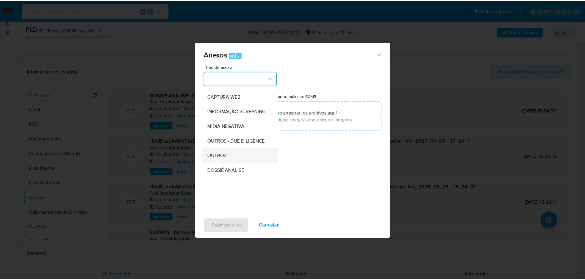
scroll to position [95, 0]
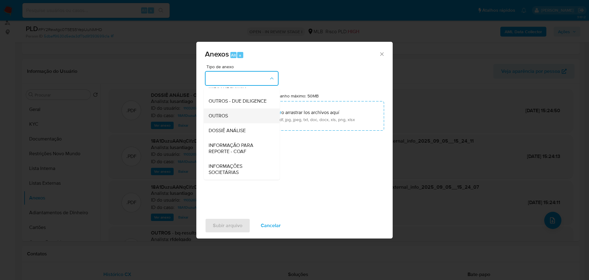
click at [226, 118] on span "OUTROS" at bounding box center [218, 116] width 19 height 6
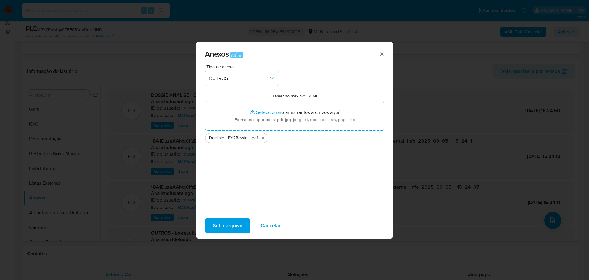
drag, startPoint x: 232, startPoint y: 113, endPoint x: 239, endPoint y: 227, distance: 114.1
click at [239, 227] on span "Subir arquivo" at bounding box center [227, 226] width 29 height 14
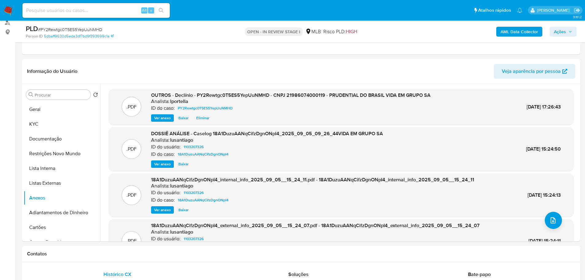
click at [517, 32] on b "AML Data Collector" at bounding box center [518, 32] width 37 height 10
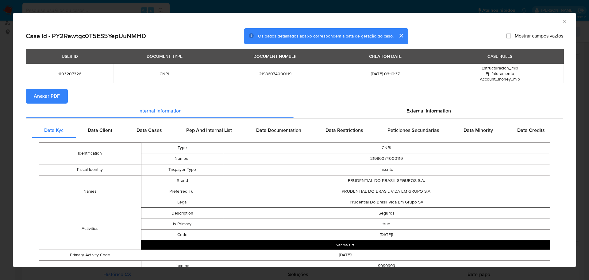
click at [52, 93] on span "Anexar PDF" at bounding box center [47, 96] width 26 height 14
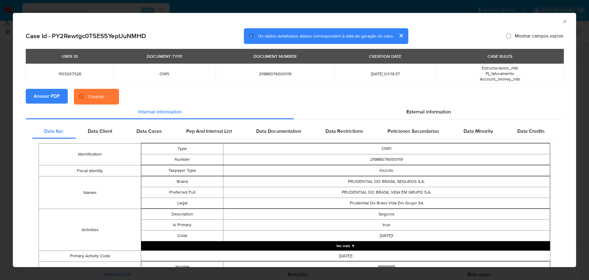
click at [563, 21] on icon "Fechar a janela" at bounding box center [565, 21] width 6 height 6
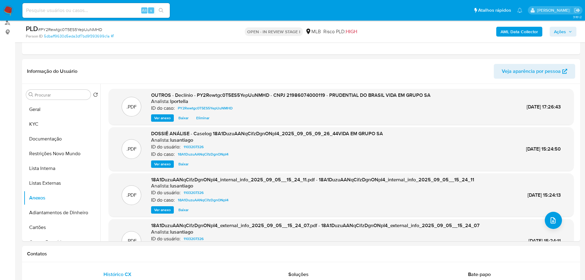
click at [562, 33] on span "Ações" at bounding box center [560, 32] width 12 height 10
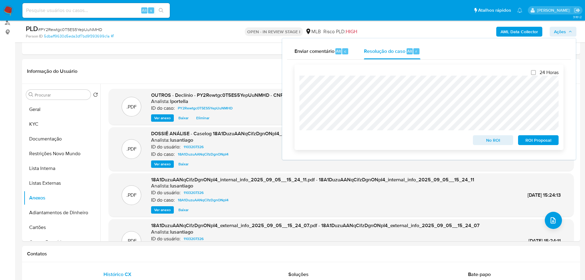
click at [493, 143] on span "No ROI" at bounding box center [493, 140] width 32 height 9
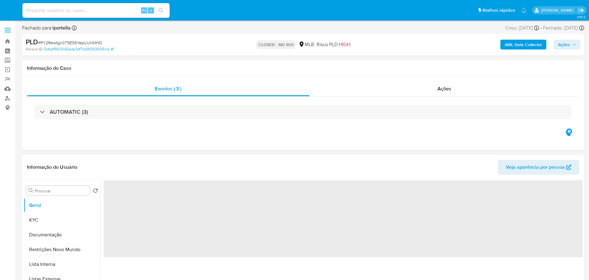
select select "10"
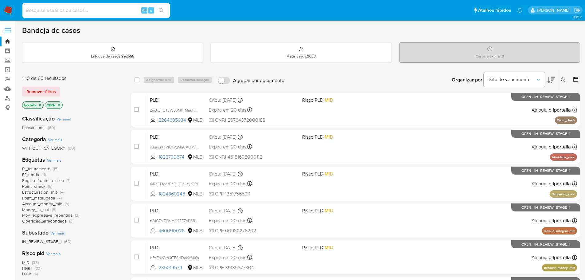
click at [86, 14] on input at bounding box center [95, 10] width 147 height 8
paste input "PY2Rewtgc0T5ES5YepUuNMHD"
type input "PY2Rewtgc0T5ES5YepUuNMHD"
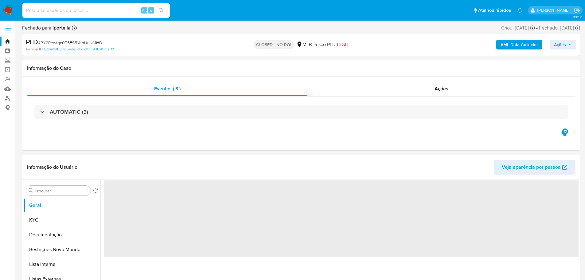
click at [11, 9] on img at bounding box center [8, 10] width 10 height 10
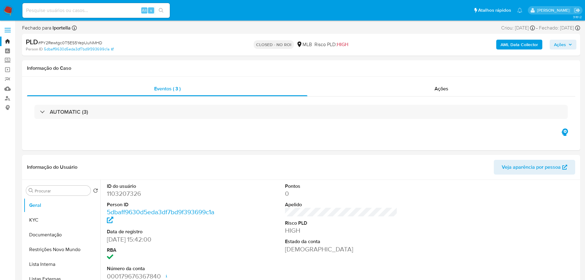
select select "10"
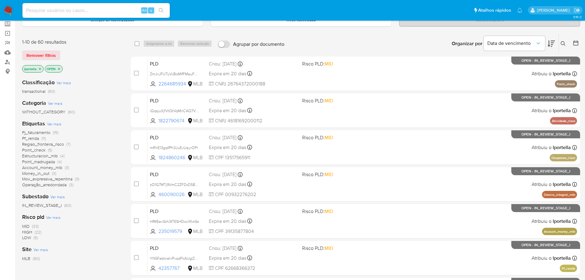
scroll to position [92, 0]
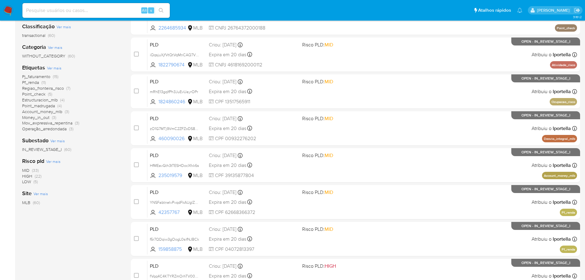
click at [29, 175] on span "HIGH" at bounding box center [27, 176] width 10 height 6
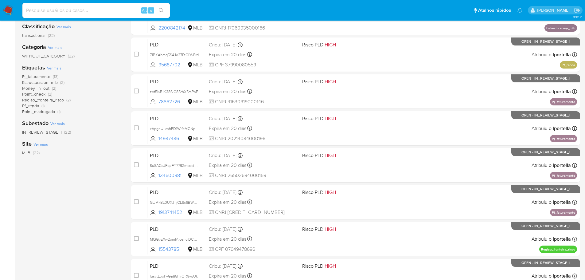
click at [40, 88] on span "Money_in_out" at bounding box center [35, 88] width 27 height 6
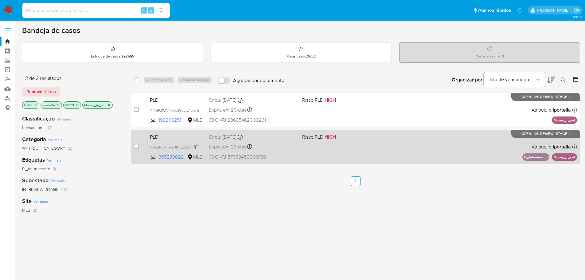
click at [168, 144] on span "KcLiqRckP6s20th6Z2nJX19k" at bounding box center [174, 146] width 48 height 7
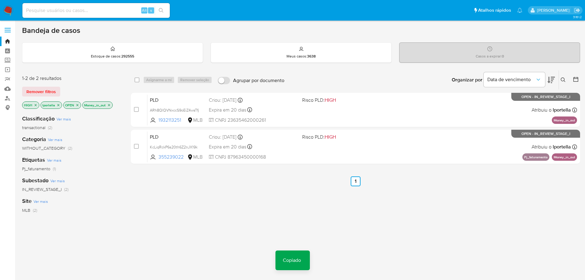
click at [105, 13] on input at bounding box center [95, 10] width 147 height 8
paste input "KcLiqRckP6s20th6Z2nJX19k"
type input "KcLiqRckP6s20th6Z2nJX19k"
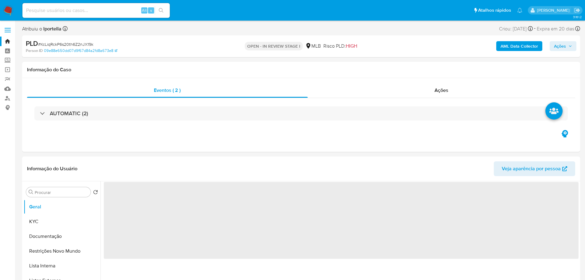
select select "10"
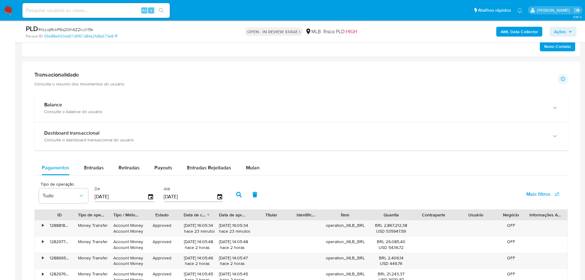
scroll to position [460, 0]
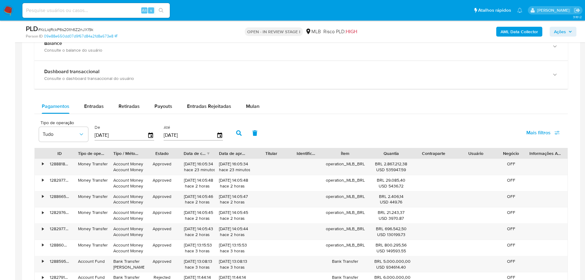
click at [253, 115] on div "Pagamentos Entradas Retiradas Payouts Entradas Rejeitadas Mulan Tipo de operaçã…" at bounding box center [300, 218] width 533 height 239
click at [250, 108] on span "Mulan" at bounding box center [253, 106] width 14 height 7
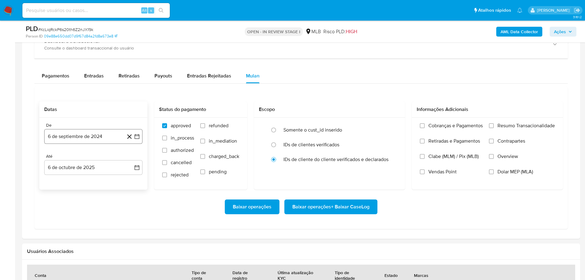
scroll to position [491, 0]
click at [84, 135] on button "6 de septiembre de 2024" at bounding box center [93, 136] width 98 height 15
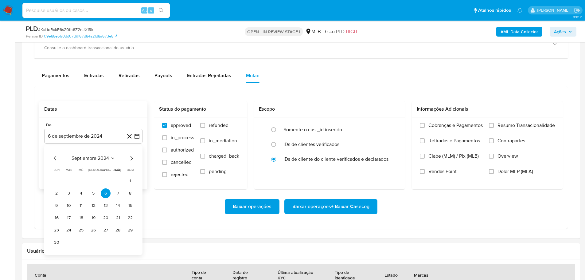
click at [132, 155] on icon "Mes siguiente" at bounding box center [131, 157] width 7 height 7
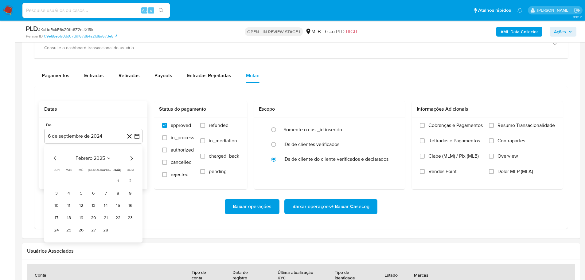
click at [132, 155] on icon "Mes siguiente" at bounding box center [131, 157] width 7 height 7
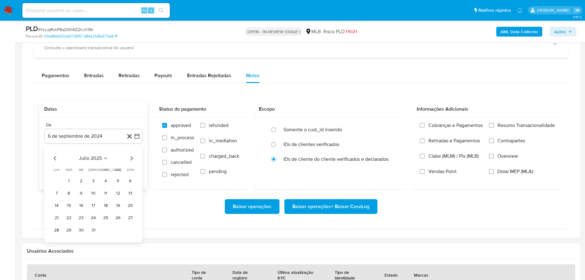
click at [132, 155] on icon "Mes siguiente" at bounding box center [131, 157] width 7 height 7
click at [55, 157] on icon "Mes anterior" at bounding box center [55, 158] width 2 height 4
click at [107, 181] on button "1" at bounding box center [106, 181] width 10 height 10
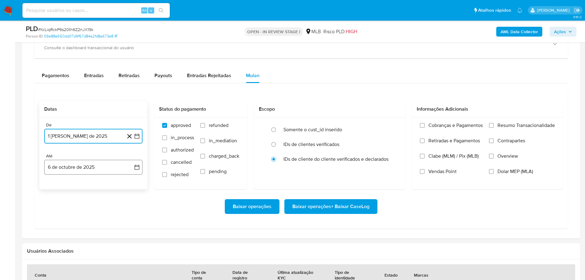
click at [106, 169] on button "6 de octubre de 2025" at bounding box center [93, 167] width 98 height 15
click at [115, 211] on button "4" at bounding box center [118, 212] width 10 height 10
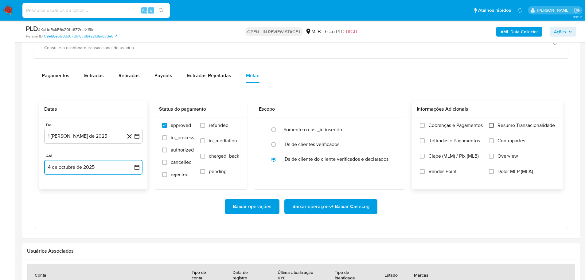
click at [489, 124] on input "Resumo Transacionalidade" at bounding box center [491, 125] width 5 height 5
click at [365, 208] on span "Baixar operações + Baixar CaseLog" at bounding box center [330, 207] width 77 height 14
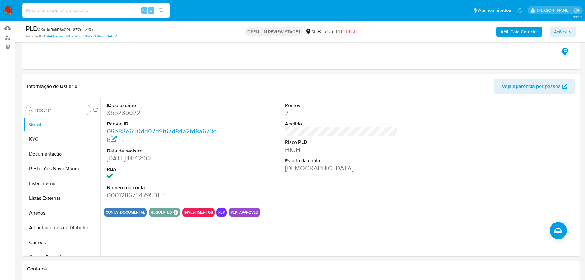
scroll to position [58, 0]
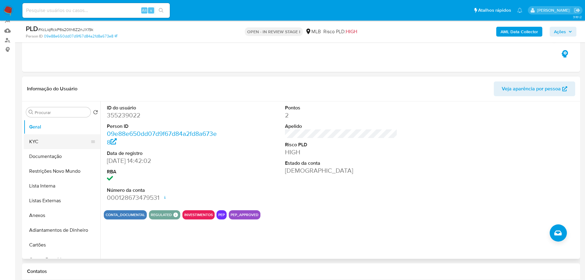
click at [50, 141] on button "KYC" at bounding box center [60, 141] width 72 height 15
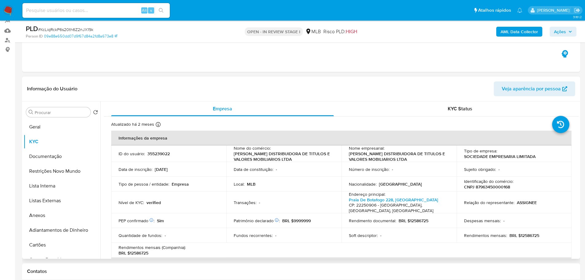
click at [488, 187] on p "CNPJ 87963450000168" at bounding box center [487, 187] width 46 height 6
copy p "87963450000168"
click at [41, 134] on button "KYC" at bounding box center [60, 141] width 72 height 15
click at [56, 130] on button "Geral" at bounding box center [60, 126] width 72 height 15
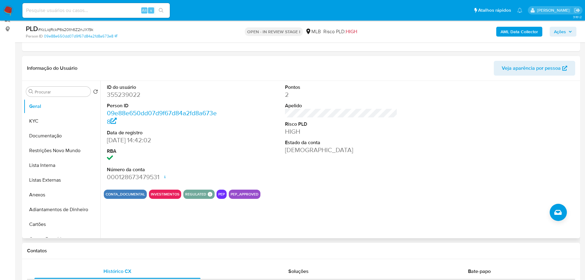
scroll to position [77, 0]
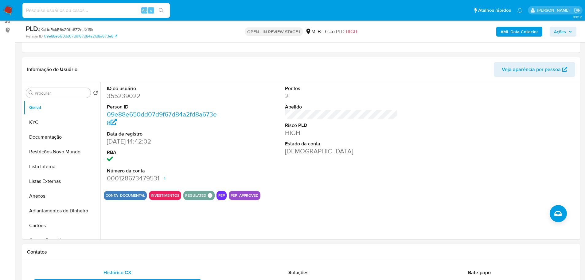
click at [124, 254] on div "Contatos" at bounding box center [301, 252] width 558 height 16
drag, startPoint x: 42, startPoint y: 127, endPoint x: 5, endPoint y: 129, distance: 37.5
click at [42, 126] on button "KYC" at bounding box center [62, 122] width 77 height 15
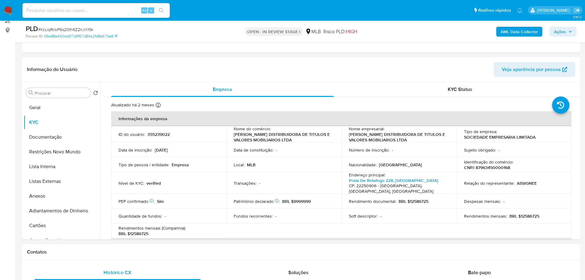
click at [99, 251] on h1 "Contatos" at bounding box center [301, 252] width 548 height 6
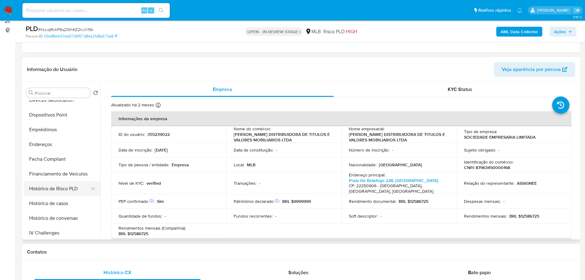
scroll to position [153, 0]
click at [50, 179] on button "Endereços" at bounding box center [60, 175] width 72 height 15
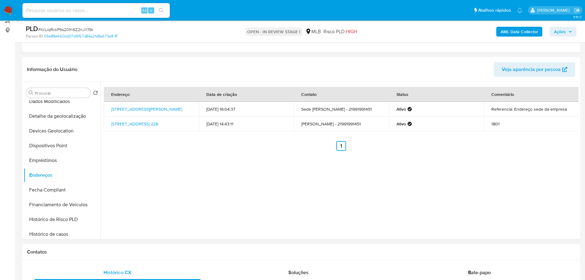
click at [93, 254] on h1 "Contatos" at bounding box center [301, 252] width 548 height 6
click at [55, 119] on button "Detalhe da geolocalização" at bounding box center [60, 116] width 72 height 15
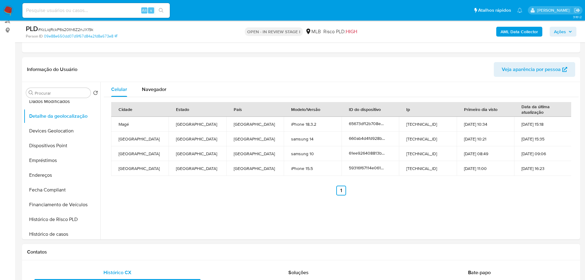
click at [98, 257] on div "Contatos" at bounding box center [301, 252] width 558 height 16
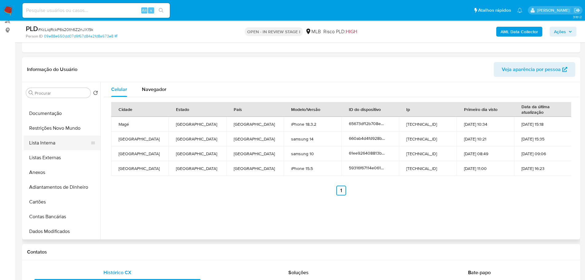
scroll to position [0, 0]
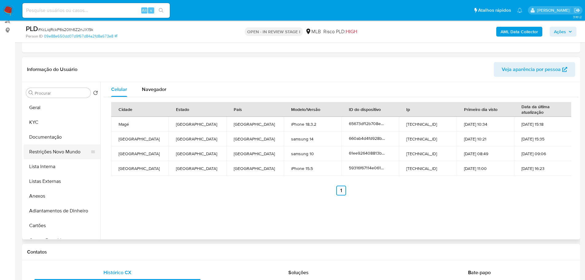
click at [64, 153] on button "Restrições Novo Mundo" at bounding box center [60, 151] width 72 height 15
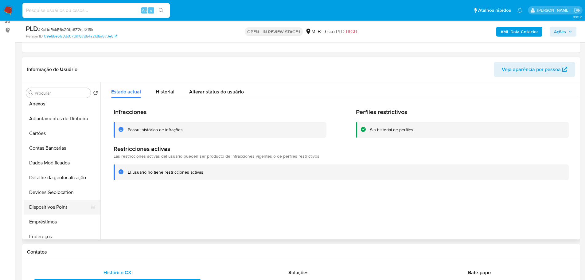
click at [68, 204] on button "Dispositivos Point" at bounding box center [60, 207] width 72 height 15
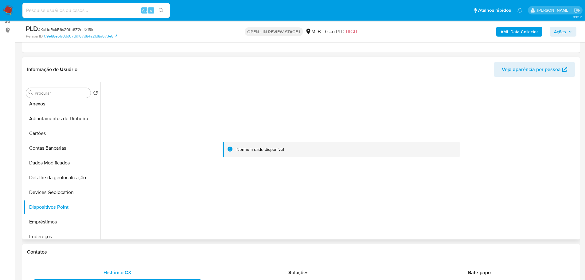
click at [391, 235] on div at bounding box center [339, 160] width 478 height 157
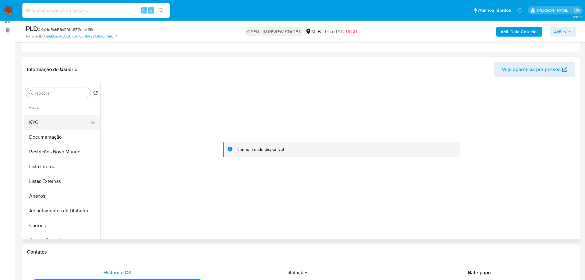
click at [47, 124] on button "KYC" at bounding box center [60, 122] width 72 height 15
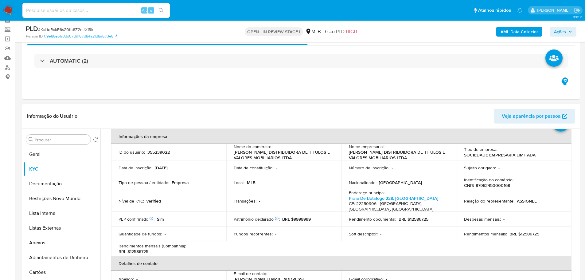
scroll to position [61, 0]
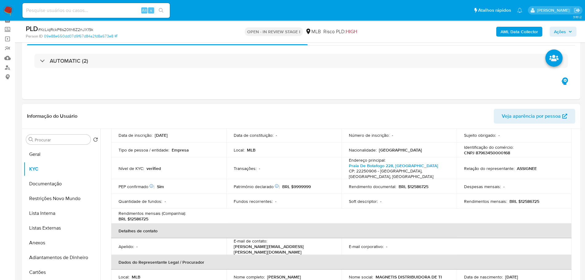
click at [495, 151] on p "CNPJ 87963450000168" at bounding box center [487, 153] width 46 height 6
copy p "87963450000168"
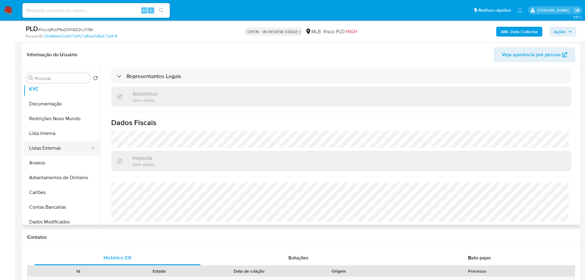
scroll to position [0, 0]
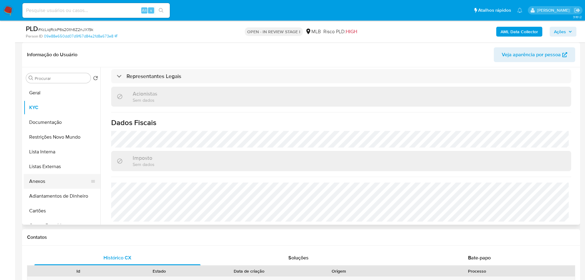
click at [53, 179] on button "Anexos" at bounding box center [60, 181] width 72 height 15
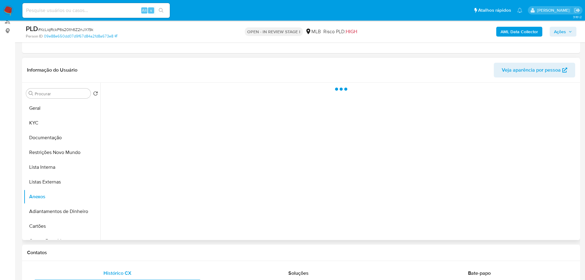
scroll to position [61, 0]
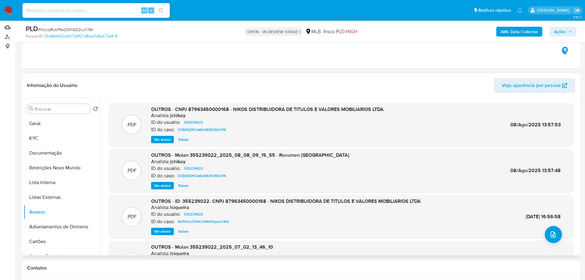
click at [164, 139] on span "Ver anexo" at bounding box center [162, 139] width 17 height 6
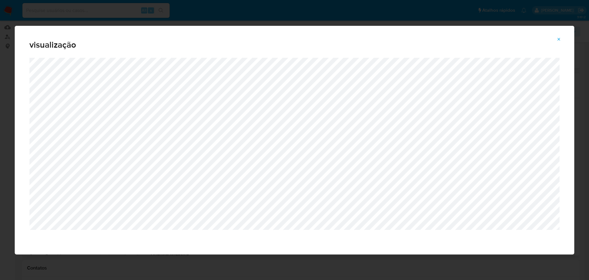
click at [559, 38] on icon "Attachment preview" at bounding box center [559, 39] width 5 height 5
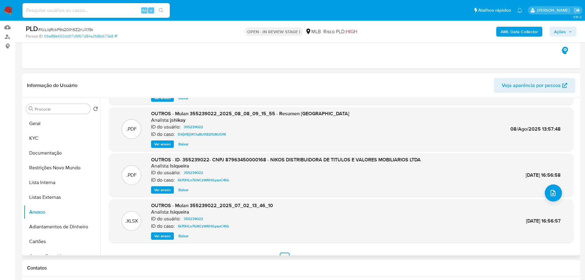
scroll to position [52, 0]
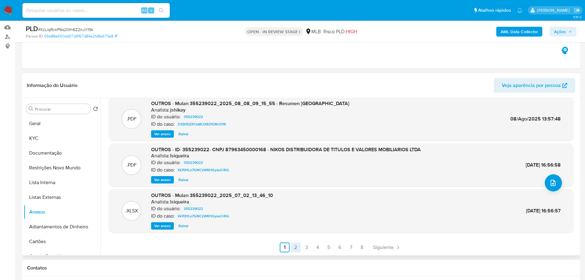
click at [296, 248] on link "2" at bounding box center [296, 247] width 10 height 10
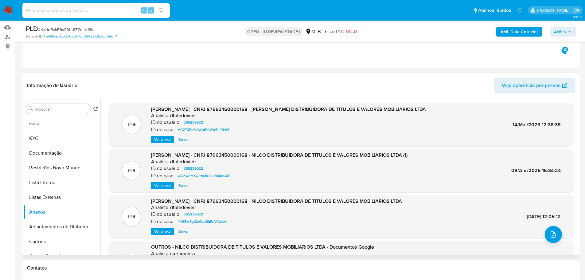
click at [164, 140] on span "Ver anexo" at bounding box center [162, 139] width 17 height 6
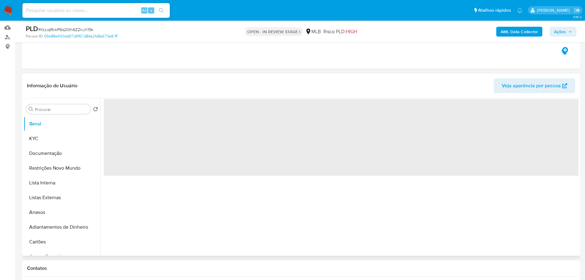
scroll to position [61, 0]
select select "10"
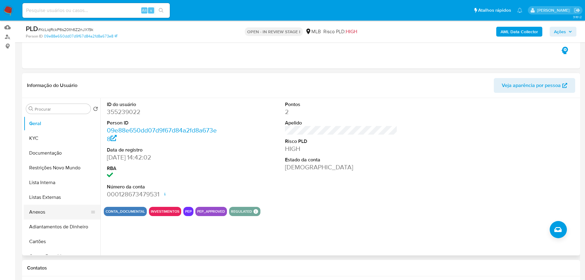
click at [48, 215] on button "Anexos" at bounding box center [60, 211] width 72 height 15
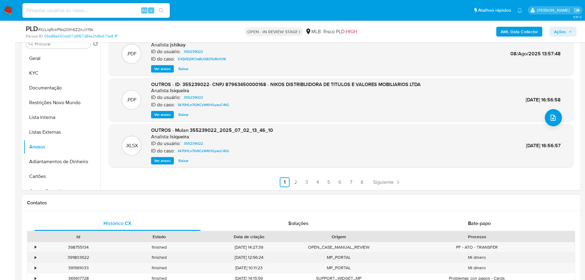
scroll to position [184, 0]
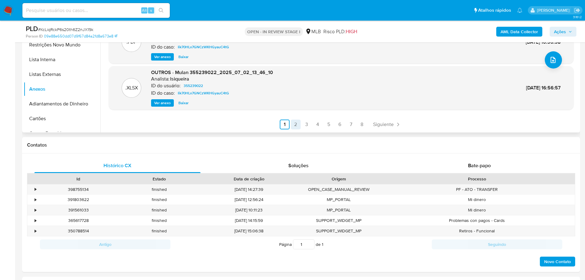
click at [293, 127] on link "2" at bounding box center [296, 124] width 10 height 10
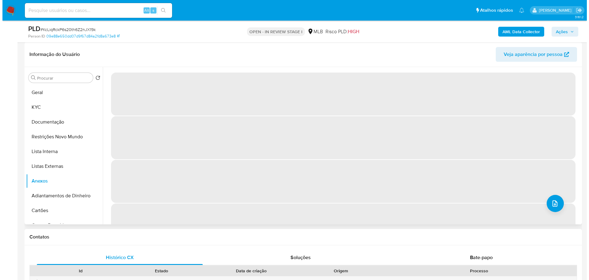
scroll to position [92, 0]
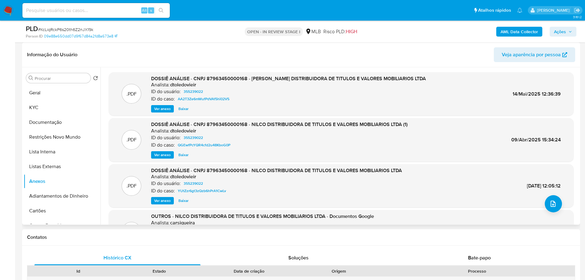
click at [164, 111] on span "Ver anexo" at bounding box center [162, 109] width 17 height 6
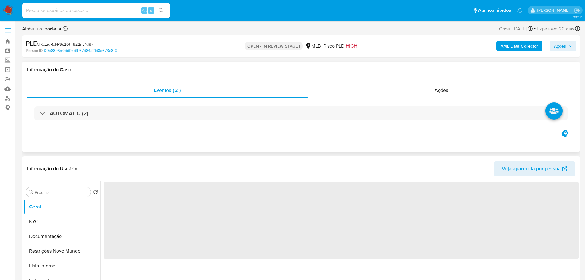
select select "10"
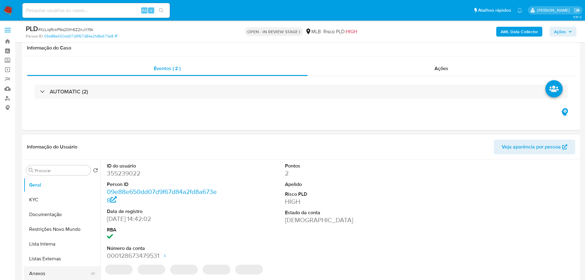
scroll to position [61, 0]
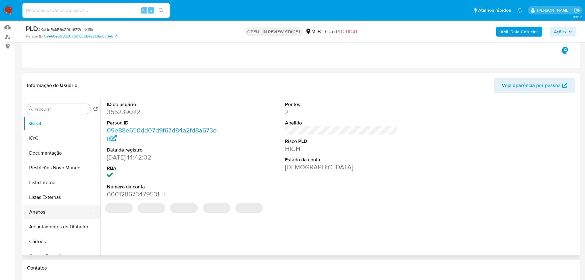
click at [41, 214] on button "Anexos" at bounding box center [60, 211] width 72 height 15
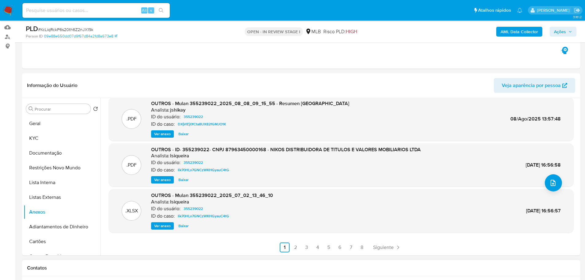
scroll to position [215, 0]
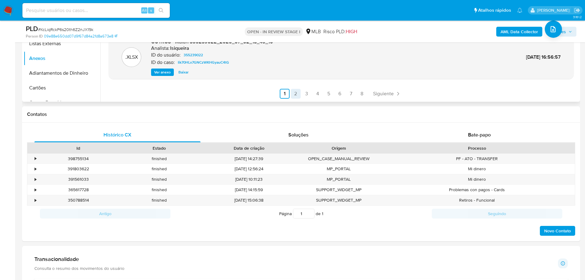
click at [292, 95] on link "2" at bounding box center [296, 94] width 10 height 10
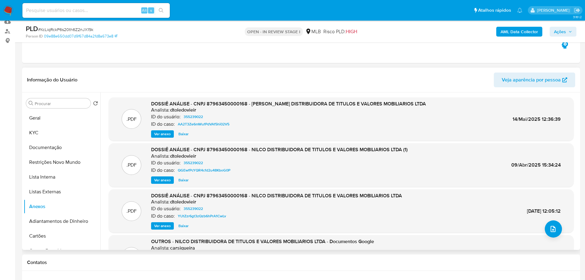
scroll to position [61, 0]
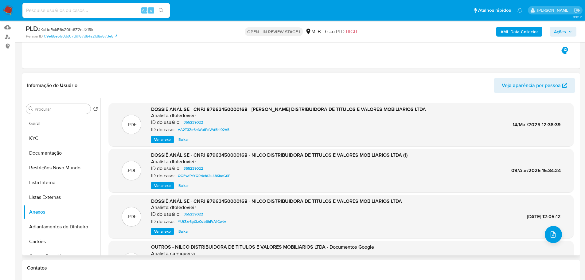
click at [163, 138] on span "Ver anexo" at bounding box center [162, 139] width 17 height 6
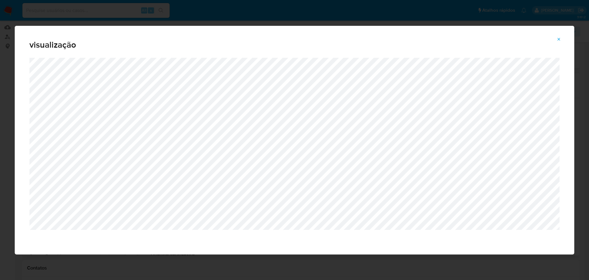
drag, startPoint x: 558, startPoint y: 39, endPoint x: 556, endPoint y: 42, distance: 3.5
click at [558, 39] on icon "Attachment preview" at bounding box center [559, 39] width 5 height 5
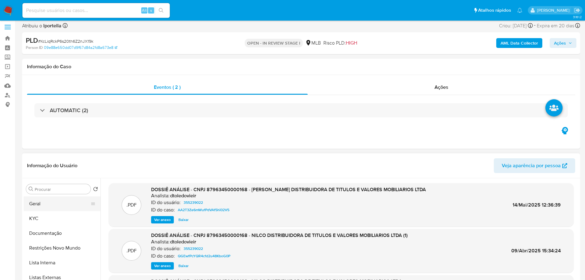
scroll to position [0, 0]
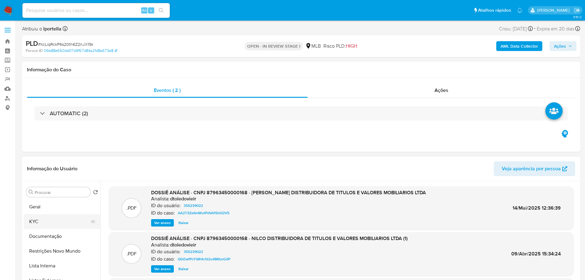
click at [48, 222] on button "KYC" at bounding box center [60, 221] width 72 height 15
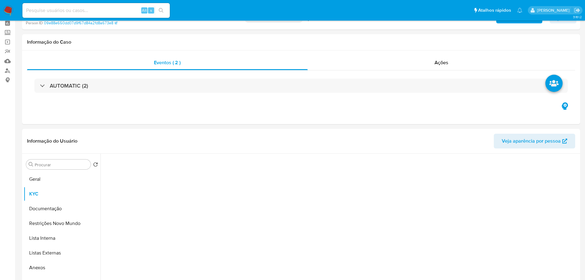
scroll to position [92, 0]
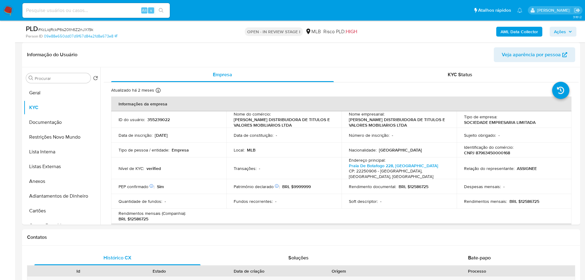
click at [497, 154] on p "CNPJ 87963450000168" at bounding box center [487, 153] width 46 height 6
copy p "87963450000168"
click at [53, 97] on button "Geral" at bounding box center [60, 92] width 72 height 15
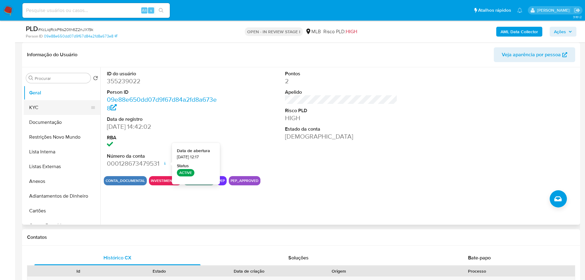
click at [43, 105] on button "KYC" at bounding box center [60, 107] width 72 height 15
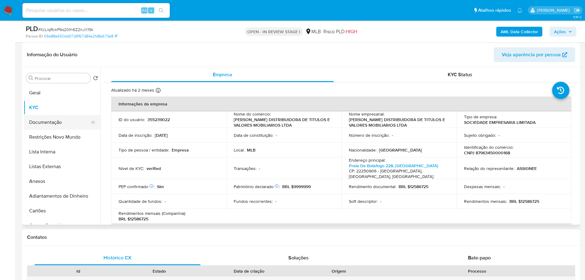
click at [68, 119] on button "Documentação" at bounding box center [60, 122] width 72 height 15
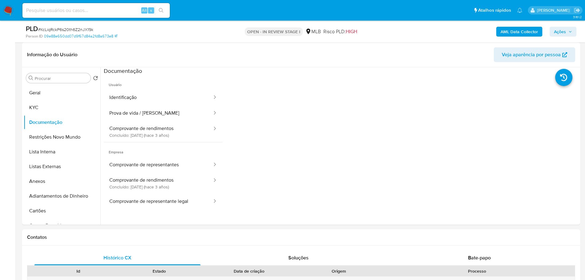
click at [156, 98] on button "Identificação" at bounding box center [158, 98] width 109 height 16
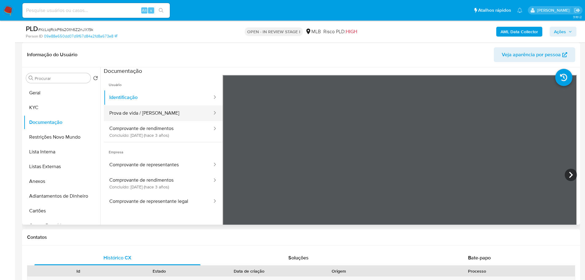
click at [157, 112] on button "Prova de vida / Selfie" at bounding box center [158, 113] width 109 height 16
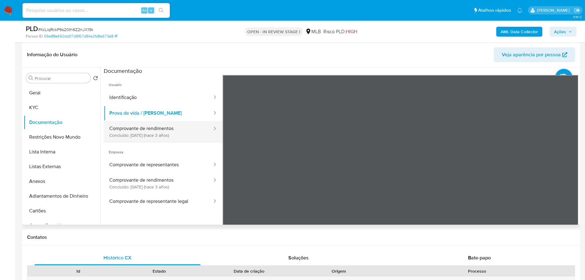
click at [185, 134] on button "Comprovante de rendimentos Concluído: 02/01/2023 (hace 3 años)" at bounding box center [158, 131] width 109 height 21
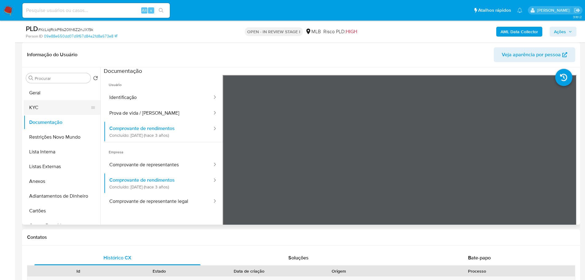
click at [55, 110] on button "KYC" at bounding box center [60, 107] width 72 height 15
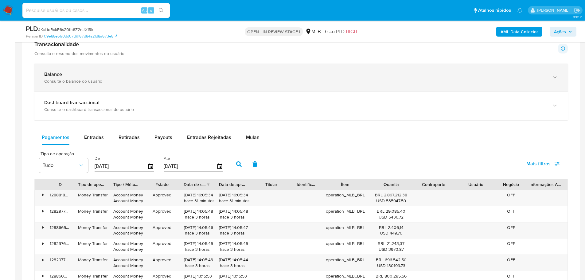
scroll to position [430, 0]
click at [114, 75] on div "Balance" at bounding box center [294, 74] width 501 height 6
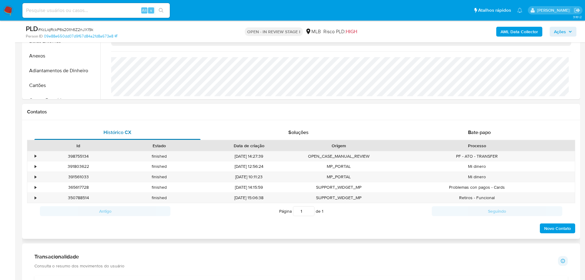
scroll to position [153, 0]
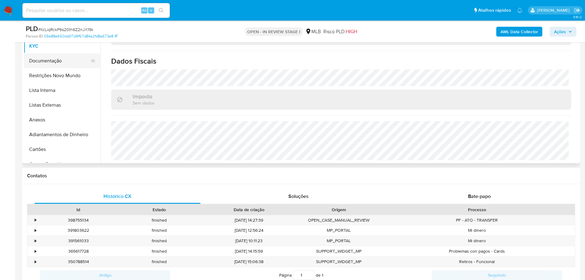
click at [48, 63] on button "Documentação" at bounding box center [60, 60] width 72 height 15
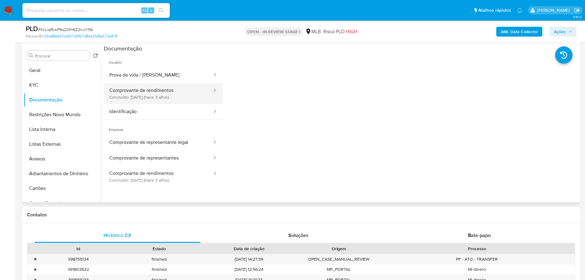
scroll to position [61, 0]
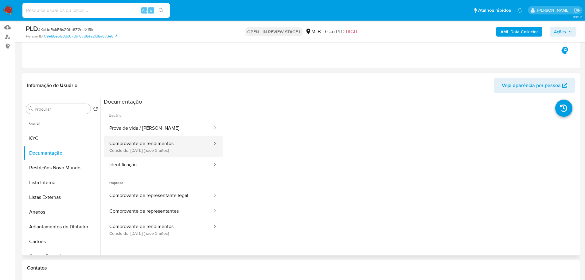
click at [179, 149] on button "Comprovante de rendimentos Concluído: 02/01/2023 (hace 3 años)" at bounding box center [158, 146] width 109 height 21
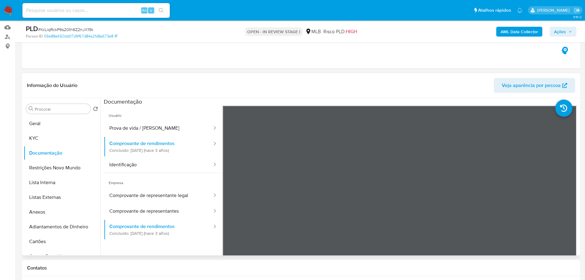
scroll to position [246, 0]
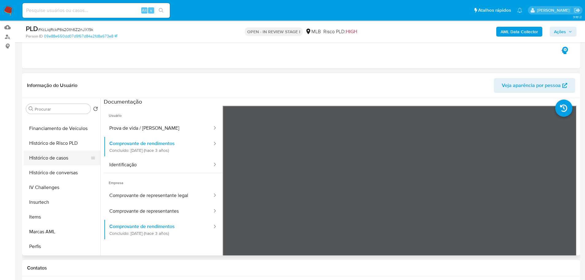
click at [58, 163] on button "Histórico de casos" at bounding box center [60, 157] width 72 height 15
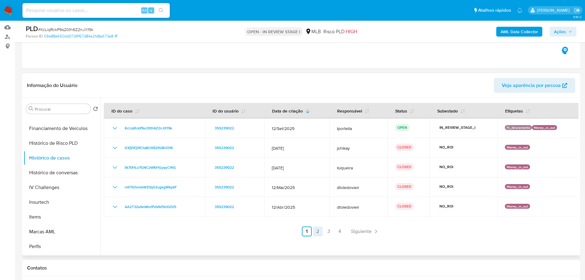
click at [318, 231] on link "2" at bounding box center [318, 231] width 10 height 10
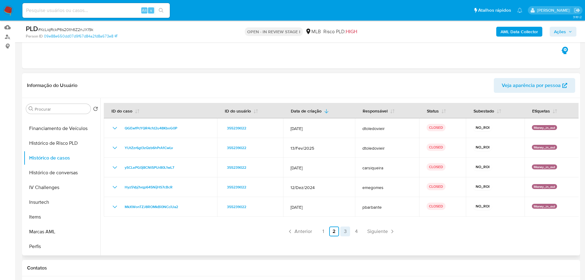
click at [343, 232] on link "3" at bounding box center [345, 231] width 10 height 10
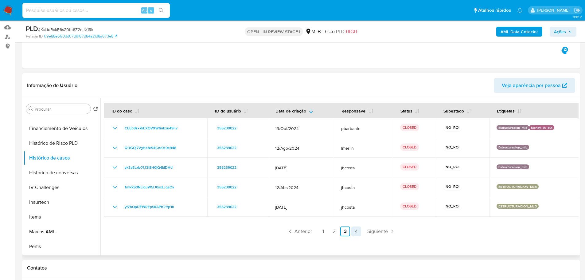
click at [354, 232] on link "4" at bounding box center [356, 231] width 10 height 10
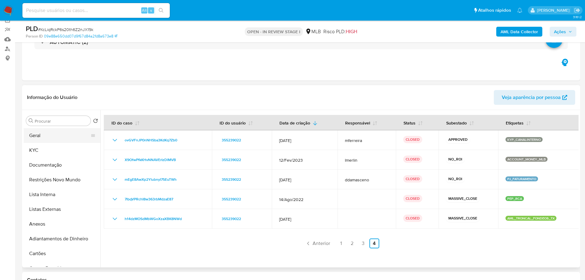
scroll to position [0, 0]
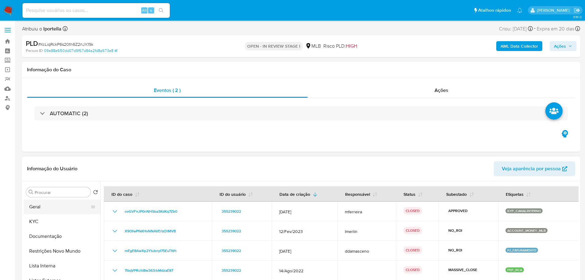
click at [37, 207] on button "Geral" at bounding box center [60, 206] width 72 height 15
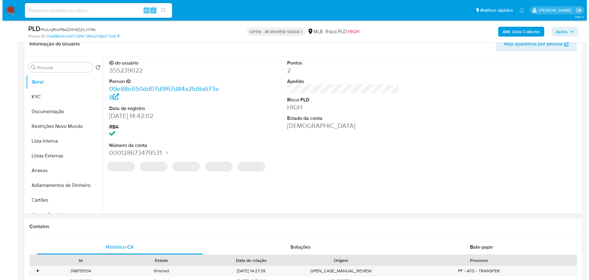
scroll to position [92, 0]
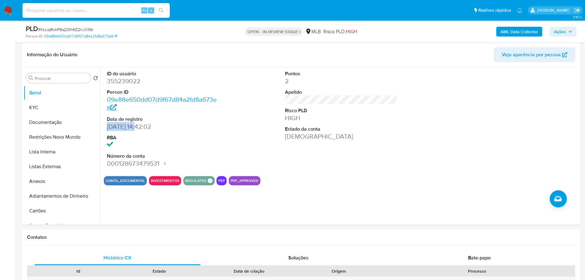
drag, startPoint x: 122, startPoint y: 127, endPoint x: 107, endPoint y: 126, distance: 15.1
click at [107, 126] on dd "29/01/2019 14:42:02" at bounding box center [163, 126] width 113 height 9
click at [520, 30] on b "AML Data Collector" at bounding box center [518, 32] width 37 height 10
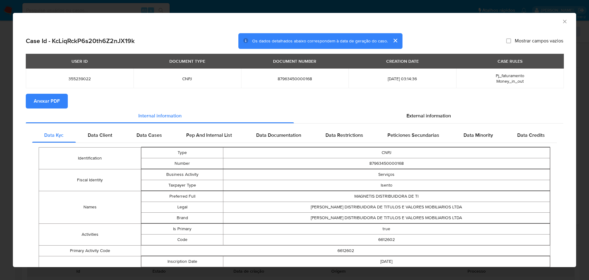
click at [48, 99] on span "Anexar PDF" at bounding box center [47, 101] width 26 height 14
click at [562, 22] on icon "Fechar a janela" at bounding box center [565, 21] width 6 height 6
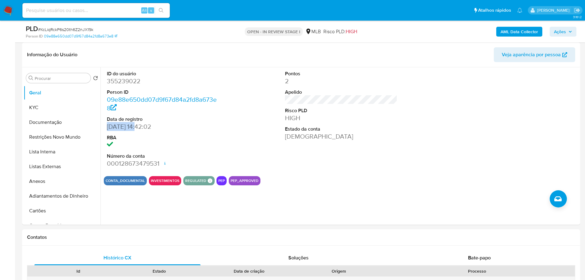
click at [558, 33] on span "Ações" at bounding box center [560, 32] width 12 height 10
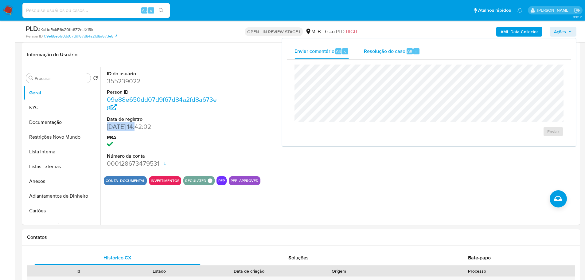
drag, startPoint x: 387, startPoint y: 55, endPoint x: 382, endPoint y: 63, distance: 9.8
click at [386, 55] on div "Resolução do caso Alt r" at bounding box center [392, 51] width 56 height 16
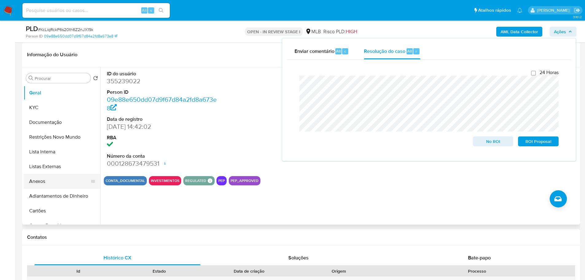
click at [50, 181] on button "Anexos" at bounding box center [60, 181] width 72 height 15
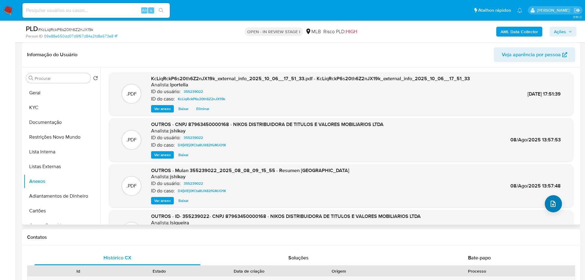
click at [541, 205] on div ".PDF OUTROS - Mulan 355239022_2025_08_08_09_15_55 - Resumen TX Analista: jshika…" at bounding box center [341, 186] width 465 height 44
click at [545, 204] on button "upload-file" at bounding box center [553, 203] width 17 height 17
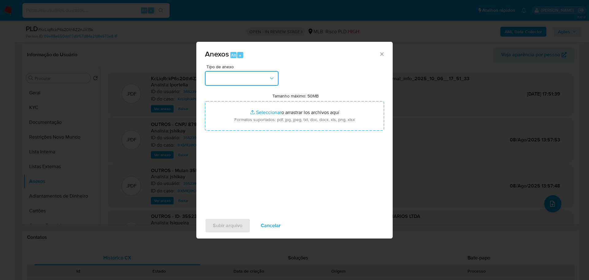
click at [240, 82] on button "button" at bounding box center [242, 78] width 74 height 15
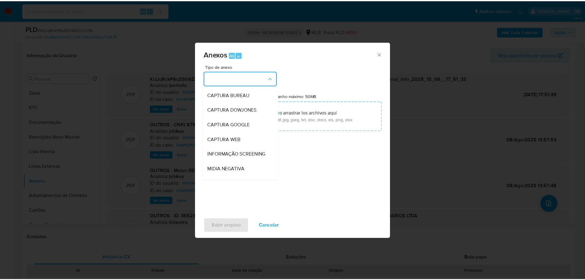
scroll to position [95, 0]
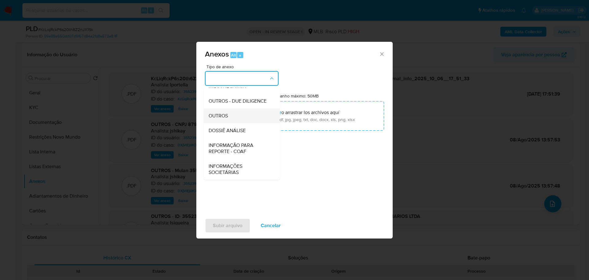
click at [230, 115] on div "OUTROS" at bounding box center [240, 115] width 63 height 15
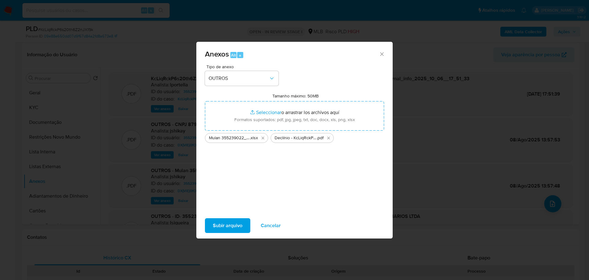
click at [231, 227] on span "Subir arquivo" at bounding box center [227, 226] width 29 height 14
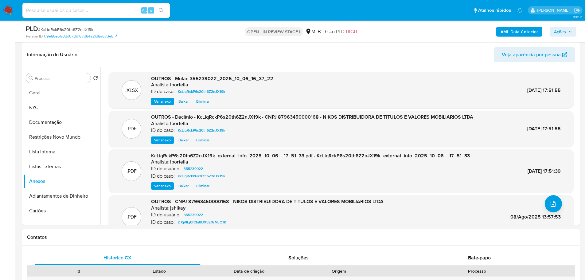
click at [564, 35] on span "Ações" at bounding box center [560, 32] width 12 height 10
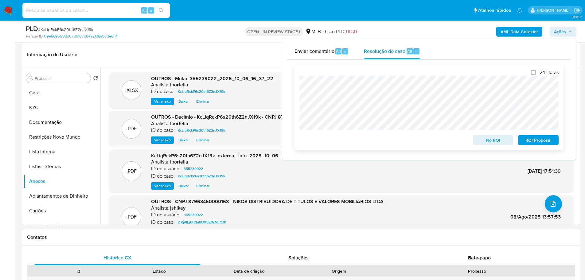
click at [502, 138] on span "No ROI" at bounding box center [493, 140] width 32 height 9
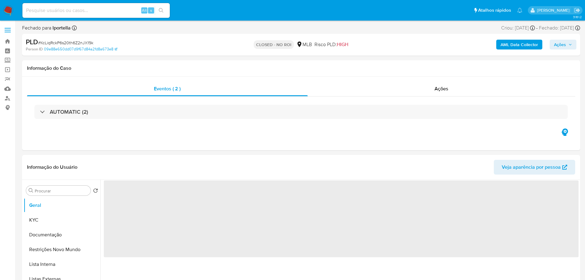
select select "10"
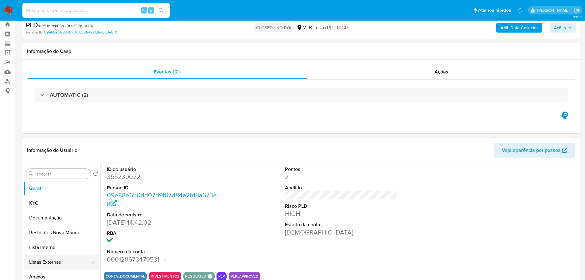
scroll to position [61, 0]
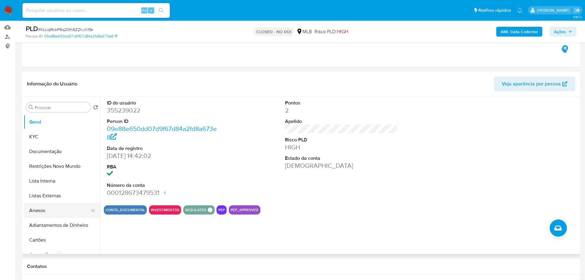
click at [56, 209] on button "Anexos" at bounding box center [60, 210] width 72 height 15
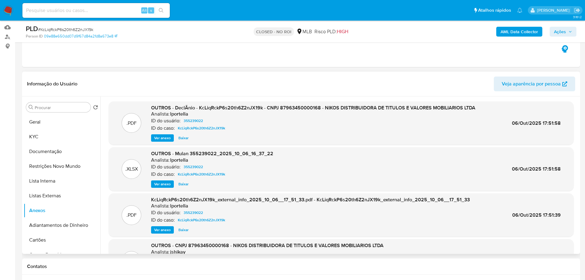
click at [164, 138] on span "Ver anexo" at bounding box center [162, 138] width 17 height 6
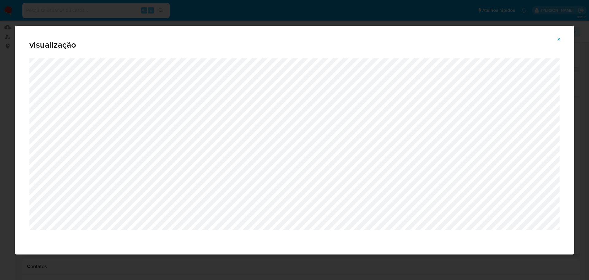
click at [558, 38] on icon "Attachment preview" at bounding box center [559, 39] width 3 height 3
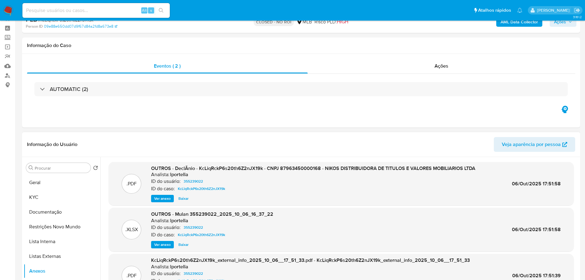
scroll to position [0, 0]
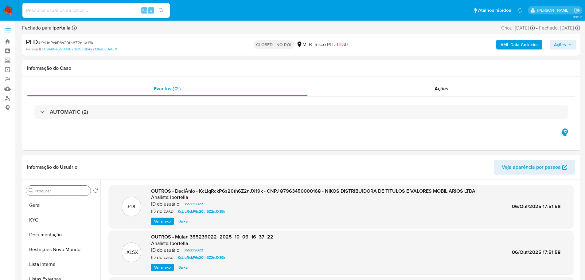
drag, startPoint x: 39, startPoint y: 203, endPoint x: 68, endPoint y: 189, distance: 32.3
click at [39, 202] on button "Geral" at bounding box center [62, 205] width 77 height 15
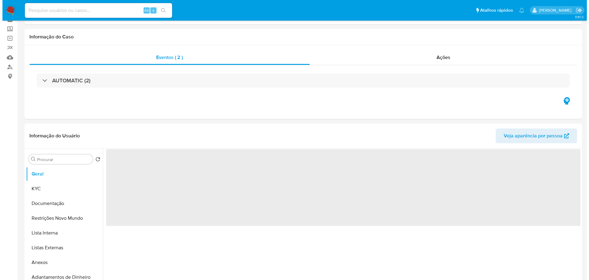
scroll to position [61, 0]
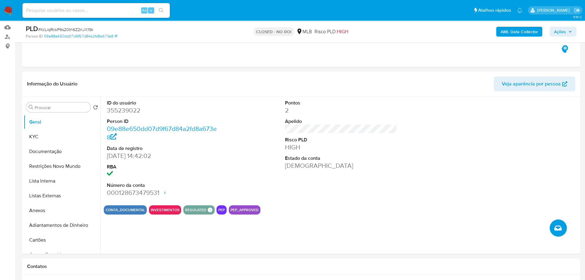
click at [556, 227] on icon "Criar caso manual" at bounding box center [557, 227] width 7 height 5
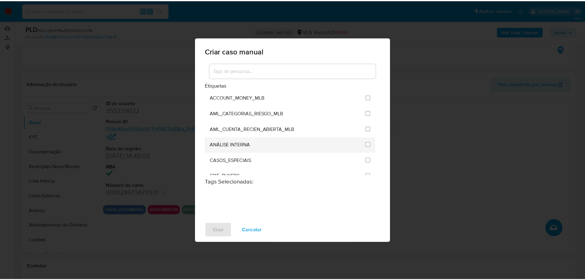
scroll to position [31, 0]
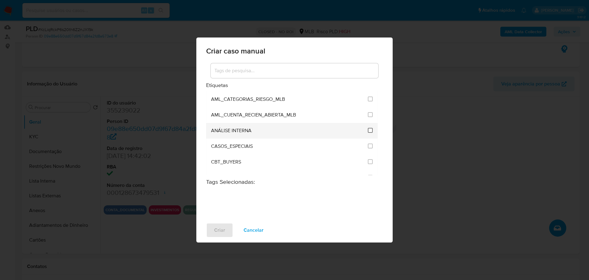
click at [368, 130] on input "1886" at bounding box center [370, 130] width 5 height 5
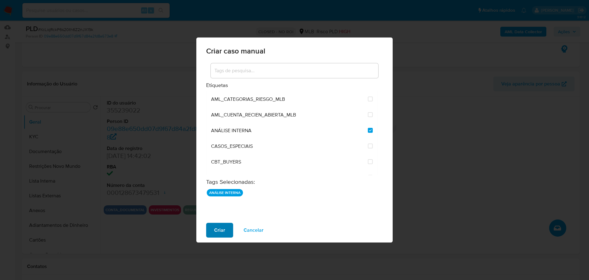
click at [220, 233] on span "Criar" at bounding box center [219, 230] width 11 height 14
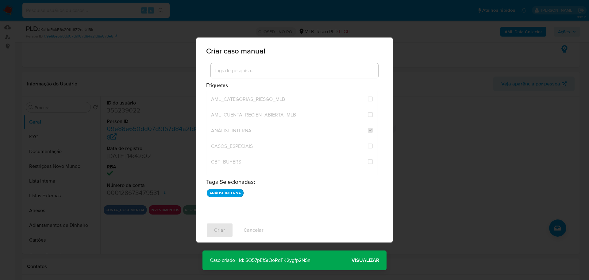
click at [136, 235] on div "Criar caso manual Etiquetas ACCOUNT_MONEY ACCOUNT_MONEY_MLB AML_CATEGORIAS_RIES…" at bounding box center [294, 140] width 589 height 280
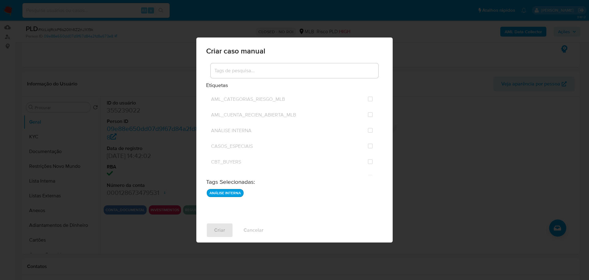
checkbox input "false"
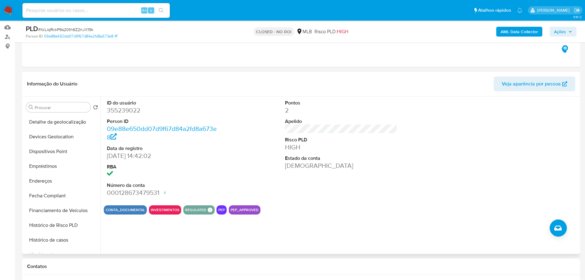
scroll to position [246, 0]
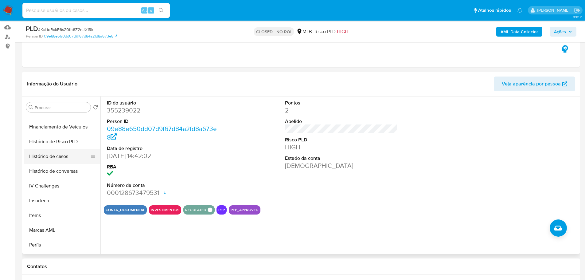
click at [47, 156] on button "Histórico de casos" at bounding box center [60, 156] width 72 height 15
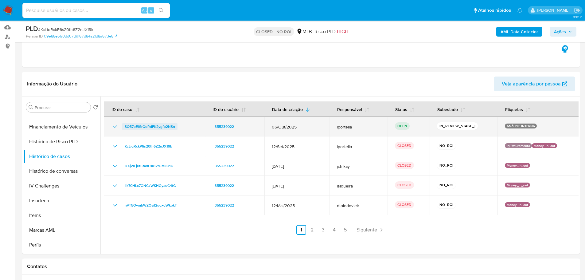
click at [127, 128] on span "SQ57pEfSrQoRdFK2ygfp2NSn" at bounding box center [150, 126] width 50 height 7
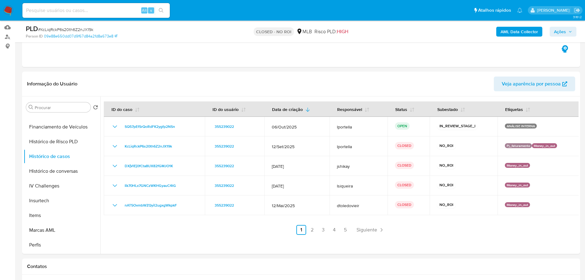
drag, startPoint x: 571, startPoint y: 31, endPoint x: 563, endPoint y: 32, distance: 8.0
click at [571, 31] on icon "button" at bounding box center [570, 32] width 2 height 2
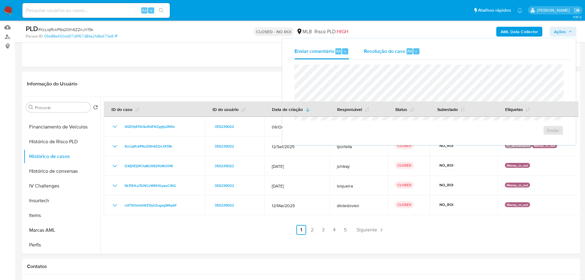
click at [386, 54] on span "Resolução do caso" at bounding box center [384, 50] width 41 height 7
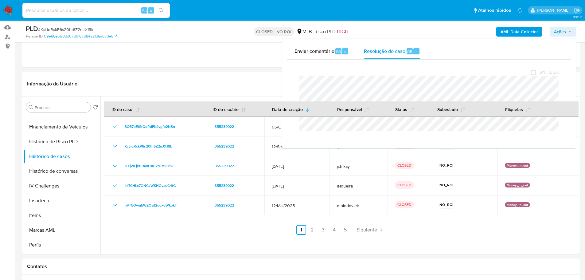
click at [6, 11] on img at bounding box center [8, 10] width 10 height 10
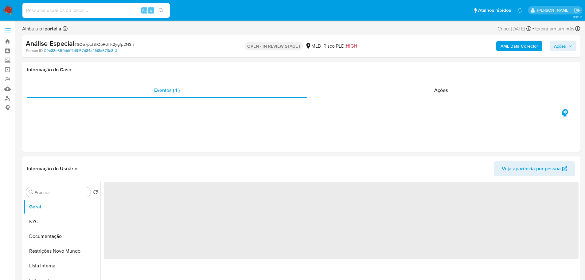
select select "10"
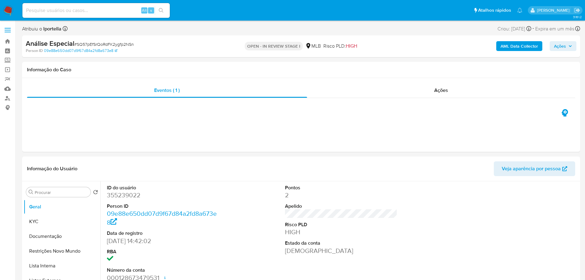
click at [93, 42] on span "# SQ57pEfSrQoRdFK2ygfp2NSn" at bounding box center [104, 44] width 60 height 6
copy span "SQ57pEfSrQoRdFK2ygfp2NSn"
click at [265, 99] on div at bounding box center [301, 103] width 548 height 10
drag, startPoint x: 178, startPoint y: 99, endPoint x: 272, endPoint y: 94, distance: 94.0
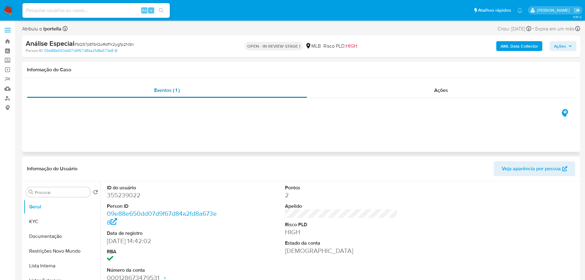
click at [177, 99] on div at bounding box center [301, 103] width 548 height 10
click at [452, 92] on div "Ações" at bounding box center [441, 90] width 268 height 15
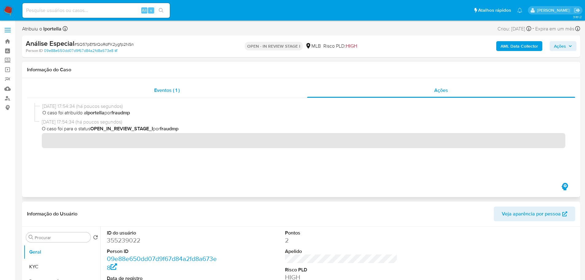
click at [176, 92] on span "Eventos ( 1 )" at bounding box center [166, 90] width 25 height 7
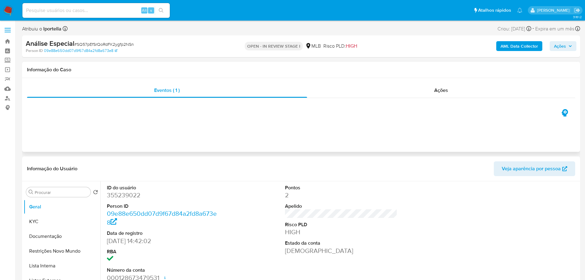
click at [102, 111] on div "Eventos ( 1 ) Ações" at bounding box center [301, 115] width 558 height 74
drag, startPoint x: 75, startPoint y: 41, endPoint x: 27, endPoint y: 43, distance: 48.5
click at [27, 43] on div "Análise Especial # SQ57pEfSrQoRdFK2ygfp2NSn" at bounding box center [116, 43] width 181 height 9
copy b "Análise Especial"
click at [573, 44] on button "Ações" at bounding box center [562, 46] width 27 height 10
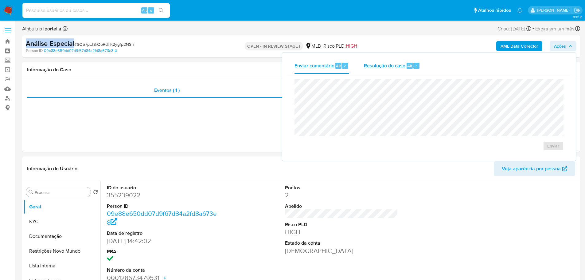
click at [404, 66] on span "Resolução do caso" at bounding box center [384, 65] width 41 height 7
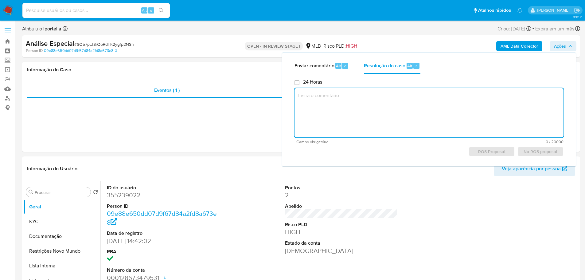
paste textarea "Justificativa do analista para declínio: Em resumo, trata-se de empresa constit…"
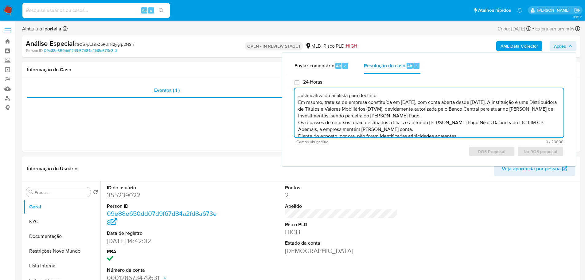
scroll to position [9, 0]
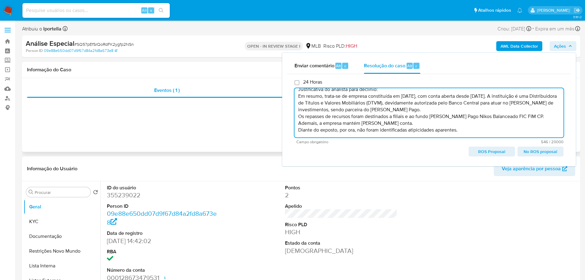
type textarea "Justificativa do analista para declínio: Em resumo, trata-se de empresa constit…"
click at [210, 126] on div "Eventos ( 1 ) Ações" at bounding box center [301, 115] width 558 height 74
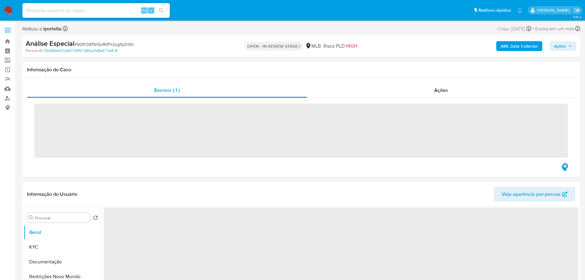
click at [567, 44] on span "Ações" at bounding box center [563, 46] width 18 height 9
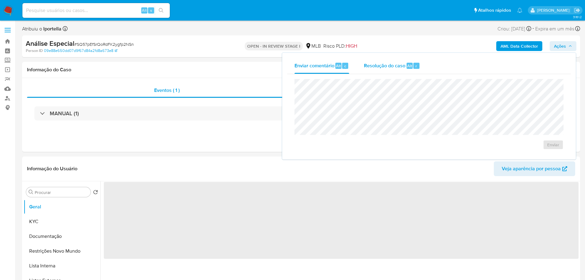
click at [386, 67] on span "Resolução do caso" at bounding box center [384, 65] width 41 height 7
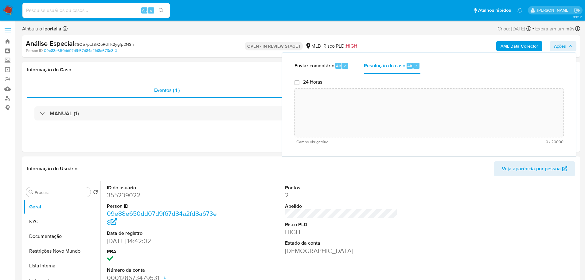
click at [355, 103] on textarea at bounding box center [429, 112] width 268 height 49
select select "10"
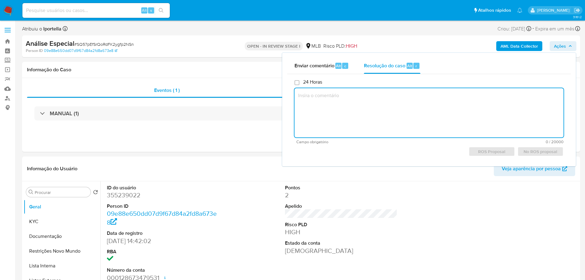
click at [354, 115] on textarea at bounding box center [428, 112] width 269 height 49
paste textarea "Justificativa do analista para declínio: Em resumo, trata-se de empresa constit…"
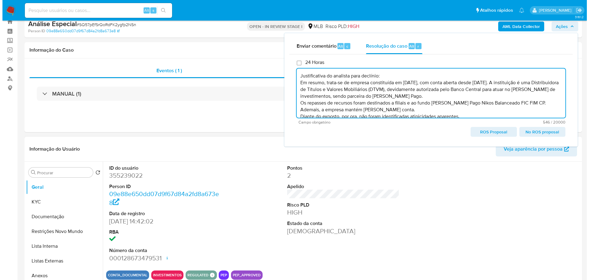
scroll to position [31, 0]
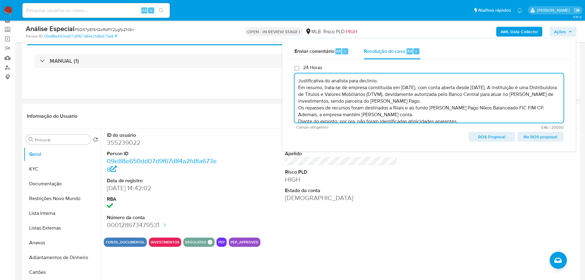
type textarea "Justificativa do analista para declínio: Em resumo, trata-se de empresa constit…"
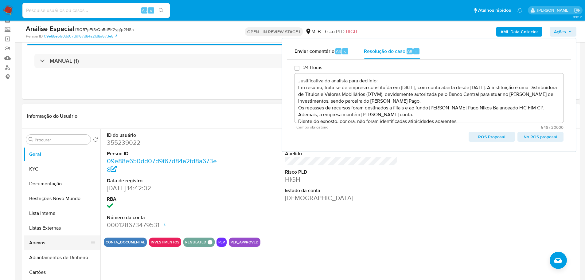
click at [45, 243] on button "Anexos" at bounding box center [60, 242] width 72 height 15
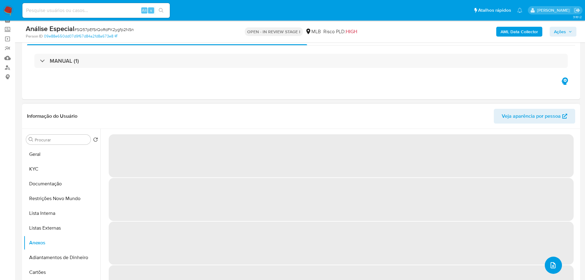
click at [556, 260] on button "upload-file" at bounding box center [553, 264] width 17 height 17
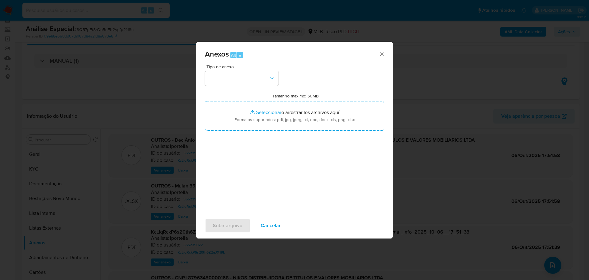
click at [244, 88] on div "Tipo de anexo Tamanho máximo: 50MB Seleccionar archivos Seleccionar o arrastrar…" at bounding box center [294, 136] width 179 height 145
click at [245, 80] on button "button" at bounding box center [242, 78] width 74 height 15
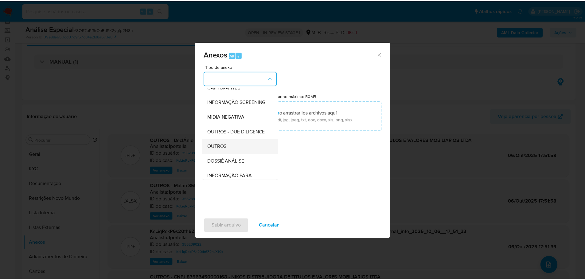
scroll to position [95, 0]
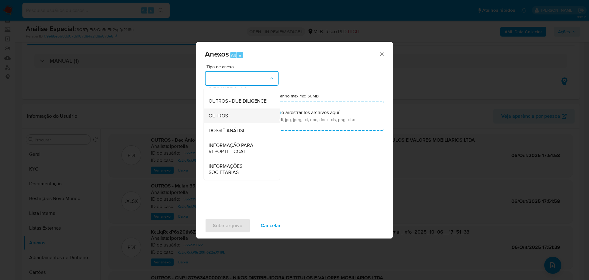
click at [232, 119] on div "OUTROS" at bounding box center [240, 115] width 63 height 15
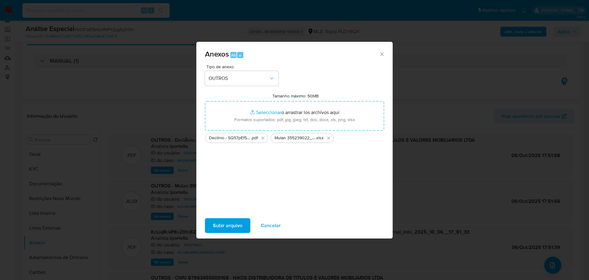
click at [220, 223] on span "Subir arquivo" at bounding box center [227, 226] width 29 height 14
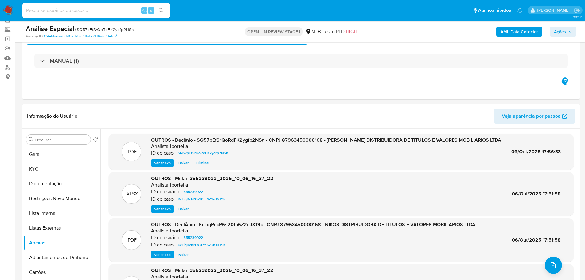
click at [562, 33] on span "Ações" at bounding box center [560, 32] width 12 height 10
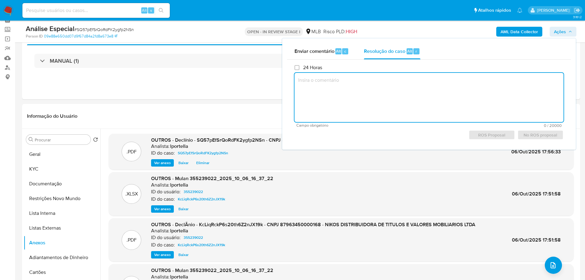
click at [320, 82] on textarea at bounding box center [428, 97] width 269 height 49
click at [326, 99] on textarea at bounding box center [428, 97] width 269 height 49
paste textarea "Justificativa do analista para declínio: Em resumo, trata-se de empresa constit…"
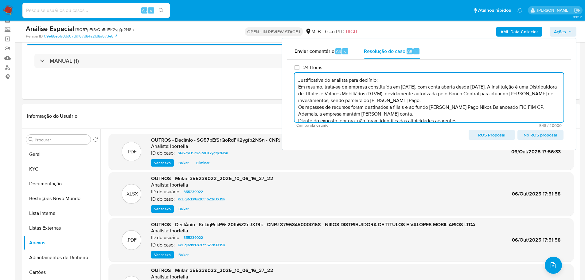
scroll to position [13, 0]
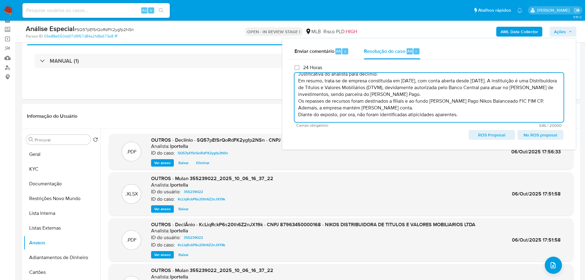
click at [544, 138] on span "No ROS proposal" at bounding box center [540, 134] width 37 height 9
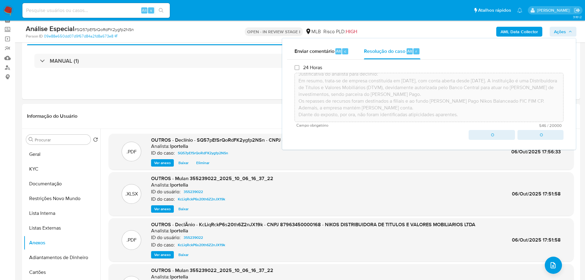
type textarea "Justificativa do analista para declínio: Em resumo, trata-se de empresa constit…"
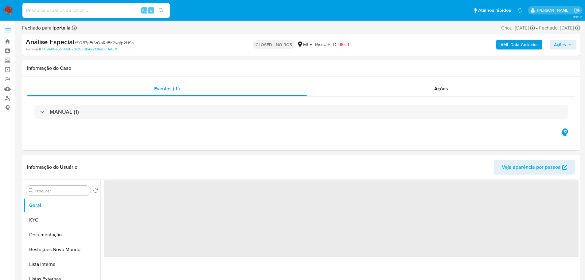
click at [96, 44] on span "# SQ57pEfSrQoRdFK2ygfp2NSn" at bounding box center [104, 43] width 60 height 6
select select "10"
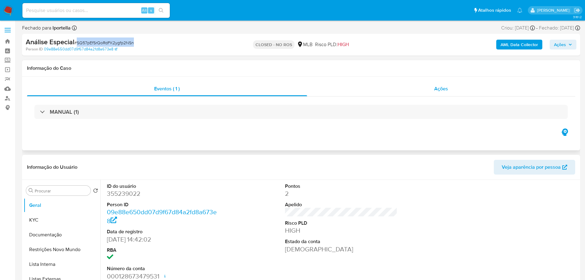
drag, startPoint x: 436, startPoint y: 93, endPoint x: 427, endPoint y: 95, distance: 8.8
click at [435, 93] on div "Ações" at bounding box center [441, 88] width 268 height 15
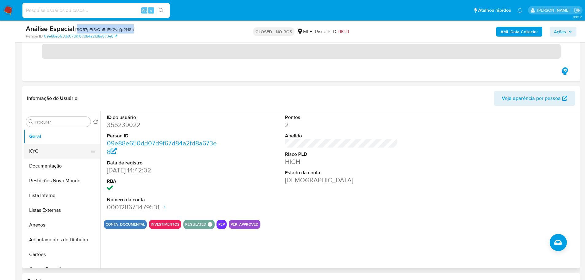
click at [40, 147] on button "KYC" at bounding box center [60, 151] width 72 height 15
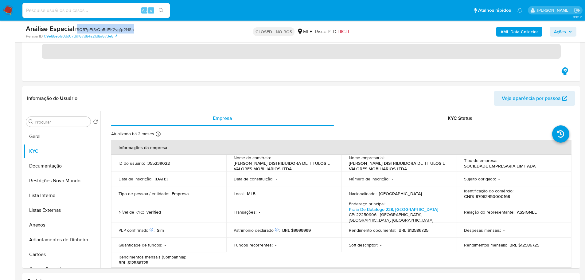
click at [5, 13] on img at bounding box center [8, 10] width 10 height 10
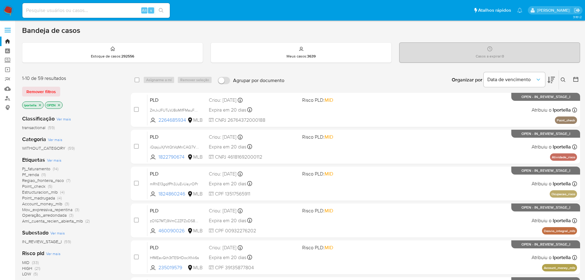
click at [8, 8] on img at bounding box center [8, 10] width 10 height 10
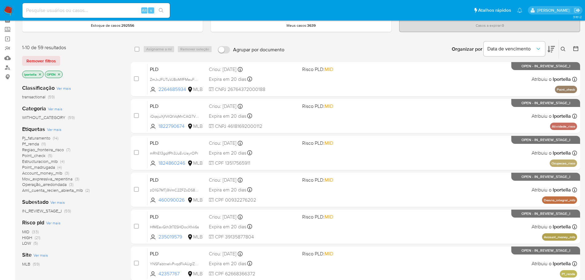
click at [29, 235] on span "HIGH" at bounding box center [27, 237] width 10 height 6
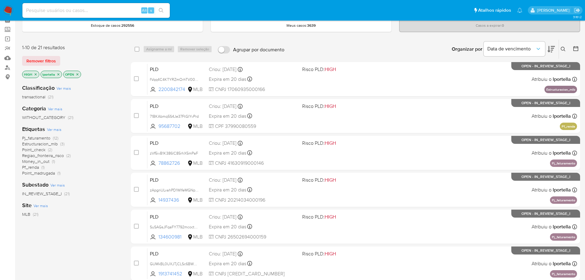
click at [31, 137] on span "Pj_faturamento" at bounding box center [36, 138] width 28 height 6
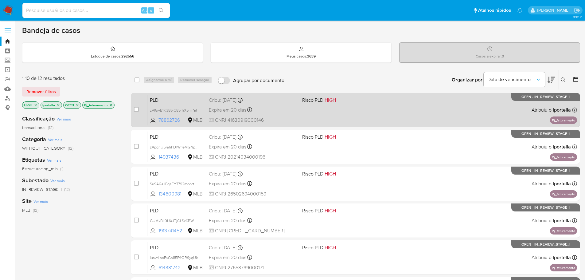
click at [172, 121] on span "78862726" at bounding box center [172, 120] width 28 height 7
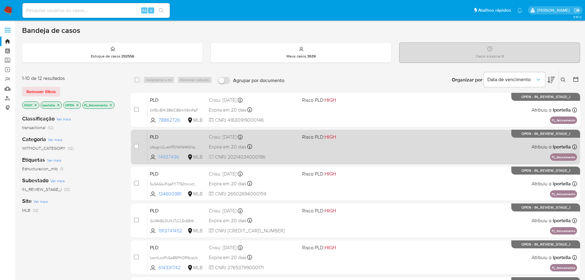
click at [172, 157] on span "14937436" at bounding box center [172, 156] width 28 height 7
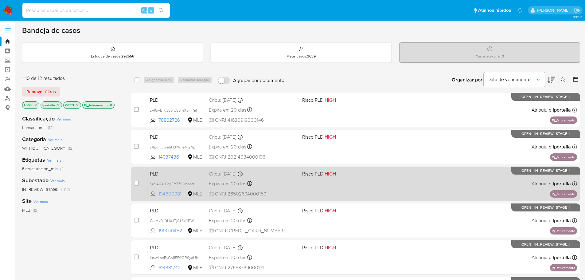
click at [178, 194] on span "134600981" at bounding box center [172, 193] width 28 height 7
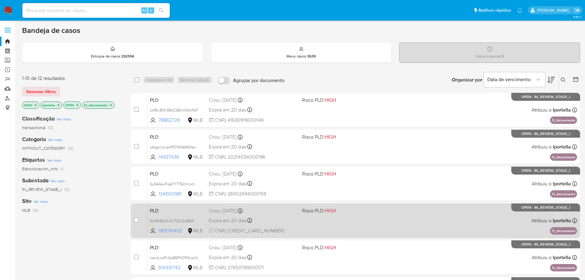
click at [173, 234] on div "PLD GUMkBL0UXJTjCLSc6BWP7JRo 1913741452 MLB Risco PLD: HIGH Criou: 12/09/2025 C…" at bounding box center [361, 220] width 429 height 31
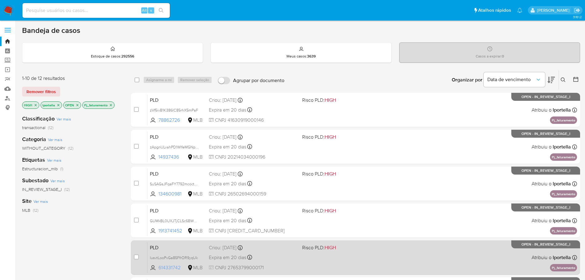
click at [169, 266] on span "614331742" at bounding box center [172, 267] width 28 height 7
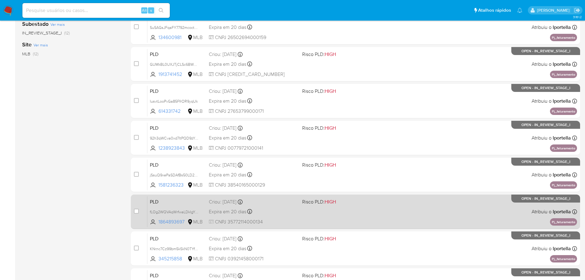
scroll to position [184, 0]
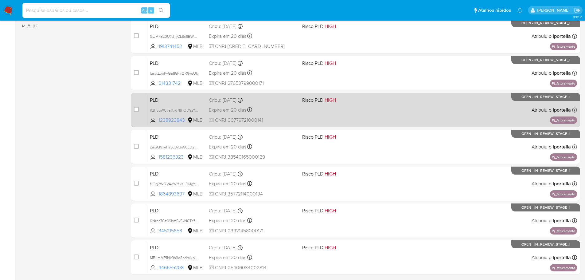
click at [175, 122] on span "1238923843" at bounding box center [172, 120] width 28 height 7
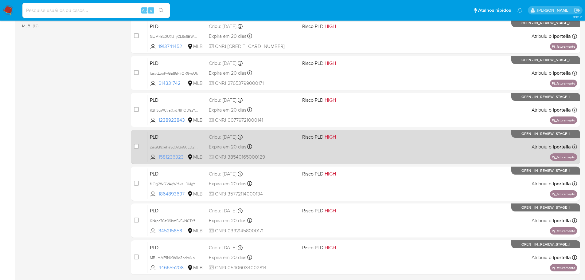
click at [175, 154] on span "1581236323" at bounding box center [172, 156] width 28 height 7
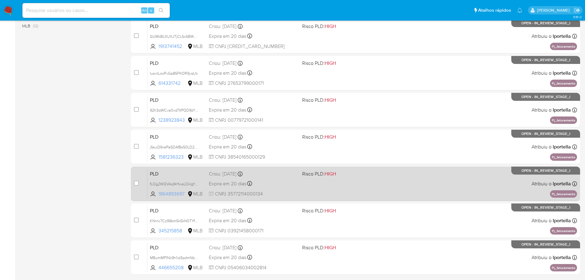
click at [173, 194] on span "1864893697" at bounding box center [172, 193] width 28 height 7
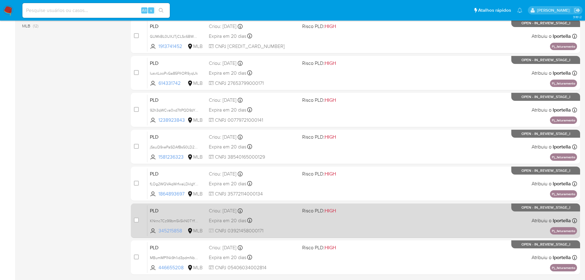
click at [172, 228] on span "345215858" at bounding box center [172, 230] width 28 height 7
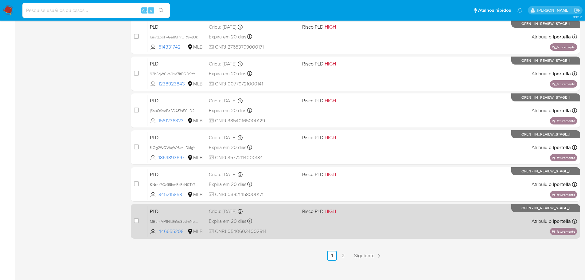
scroll to position [227, 0]
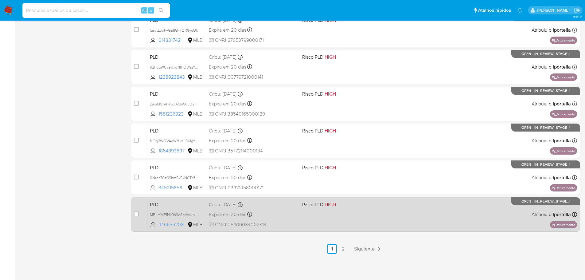
click at [175, 224] on span "446655208" at bounding box center [172, 224] width 28 height 7
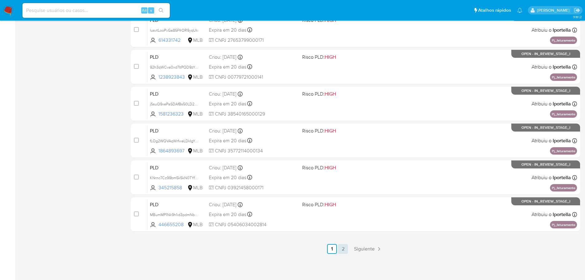
click at [340, 249] on link "2" at bounding box center [343, 249] width 10 height 10
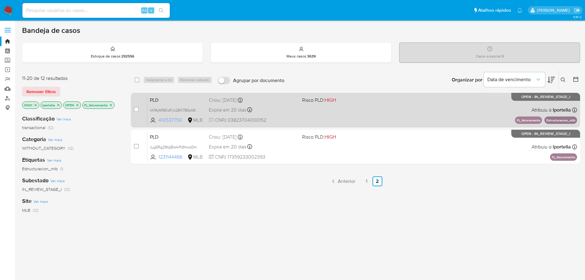
drag, startPoint x: 177, startPoint y: 117, endPoint x: 175, endPoint y: 149, distance: 32.0
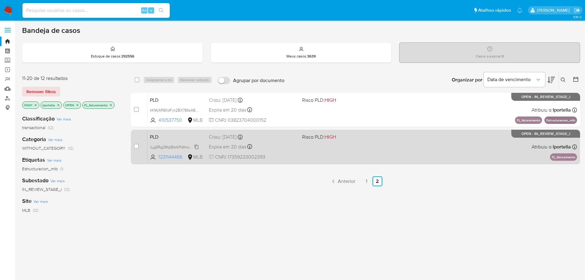
click at [177, 118] on span "410537750" at bounding box center [172, 120] width 28 height 7
click at [174, 156] on span "1231144466" at bounding box center [172, 156] width 28 height 7
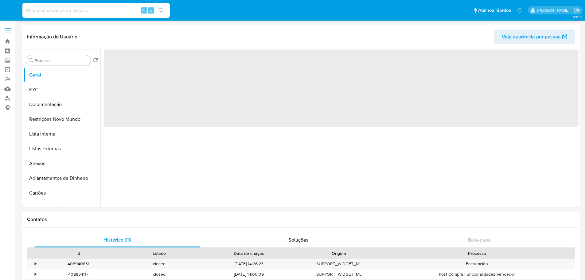
select select "10"
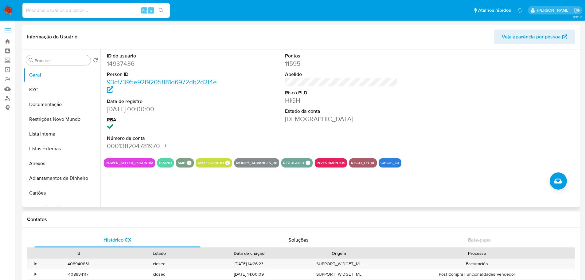
scroll to position [246, 0]
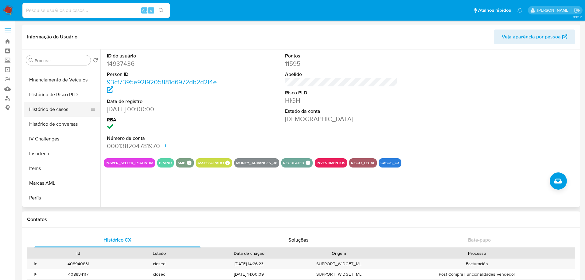
click at [61, 111] on button "Histórico de casos" at bounding box center [60, 109] width 72 height 15
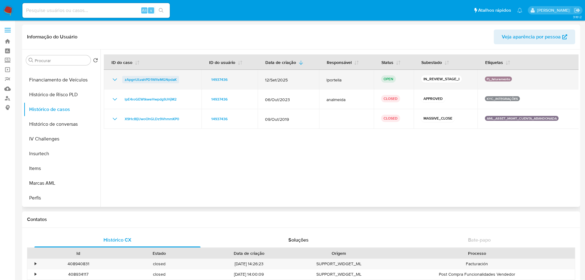
click at [149, 81] on span "zApgnULvahPD1WlfeMGNpdaK" at bounding box center [151, 79] width 52 height 7
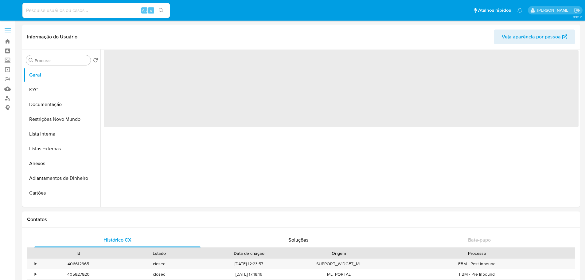
select select "10"
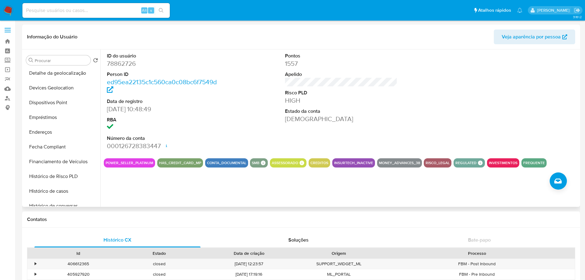
scroll to position [246, 0]
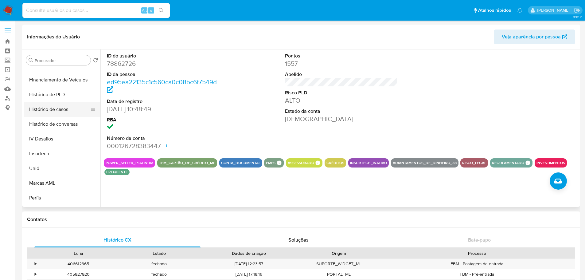
drag, startPoint x: 52, startPoint y: 108, endPoint x: 52, endPoint y: 111, distance: 3.8
click at [52, 108] on button "Histórico de casos" at bounding box center [60, 109] width 72 height 15
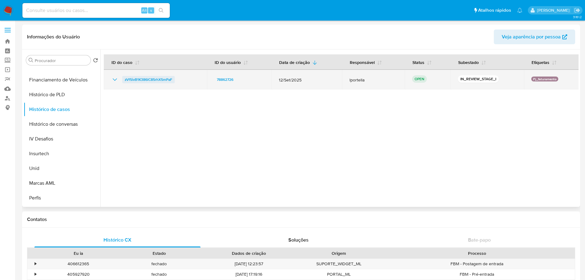
drag, startPoint x: 150, startPoint y: 79, endPoint x: 147, endPoint y: 79, distance: 3.7
click at [150, 79] on span "zVf5ivB1K386lC85rhX5mPaF" at bounding box center [149, 79] width 48 height 7
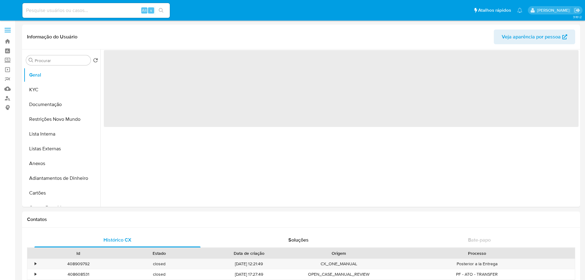
select select "10"
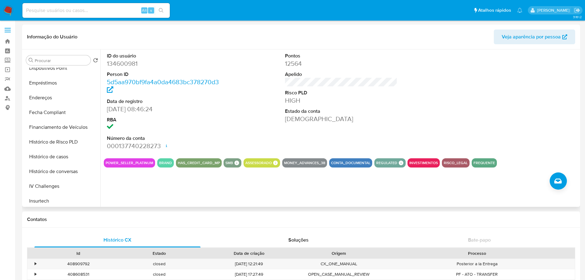
scroll to position [276, 0]
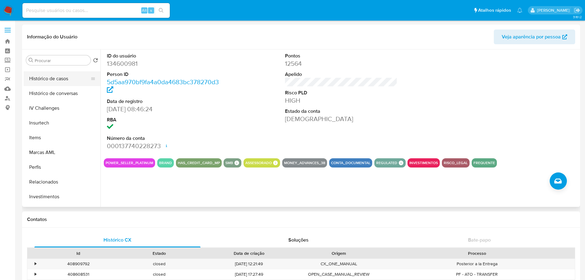
click at [56, 79] on button "Histórico de casos" at bounding box center [60, 78] width 72 height 15
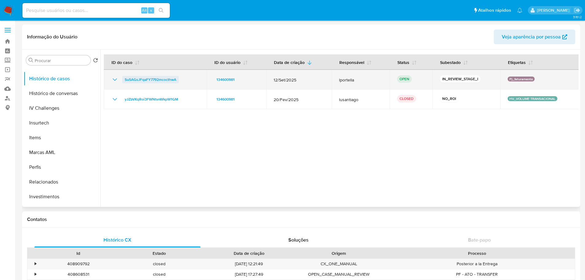
click at [155, 80] on span "SuSAGsJFqaFY7792mcocthwA" at bounding box center [151, 79] width 52 height 7
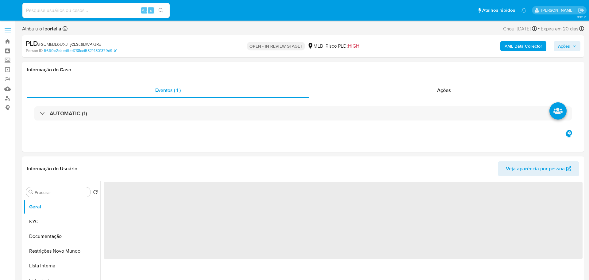
select select "10"
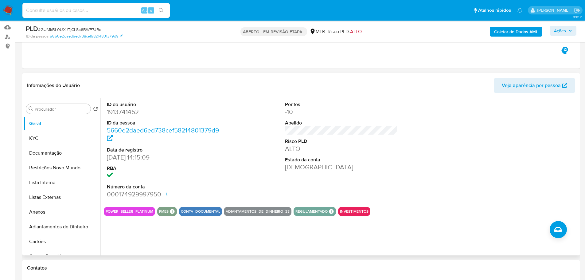
scroll to position [246, 0]
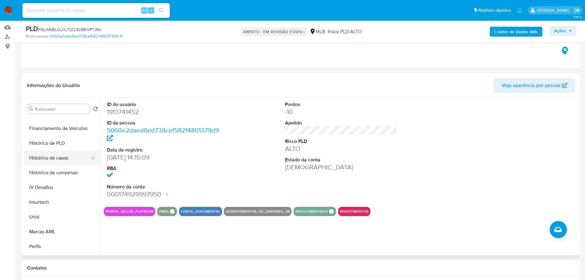
click at [54, 161] on button "Histórico de casos" at bounding box center [60, 157] width 72 height 15
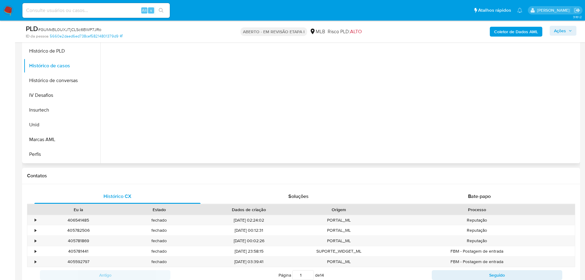
scroll to position [61, 0]
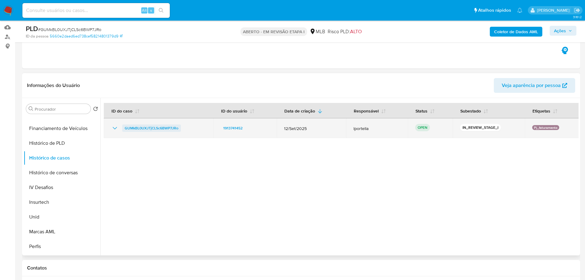
click at [149, 126] on span "GUMkBL0UXJTjCLSc6BWP7JRo" at bounding box center [152, 127] width 54 height 7
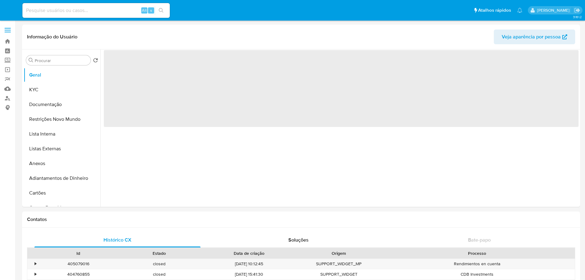
select select "10"
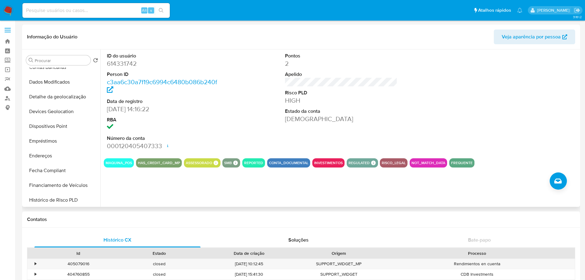
scroll to position [215, 0]
click at [65, 134] on button "Histórico de casos" at bounding box center [60, 140] width 72 height 15
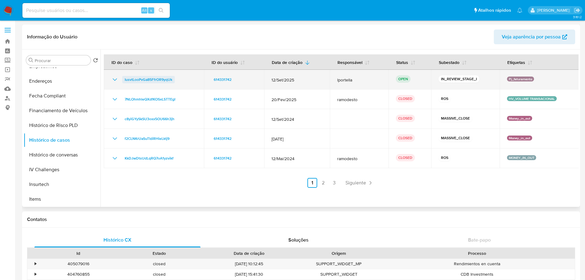
click at [142, 82] on span "IusvtLooPvGa85FfrOR9yqUk" at bounding box center [149, 79] width 48 height 7
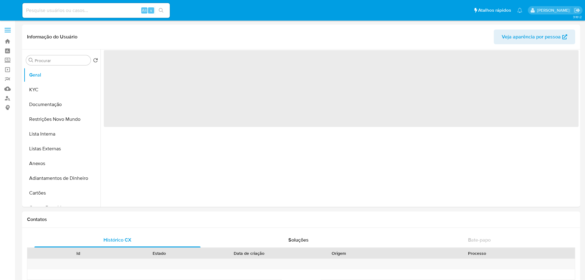
select select "10"
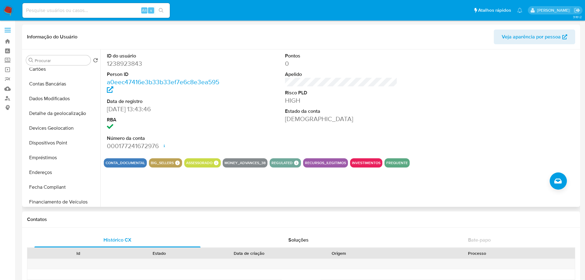
scroll to position [215, 0]
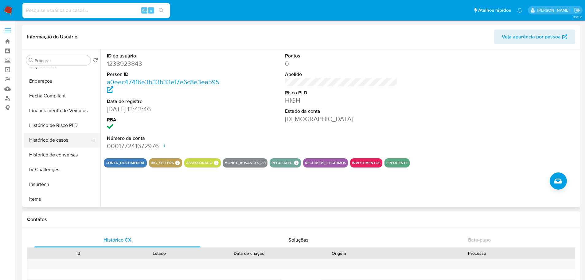
drag, startPoint x: 50, startPoint y: 138, endPoint x: 49, endPoint y: 140, distance: 3.3
click at [51, 138] on button "Histórico de casos" at bounding box center [60, 140] width 72 height 15
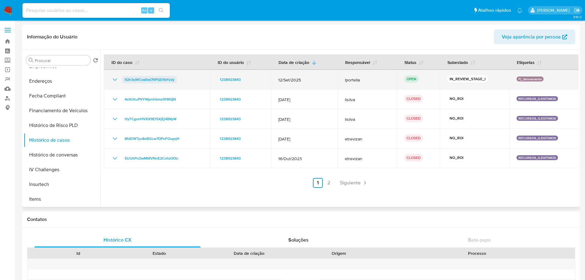
click at [148, 82] on span "92h3qWCva0xd7ItPQD9zYzdy" at bounding box center [150, 79] width 50 height 7
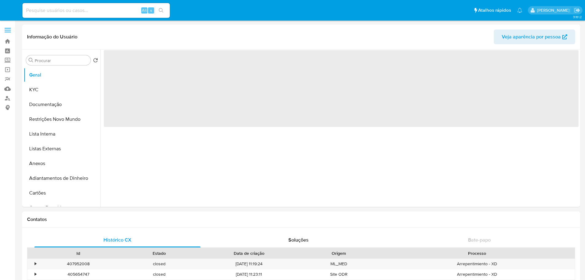
select select "10"
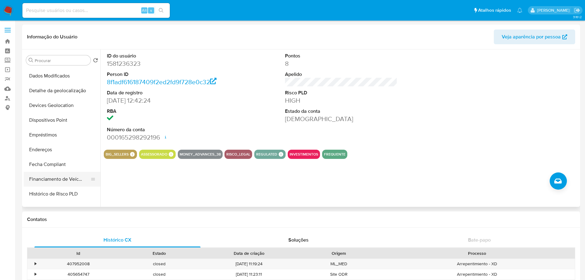
scroll to position [184, 0]
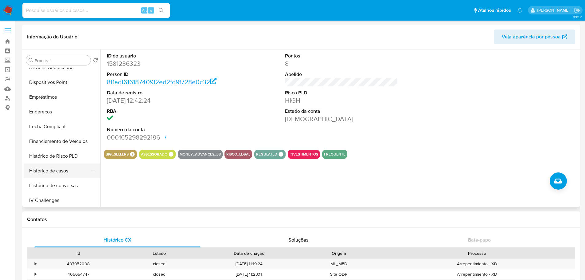
click at [52, 169] on button "Histórico de casos" at bounding box center [60, 170] width 72 height 15
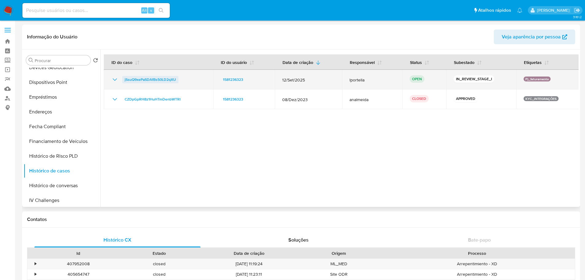
drag, startPoint x: 151, startPoint y: 78, endPoint x: 155, endPoint y: 78, distance: 3.4
click at [151, 78] on span "jSsuQ9xePaSDAfBs50LD2qXU" at bounding box center [150, 79] width 51 height 7
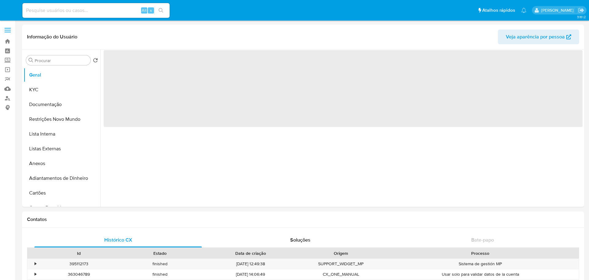
select select "10"
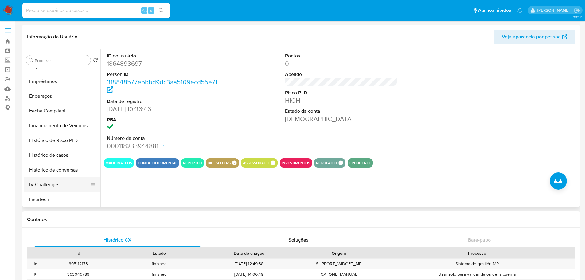
scroll to position [246, 0]
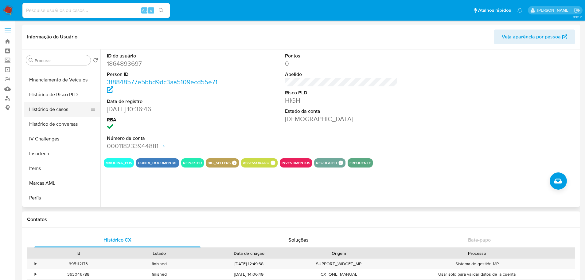
click at [52, 112] on button "Histórico de casos" at bounding box center [60, 109] width 72 height 15
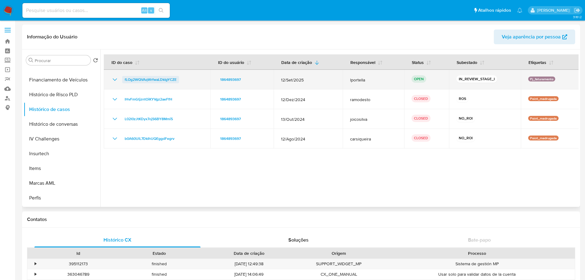
click at [159, 80] on span "fLOg2WQVAqWrfwaLDkIgYCZE" at bounding box center [151, 79] width 52 height 7
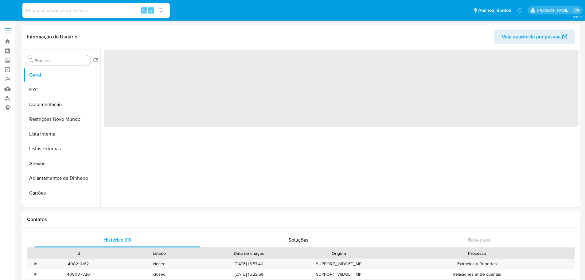
select select "10"
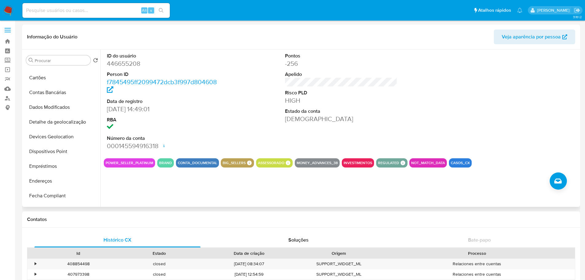
scroll to position [215, 0]
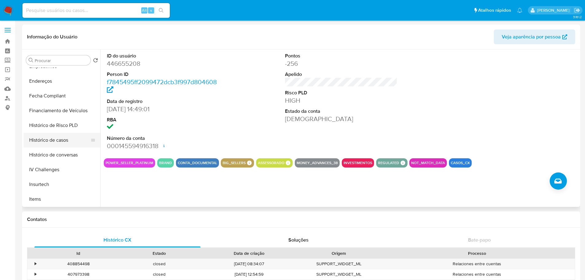
click at [55, 139] on button "Histórico de casos" at bounding box center [60, 140] width 72 height 15
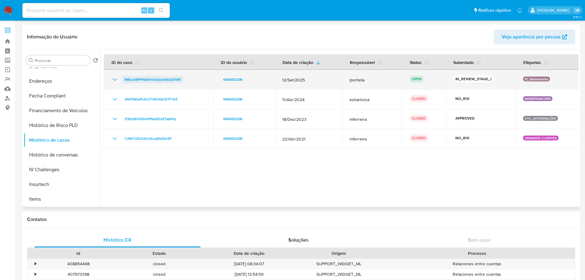
click at [143, 80] on span "MBumMP1Nk9h1id3pdmNbQVWK" at bounding box center [153, 79] width 56 height 7
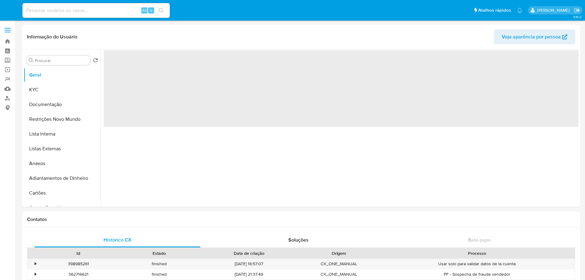
select select "10"
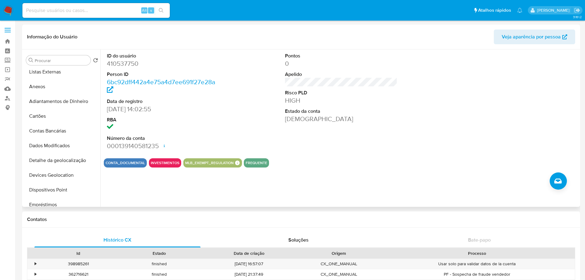
scroll to position [215, 0]
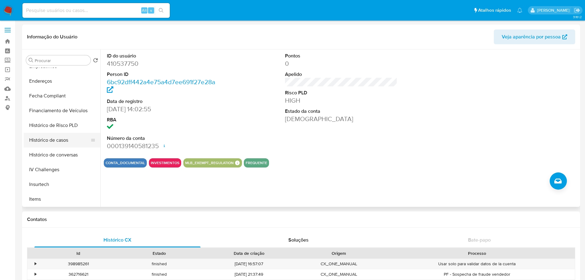
click at [54, 140] on button "Histórico de casos" at bounding box center [60, 140] width 72 height 15
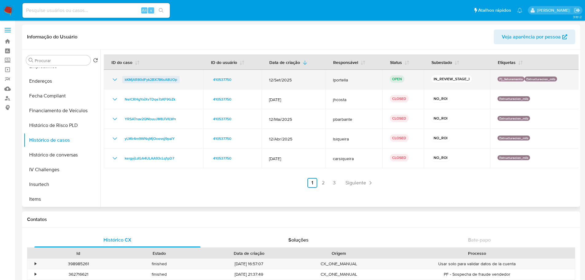
click at [170, 81] on span "kKMjAR80dFyk2BX786sA8UOp" at bounding box center [151, 79] width 52 height 7
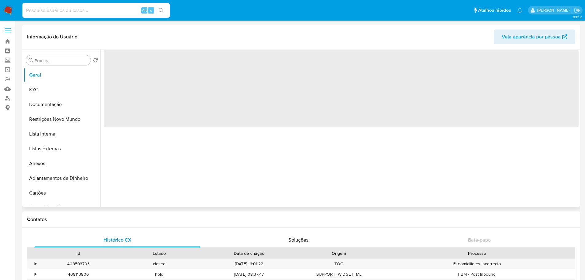
scroll to position [246, 0]
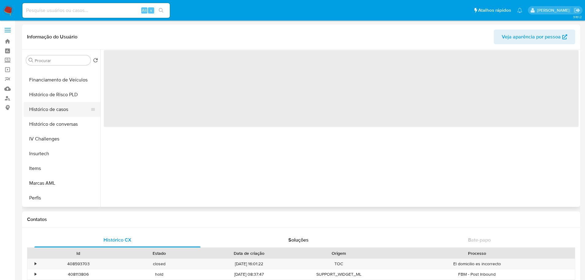
select select "10"
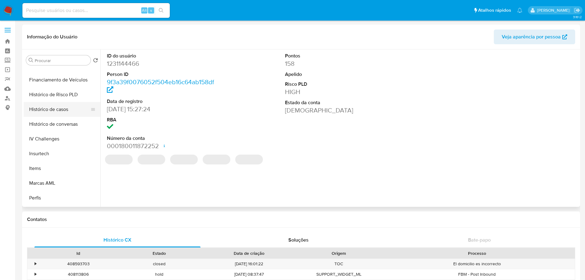
click at [54, 108] on button "Histórico de casos" at bounding box center [60, 109] width 72 height 15
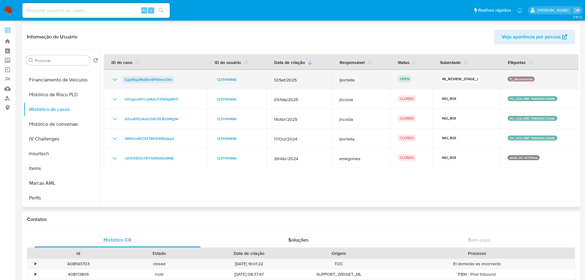
click at [160, 80] on span "iLjg5Rg2MdjBIs4iPdfmod3m" at bounding box center [148, 79] width 47 height 7
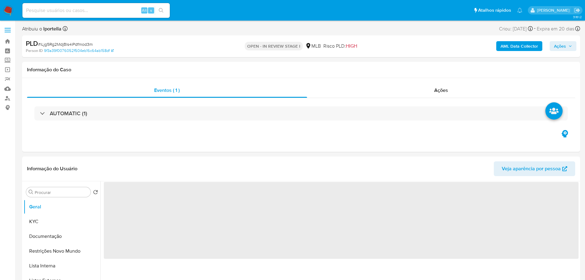
select select "10"
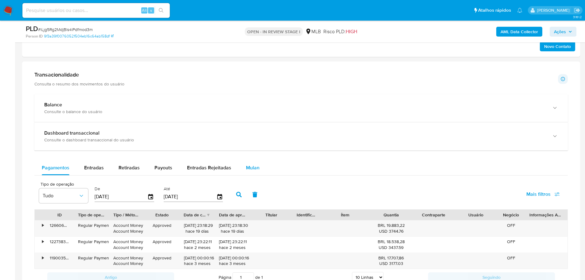
click at [255, 170] on span "Mulan" at bounding box center [253, 167] width 14 height 7
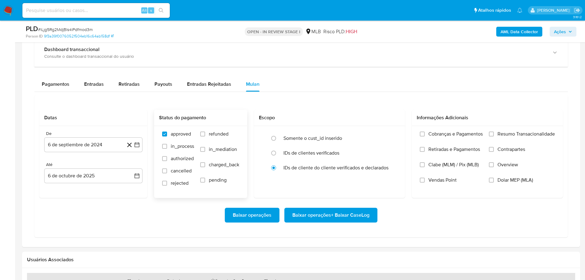
scroll to position [522, 0]
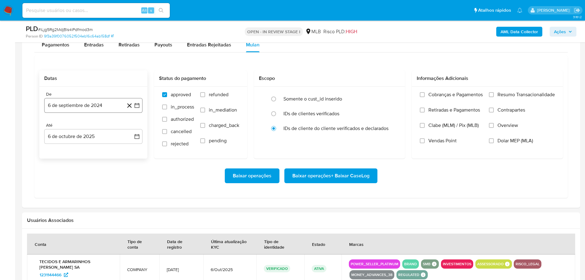
click at [89, 108] on button "6 de septiembre de 2024" at bounding box center [93, 105] width 98 height 15
click at [133, 129] on icon "Mes siguiente" at bounding box center [131, 127] width 7 height 7
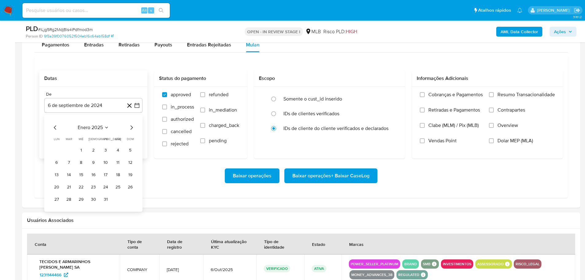
click at [133, 129] on icon "Mes siguiente" at bounding box center [131, 127] width 7 height 7
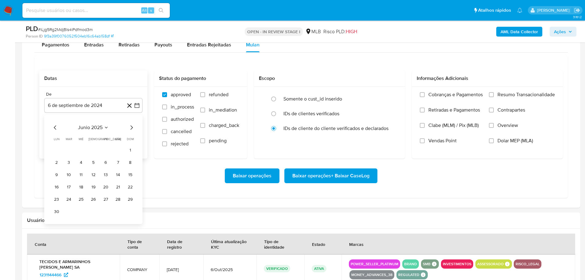
click at [133, 128] on icon "Mes siguiente" at bounding box center [131, 127] width 7 height 7
click at [106, 149] on button "1" at bounding box center [106, 150] width 10 height 10
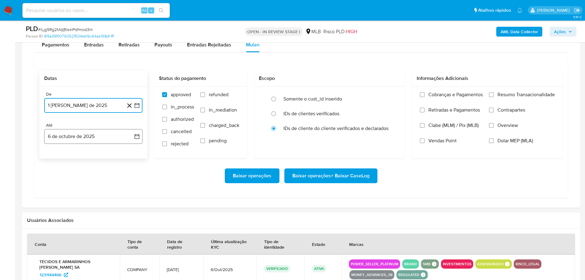
click at [106, 141] on button "6 de octubre de 2025" at bounding box center [93, 136] width 98 height 15
click at [119, 181] on button "4" at bounding box center [118, 181] width 10 height 10
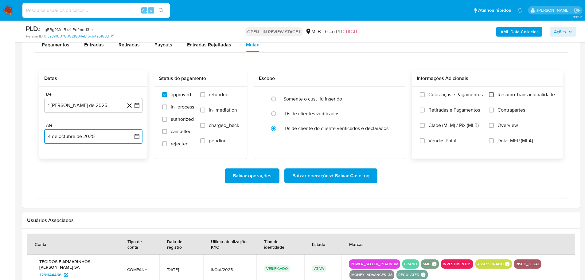
click at [489, 95] on input "Resumo Transacionalidade" at bounding box center [491, 94] width 5 height 5
click at [354, 175] on span "Baixar operações + Baixar CaseLog" at bounding box center [330, 176] width 77 height 14
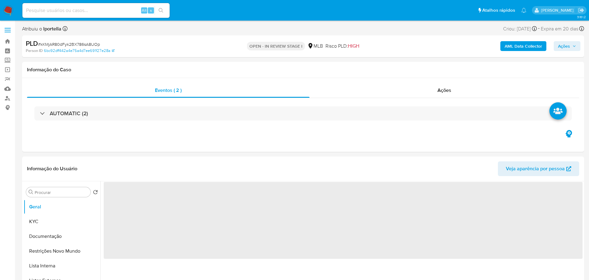
select select "10"
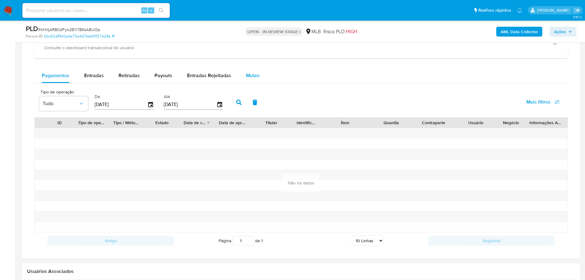
click at [256, 76] on span "Mulan" at bounding box center [253, 75] width 14 height 7
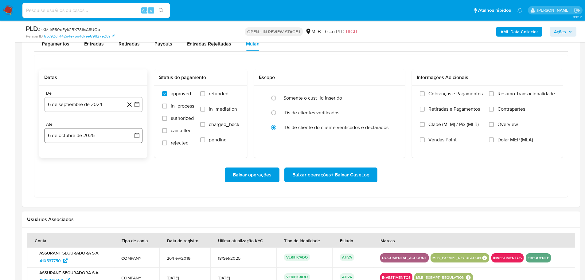
scroll to position [553, 0]
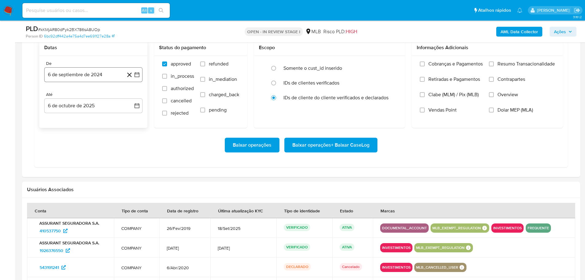
click at [82, 77] on button "6 de septiembre de 2024" at bounding box center [93, 74] width 98 height 15
click at [131, 95] on icon "Mes siguiente" at bounding box center [131, 96] width 7 height 7
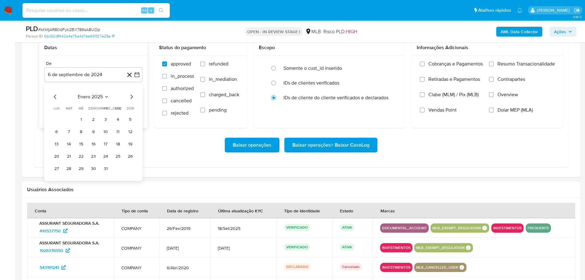
click at [131, 95] on icon "Mes siguiente" at bounding box center [131, 96] width 7 height 7
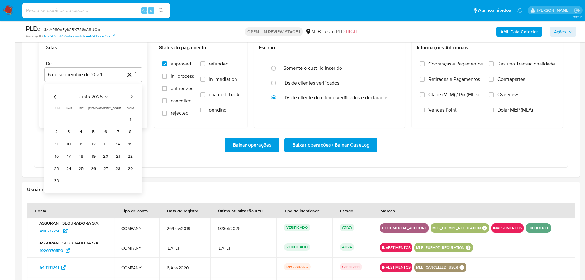
click at [131, 95] on icon "Mes siguiente" at bounding box center [131, 96] width 7 height 7
click at [107, 117] on button "1" at bounding box center [106, 120] width 10 height 10
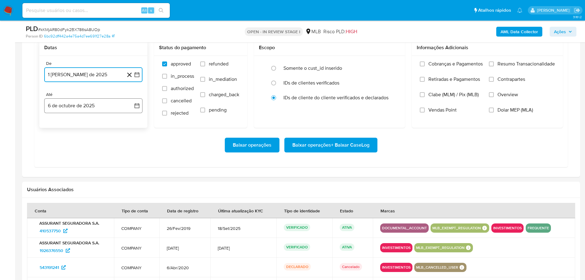
click at [112, 107] on button "6 de octubre de 2025" at bounding box center [93, 105] width 98 height 15
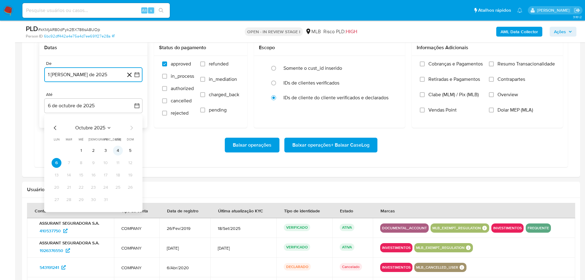
click at [118, 152] on button "4" at bounding box center [118, 151] width 10 height 10
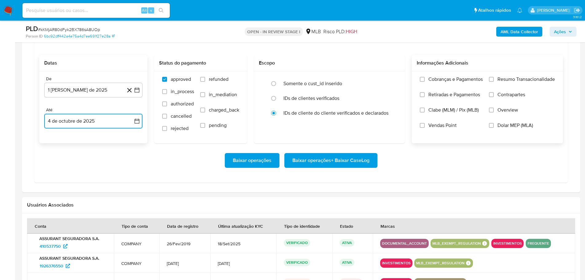
scroll to position [522, 0]
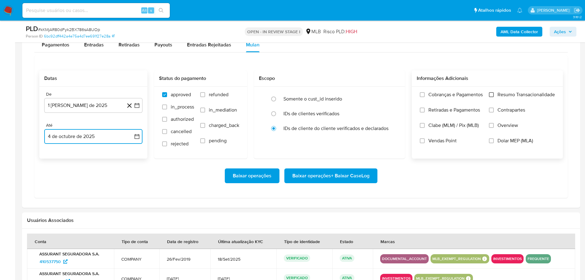
click at [491, 95] on input "Resumo Transacionalidade" at bounding box center [491, 94] width 5 height 5
click at [367, 175] on span "Baixar operações + Baixar CaseLog" at bounding box center [330, 176] width 77 height 14
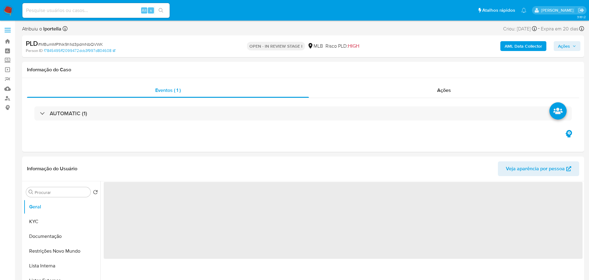
select select "10"
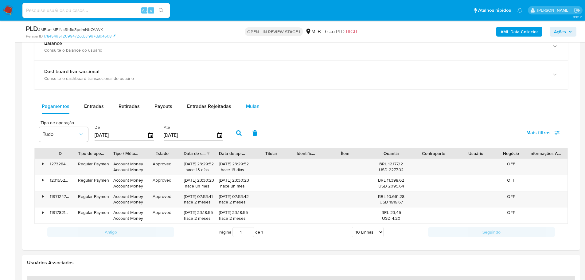
click at [249, 103] on span "Mulan" at bounding box center [253, 106] width 14 height 7
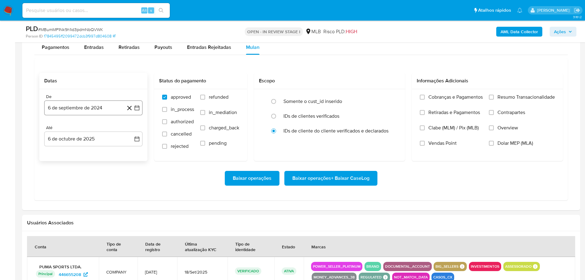
scroll to position [553, 0]
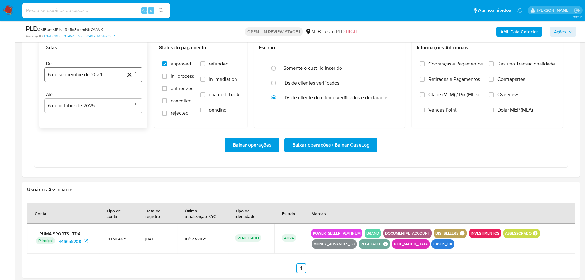
click at [73, 72] on button "6 de septiembre de 2024" at bounding box center [93, 74] width 98 height 15
click at [134, 95] on icon "Mes siguiente" at bounding box center [131, 96] width 7 height 7
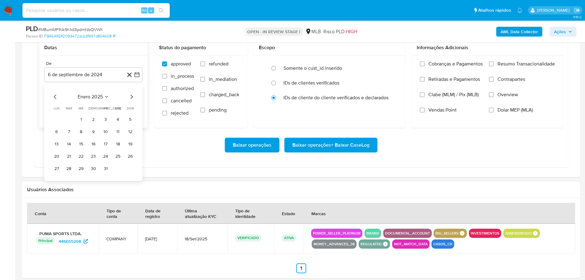
click at [134, 95] on icon "Mes siguiente" at bounding box center [131, 96] width 7 height 7
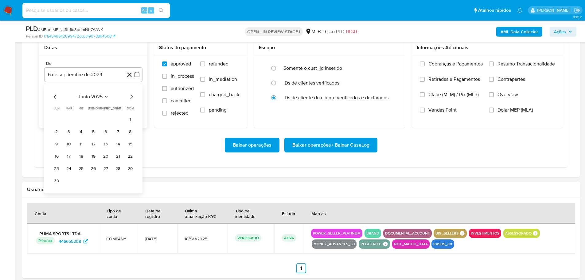
click at [134, 95] on icon "Mes siguiente" at bounding box center [131, 96] width 7 height 7
click at [55, 96] on icon "Mes anterior" at bounding box center [55, 97] width 2 height 4
click at [107, 122] on button "1" at bounding box center [106, 120] width 10 height 10
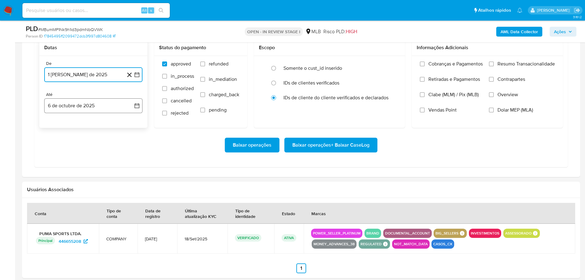
click at [103, 110] on button "6 de octubre de 2025" at bounding box center [93, 105] width 98 height 15
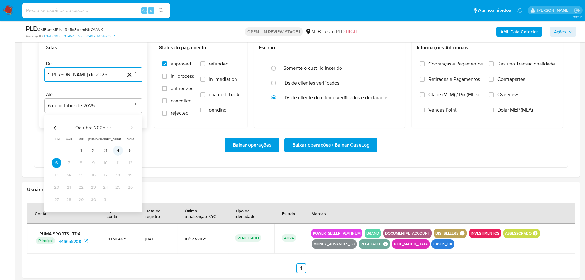
click at [122, 149] on button "4" at bounding box center [118, 151] width 10 height 10
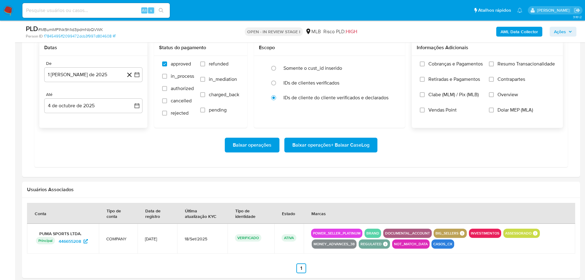
click at [499, 64] on span "Resumo Transacionalidade" at bounding box center [525, 64] width 57 height 6
click at [494, 64] on input "Resumo Transacionalidade" at bounding box center [491, 63] width 5 height 5
click at [366, 144] on span "Baixar operações + Baixar CaseLog" at bounding box center [330, 145] width 77 height 14
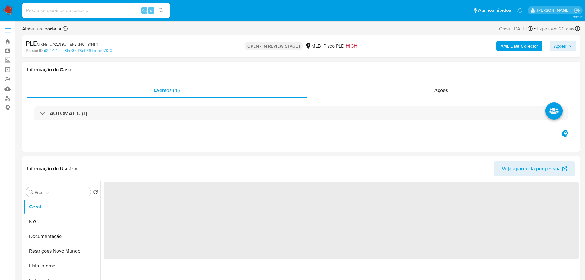
select select "10"
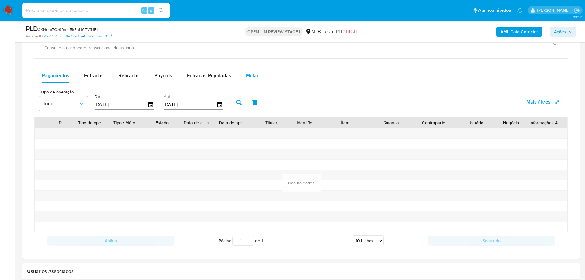
click at [247, 74] on span "Mulan" at bounding box center [253, 75] width 14 height 7
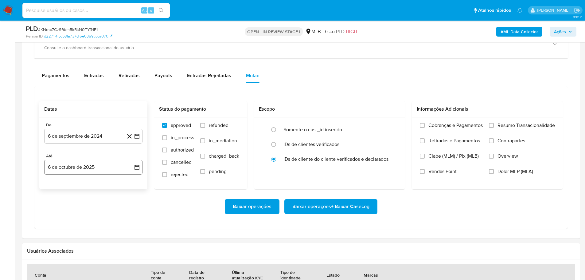
scroll to position [553, 0]
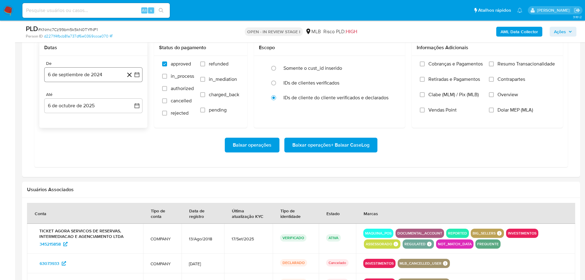
click at [71, 72] on div "De 6 de septiembre de 2024 [DATE] Até 6 de octubre de 2025 [DATE]" at bounding box center [93, 92] width 108 height 72
drag, startPoint x: 72, startPoint y: 73, endPoint x: 80, endPoint y: 76, distance: 9.0
click at [72, 73] on button "6 de septiembre de 2024" at bounding box center [93, 74] width 98 height 15
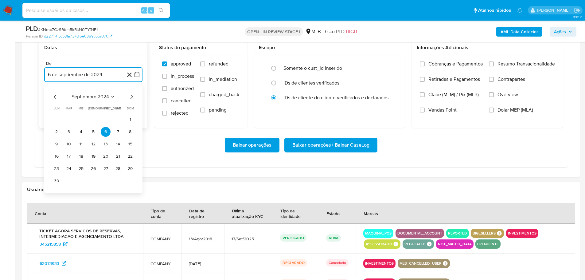
click at [130, 97] on icon "Mes siguiente" at bounding box center [131, 96] width 7 height 7
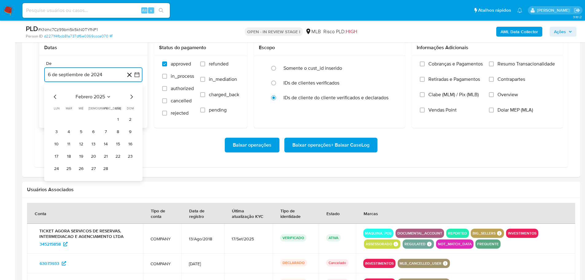
click at [130, 97] on icon "Mes siguiente" at bounding box center [131, 96] width 7 height 7
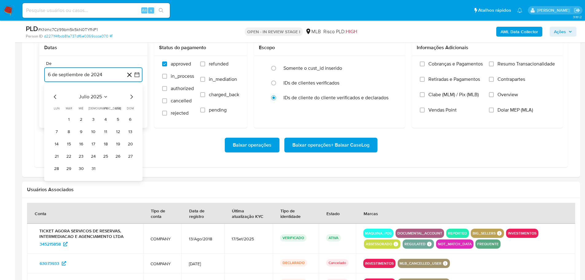
click at [130, 97] on icon "Mes siguiente" at bounding box center [131, 96] width 7 height 7
click at [106, 118] on button "1" at bounding box center [106, 120] width 10 height 10
click at [111, 107] on button "6 de octubre de 2025" at bounding box center [93, 105] width 98 height 15
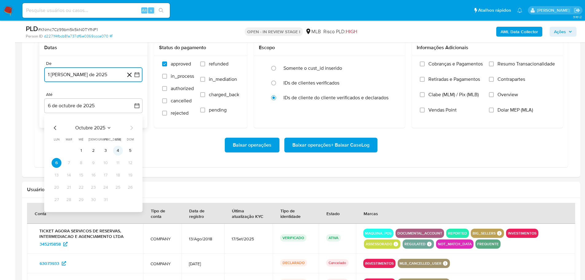
click at [119, 153] on button "4" at bounding box center [118, 151] width 10 height 10
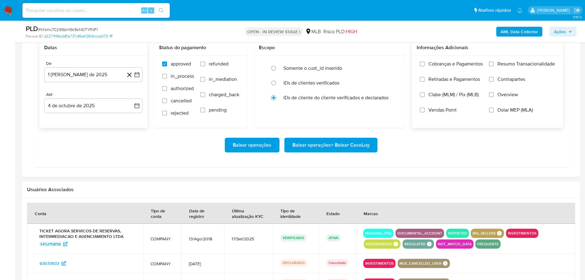
click at [495, 64] on label "Resumo Transacionalidade" at bounding box center [522, 68] width 66 height 15
click at [494, 64] on input "Resumo Transacionalidade" at bounding box center [491, 63] width 5 height 5
click at [356, 140] on span "Baixar operações + Baixar CaseLog" at bounding box center [330, 145] width 77 height 14
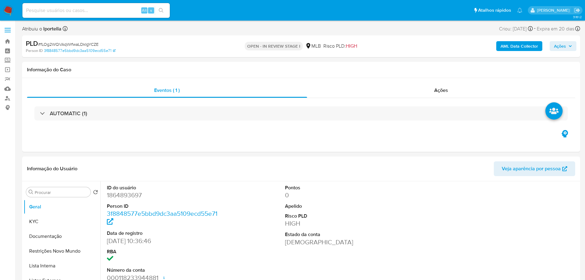
select select "10"
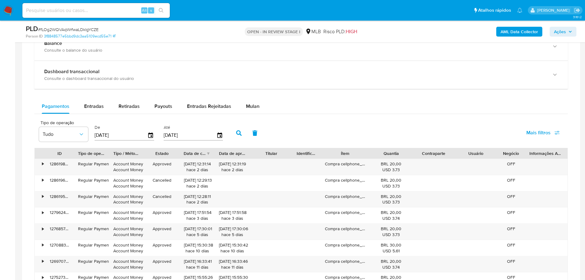
drag, startPoint x: 252, startPoint y: 107, endPoint x: 183, endPoint y: 91, distance: 71.5
click at [253, 106] on span "Mulan" at bounding box center [253, 106] width 14 height 7
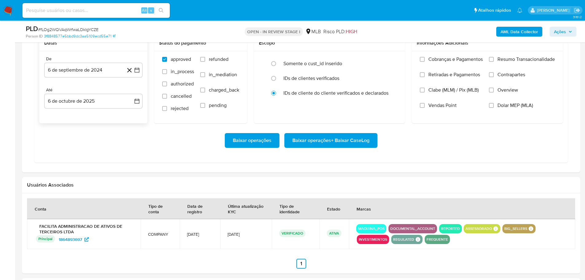
scroll to position [522, 0]
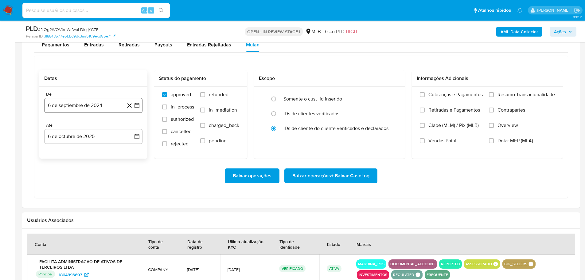
click at [69, 106] on button "6 de septiembre de 2024" at bounding box center [93, 105] width 98 height 15
click at [133, 127] on icon "Mes siguiente" at bounding box center [131, 127] width 2 height 4
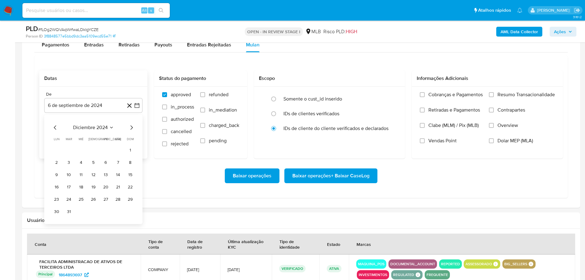
click at [133, 127] on icon "Mes siguiente" at bounding box center [131, 127] width 2 height 4
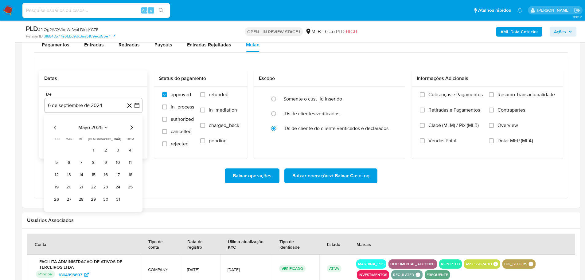
click at [133, 127] on icon "Mes siguiente" at bounding box center [131, 127] width 2 height 4
click at [55, 126] on icon "Mes anterior" at bounding box center [55, 127] width 7 height 7
click at [103, 152] on button "1" at bounding box center [106, 150] width 10 height 10
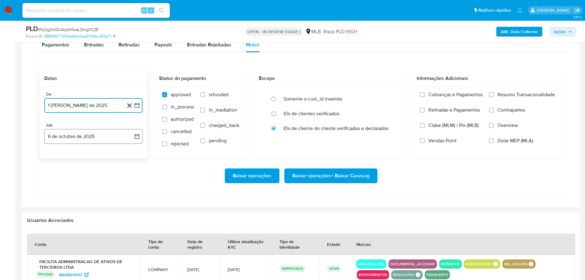
drag, startPoint x: 111, startPoint y: 130, endPoint x: 114, endPoint y: 140, distance: 10.2
click at [111, 130] on button "6 de octubre de 2025" at bounding box center [93, 136] width 98 height 15
click at [118, 180] on button "4" at bounding box center [118, 181] width 10 height 10
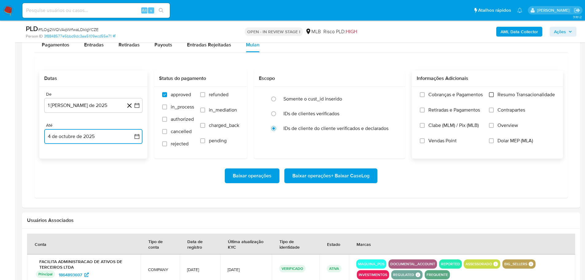
click at [489, 95] on input "Resumo Transacionalidade" at bounding box center [491, 94] width 5 height 5
click at [345, 178] on span "Baixar operações + Baixar CaseLog" at bounding box center [330, 176] width 77 height 14
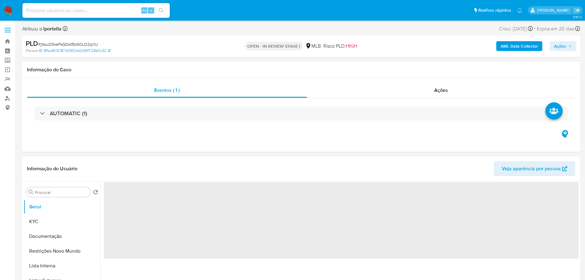
select select "10"
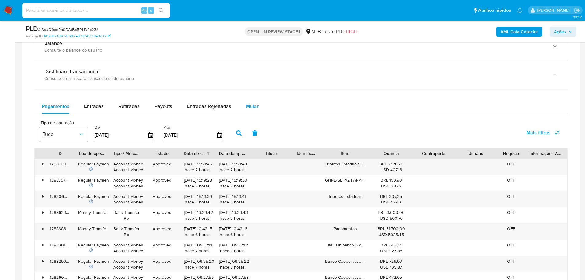
click at [252, 110] on div "Mulan" at bounding box center [253, 106] width 14 height 15
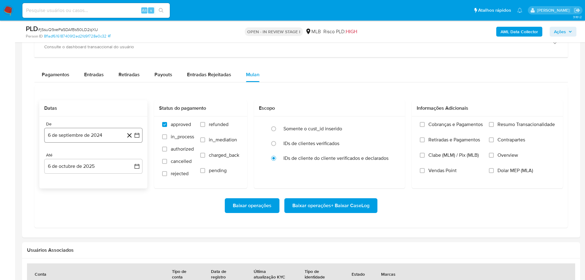
scroll to position [522, 0]
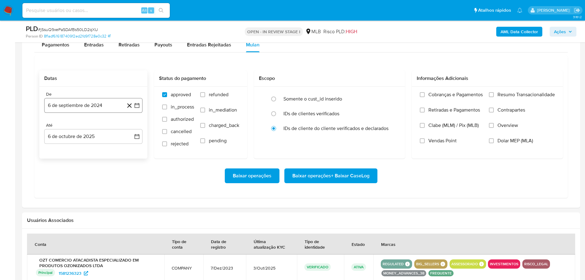
drag, startPoint x: 90, startPoint y: 108, endPoint x: 95, endPoint y: 111, distance: 5.4
click at [90, 108] on button "6 de septiembre de 2024" at bounding box center [93, 105] width 98 height 15
click at [132, 125] on icon "Mes siguiente" at bounding box center [131, 127] width 7 height 7
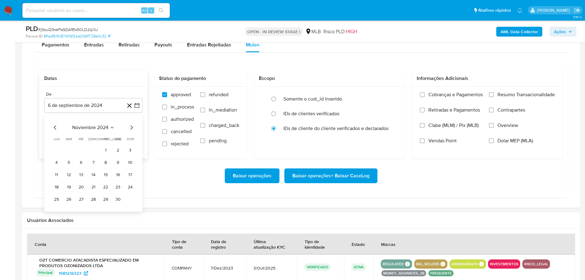
click at [132, 125] on icon "Mes siguiente" at bounding box center [131, 127] width 7 height 7
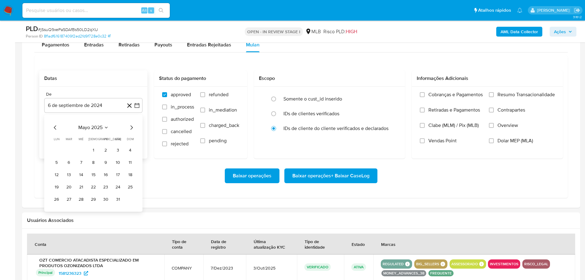
click at [132, 125] on icon "Mes siguiente" at bounding box center [131, 127] width 7 height 7
click at [55, 126] on icon "Mes anterior" at bounding box center [55, 127] width 7 height 7
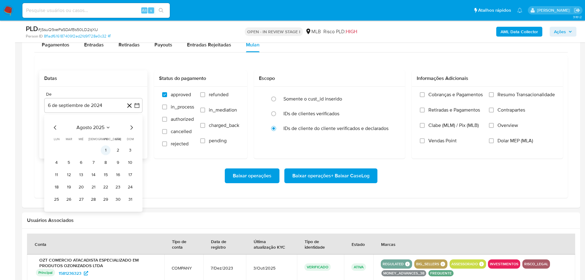
click at [107, 148] on button "1" at bounding box center [106, 150] width 10 height 10
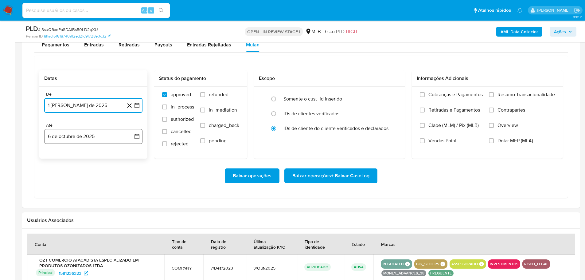
click at [103, 139] on button "6 de octubre de 2025" at bounding box center [93, 136] width 98 height 15
click at [117, 179] on button "4" at bounding box center [118, 181] width 10 height 10
click at [496, 99] on label "Resumo Transacionalidade" at bounding box center [522, 98] width 66 height 15
click at [494, 97] on input "Resumo Transacionalidade" at bounding box center [491, 94] width 5 height 5
click at [358, 176] on span "Baixar operações + Baixar CaseLog" at bounding box center [330, 176] width 77 height 14
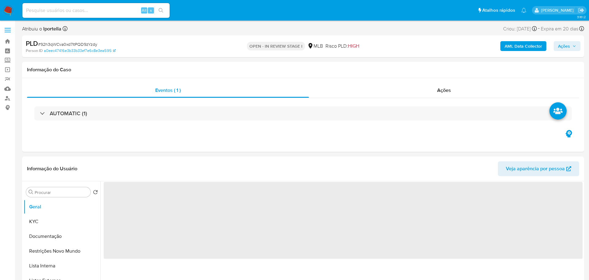
select select "10"
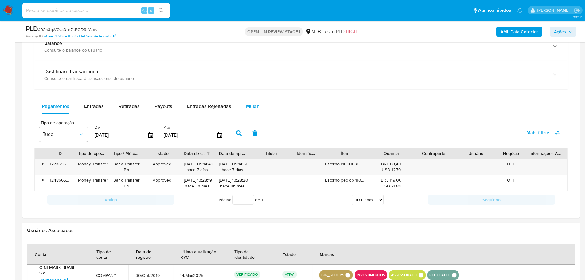
click at [254, 107] on span "Mulan" at bounding box center [253, 106] width 14 height 7
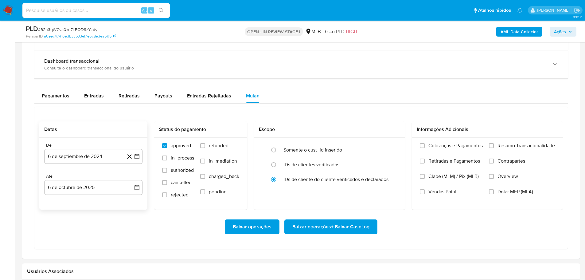
scroll to position [553, 0]
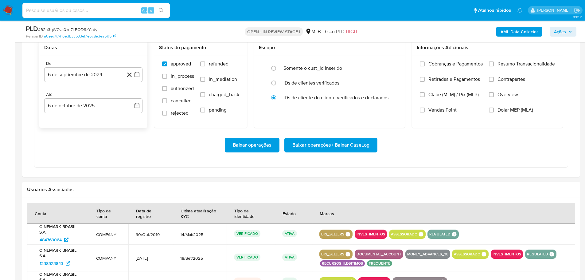
drag, startPoint x: 64, startPoint y: 77, endPoint x: 88, endPoint y: 82, distance: 24.5
click at [67, 77] on button "6 de septiembre de 2024" at bounding box center [93, 74] width 98 height 15
click at [132, 95] on icon "Mes siguiente" at bounding box center [131, 96] width 7 height 7
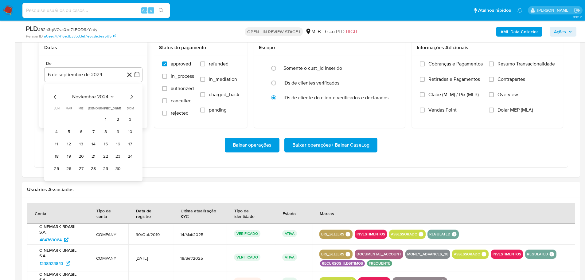
click at [132, 95] on icon "Mes siguiente" at bounding box center [131, 96] width 7 height 7
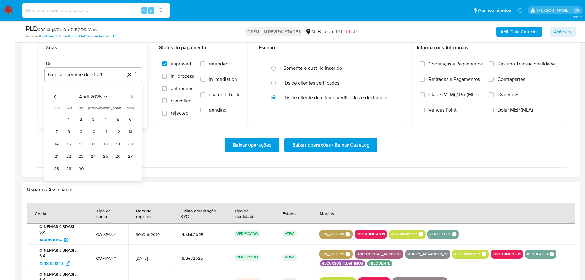
click at [132, 95] on icon "Mes siguiente" at bounding box center [131, 96] width 7 height 7
click at [106, 117] on button "1" at bounding box center [106, 120] width 10 height 10
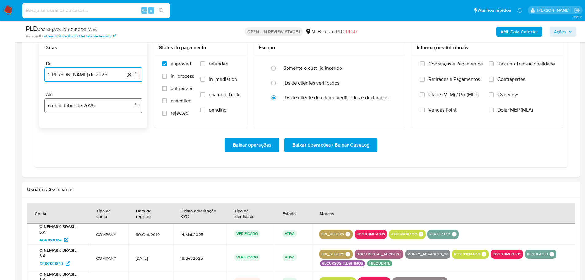
click at [109, 111] on button "6 de octubre de 2025" at bounding box center [93, 105] width 98 height 15
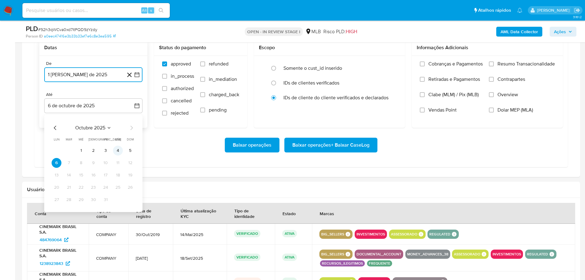
click at [118, 153] on button "4" at bounding box center [118, 151] width 10 height 10
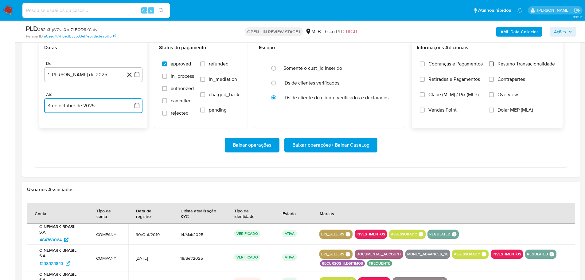
click at [491, 64] on input "Resumo Transacionalidade" at bounding box center [491, 63] width 5 height 5
click at [368, 142] on span "Baixar operações + Baixar CaseLog" at bounding box center [330, 145] width 77 height 14
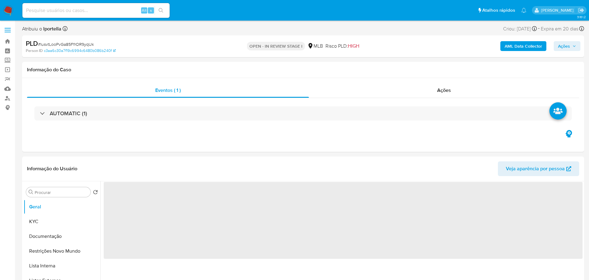
select select "10"
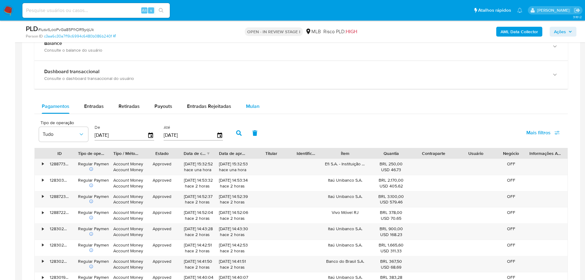
click at [254, 103] on span "Mulan" at bounding box center [253, 106] width 14 height 7
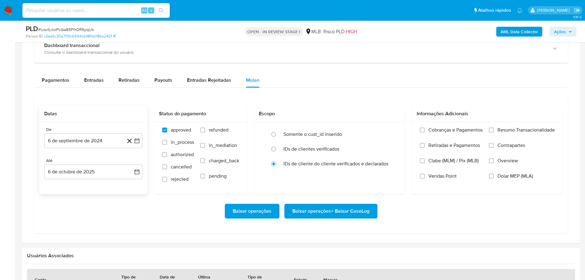
scroll to position [522, 0]
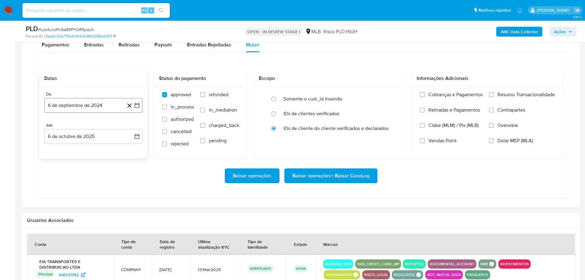
drag, startPoint x: 83, startPoint y: 114, endPoint x: 82, endPoint y: 110, distance: 4.2
click at [83, 114] on div "De 6 de septiembre de 2024 [DATE] Até 6 de octubre de 2025 [DATE]" at bounding box center [93, 123] width 108 height 72
click at [82, 109] on button "6 de septiembre de 2024" at bounding box center [93, 105] width 98 height 15
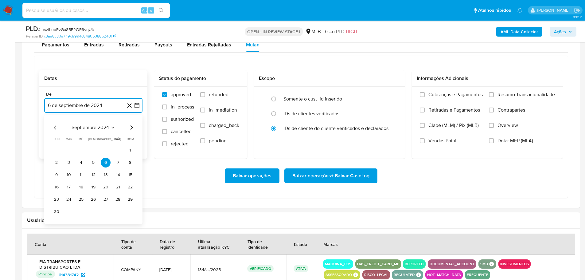
click at [131, 124] on icon "Mes siguiente" at bounding box center [131, 127] width 7 height 7
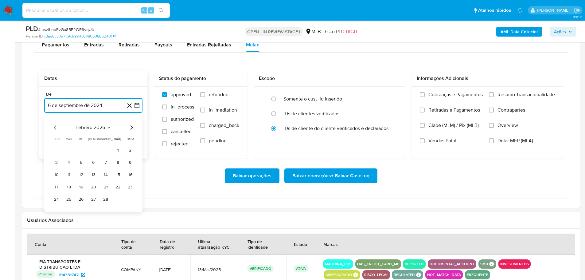
click at [131, 124] on icon "Mes siguiente" at bounding box center [131, 127] width 7 height 7
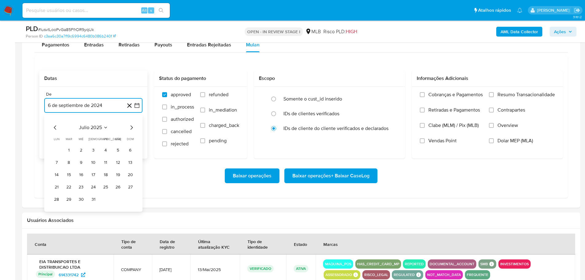
click at [131, 124] on icon "Mes siguiente" at bounding box center [131, 127] width 7 height 7
click at [107, 147] on button "1" at bounding box center [106, 150] width 10 height 10
click at [111, 137] on button "6 de octubre de 2025" at bounding box center [93, 136] width 98 height 15
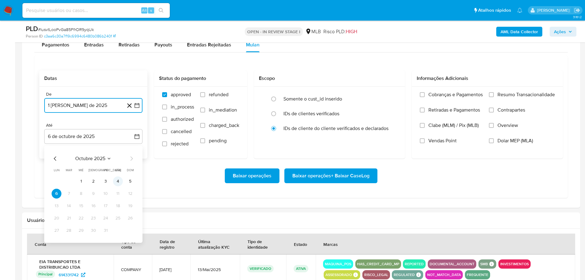
click at [115, 182] on button "4" at bounding box center [118, 181] width 10 height 10
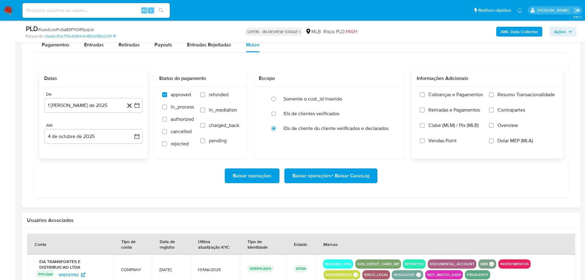
click at [495, 97] on label "Resumo Transacionalidade" at bounding box center [522, 98] width 66 height 15
click at [494, 97] on input "Resumo Transacionalidade" at bounding box center [491, 94] width 5 height 5
click at [359, 170] on span "Baixar operações + Baixar CaseLog" at bounding box center [330, 176] width 77 height 14
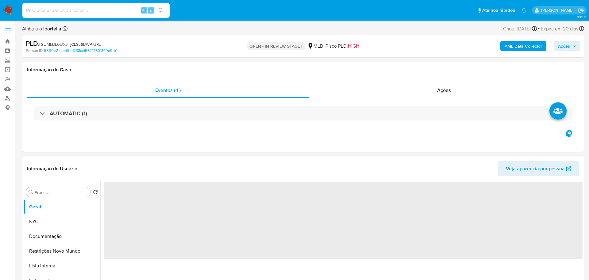
select select "10"
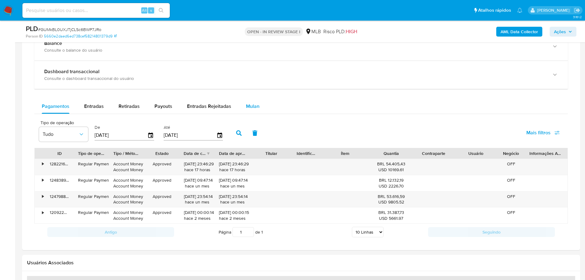
click at [250, 104] on span "Mulan" at bounding box center [253, 106] width 14 height 7
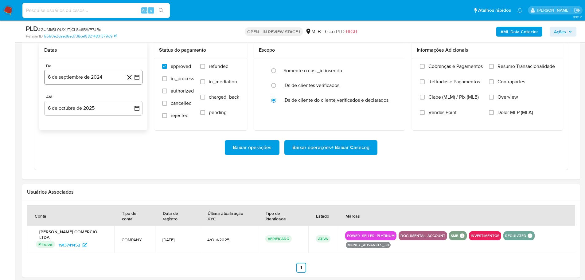
scroll to position [553, 0]
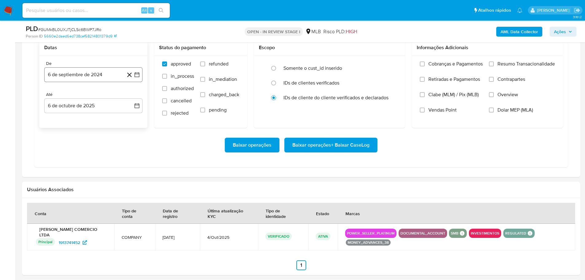
click at [72, 79] on button "6 de septiembre de 2024" at bounding box center [93, 74] width 98 height 15
click at [133, 96] on icon "Mes siguiente" at bounding box center [131, 96] width 7 height 7
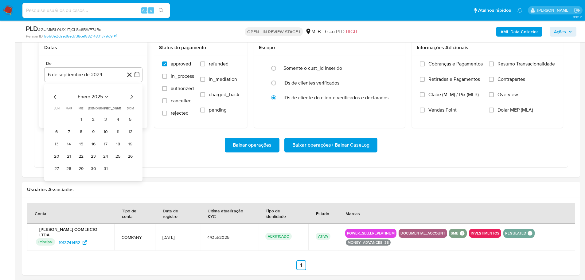
click at [133, 96] on icon "Mes siguiente" at bounding box center [131, 96] width 7 height 7
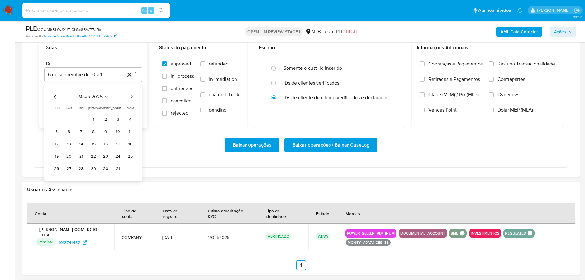
click at [133, 96] on icon "Mes siguiente" at bounding box center [131, 96] width 7 height 7
click at [105, 117] on button "1" at bounding box center [106, 120] width 10 height 10
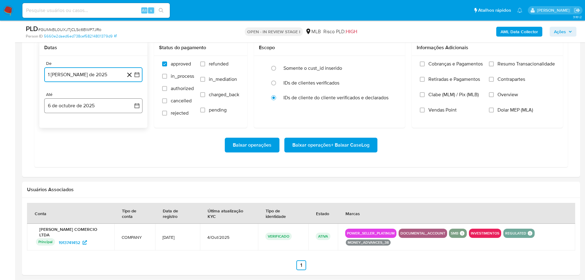
click at [105, 107] on button "6 de octubre de 2025" at bounding box center [93, 105] width 98 height 15
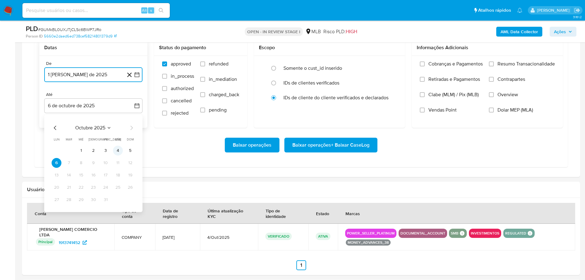
click at [117, 149] on button "4" at bounding box center [118, 151] width 10 height 10
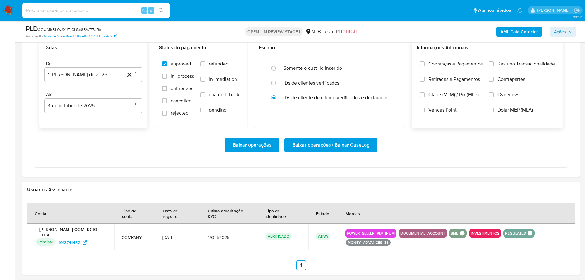
click at [494, 66] on label "Resumo Transacionalidade" at bounding box center [522, 68] width 66 height 15
click at [494, 66] on input "Resumo Transacionalidade" at bounding box center [491, 63] width 5 height 5
click at [350, 146] on span "Baixar operações + Baixar CaseLog" at bounding box center [330, 145] width 77 height 14
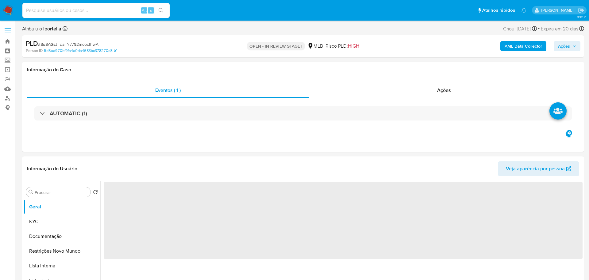
select select "10"
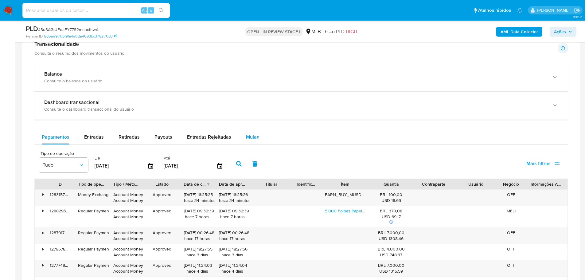
click at [253, 135] on span "Mulan" at bounding box center [253, 136] width 14 height 7
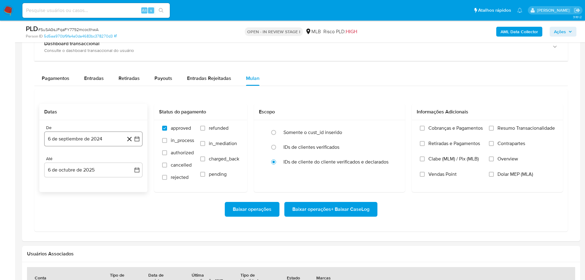
scroll to position [522, 0]
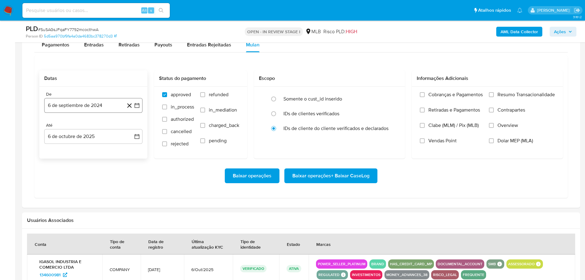
click at [91, 99] on button "6 de septiembre de 2024" at bounding box center [93, 105] width 98 height 15
click at [132, 125] on icon "Mes siguiente" at bounding box center [131, 127] width 7 height 7
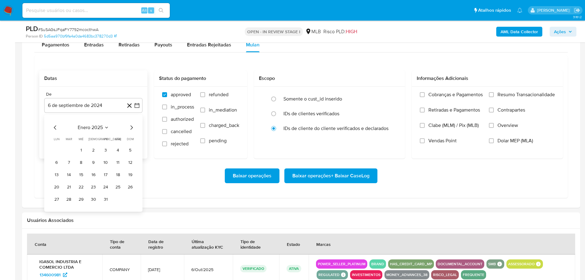
click at [132, 125] on icon "Mes siguiente" at bounding box center [131, 127] width 7 height 7
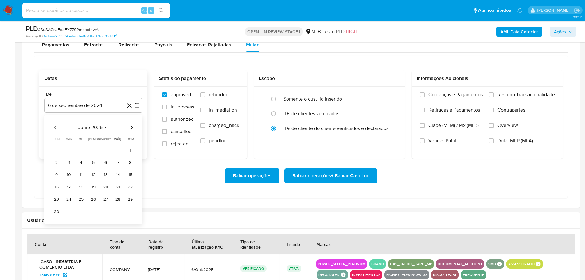
click at [132, 125] on icon "Mes siguiente" at bounding box center [131, 127] width 7 height 7
drag, startPoint x: 133, startPoint y: 123, endPoint x: 131, endPoint y: 126, distance: 3.2
click at [132, 123] on div "julio 2025 julio 2025 lun lunes mar martes mié miércoles jue jueves vie viernes…" at bounding box center [93, 163] width 98 height 97
click at [131, 126] on icon "Mes siguiente" at bounding box center [131, 127] width 2 height 4
click at [104, 148] on button "1" at bounding box center [106, 150] width 10 height 10
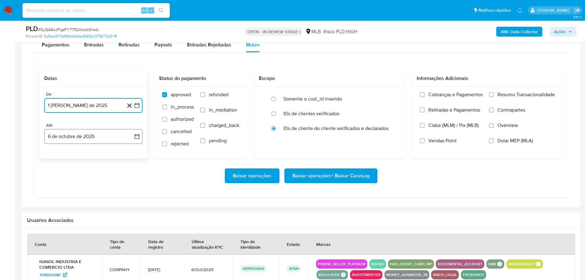
click at [103, 138] on button "6 de octubre de 2025" at bounding box center [93, 136] width 98 height 15
click at [116, 180] on button "4" at bounding box center [118, 181] width 10 height 10
click at [496, 95] on label "Resumo Transacionalidade" at bounding box center [522, 98] width 66 height 15
click at [494, 95] on input "Resumo Transacionalidade" at bounding box center [491, 94] width 5 height 5
click at [356, 181] on span "Baixar operações + Baixar CaseLog" at bounding box center [330, 176] width 77 height 14
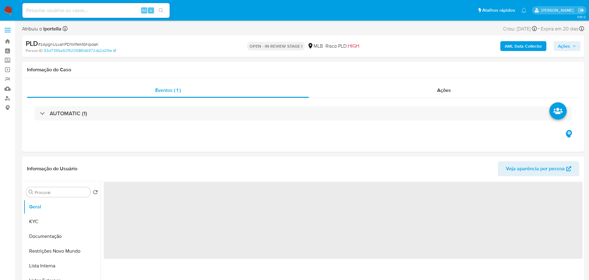
select select "10"
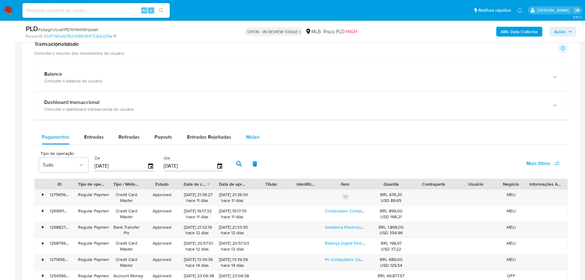
click at [253, 140] on span "Mulan" at bounding box center [253, 136] width 14 height 7
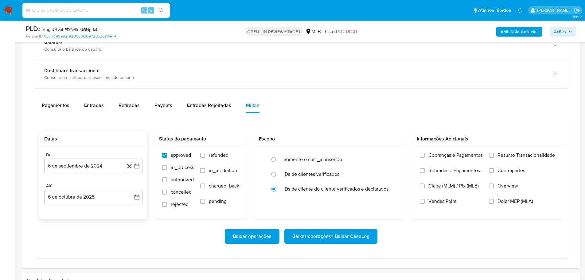
scroll to position [491, 0]
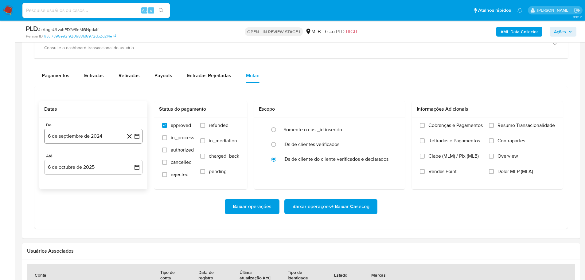
click at [91, 135] on button "6 de septiembre de 2024" at bounding box center [93, 136] width 98 height 15
click at [135, 155] on icon "Mes siguiente" at bounding box center [131, 157] width 7 height 7
click at [134, 156] on icon "Mes siguiente" at bounding box center [131, 157] width 7 height 7
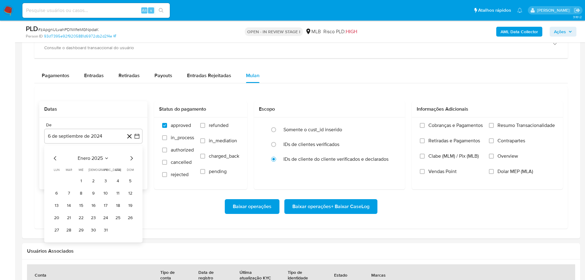
click at [134, 157] on icon "Mes siguiente" at bounding box center [131, 157] width 7 height 7
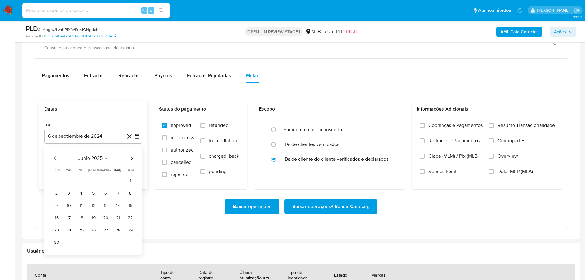
click at [134, 157] on icon "Mes siguiente" at bounding box center [131, 157] width 7 height 7
click at [56, 157] on icon "Mes anterior" at bounding box center [55, 157] width 7 height 7
click at [103, 176] on button "1" at bounding box center [106, 181] width 10 height 10
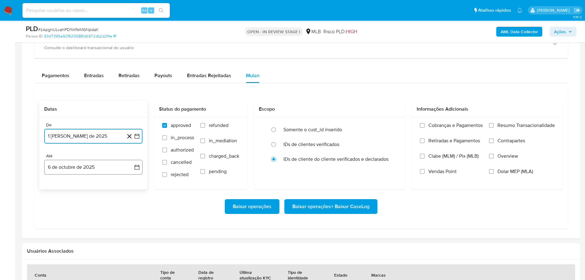
click at [99, 166] on button "6 de octubre de 2025" at bounding box center [93, 167] width 98 height 15
click at [115, 212] on button "4" at bounding box center [118, 212] width 10 height 10
click at [494, 126] on label "Resumo Transacionalidade" at bounding box center [522, 129] width 66 height 15
click at [494, 126] on input "Resumo Transacionalidade" at bounding box center [491, 125] width 5 height 5
click at [358, 200] on span "Baixar operações + Baixar CaseLog" at bounding box center [330, 207] width 77 height 14
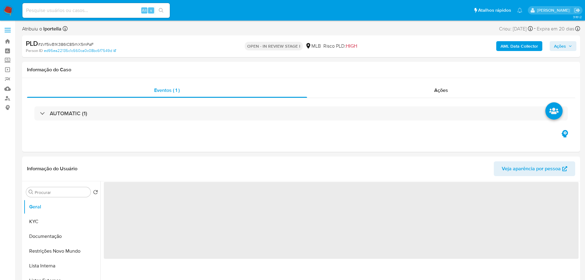
select select "10"
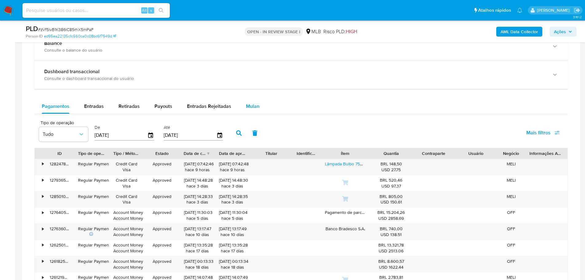
click at [253, 108] on span "Mulan" at bounding box center [253, 106] width 14 height 7
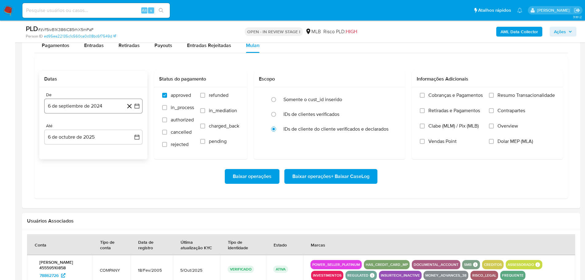
scroll to position [522, 0]
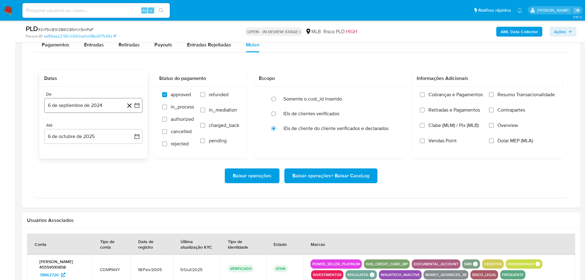
click at [73, 107] on button "6 de septiembre de 2024" at bounding box center [93, 105] width 98 height 15
click at [131, 128] on icon "Mes siguiente" at bounding box center [131, 127] width 7 height 7
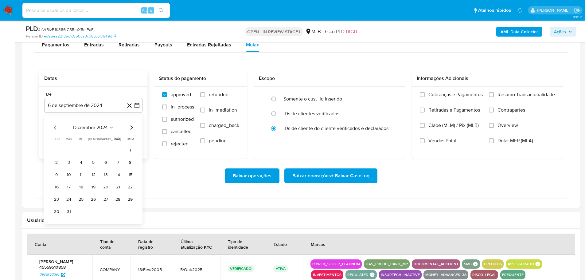
click at [131, 128] on icon "Mes siguiente" at bounding box center [131, 127] width 7 height 7
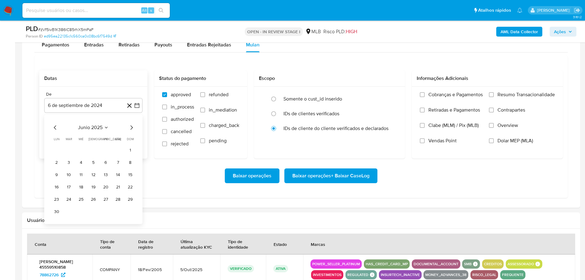
click at [131, 128] on icon "Mes siguiente" at bounding box center [131, 127] width 7 height 7
click at [54, 127] on icon "Mes anterior" at bounding box center [55, 127] width 2 height 4
click at [107, 152] on button "1" at bounding box center [106, 150] width 10 height 10
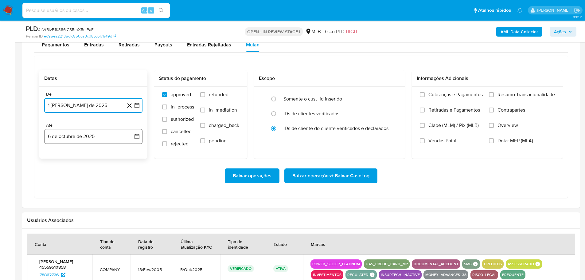
click at [111, 138] on button "6 de octubre de 2025" at bounding box center [93, 136] width 98 height 15
click at [118, 180] on button "4" at bounding box center [118, 181] width 10 height 10
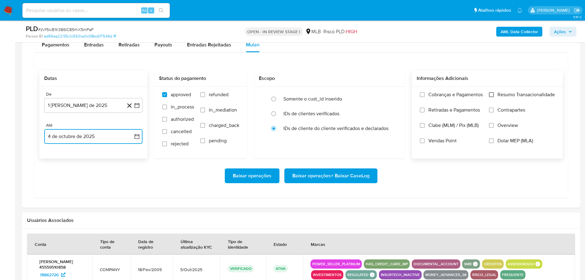
click at [490, 95] on input "Resumo Transacionalidade" at bounding box center [491, 94] width 5 height 5
click at [362, 177] on span "Baixar operações + Baixar CaseLog" at bounding box center [330, 176] width 77 height 14
